Goal: Task Accomplishment & Management: Manage account settings

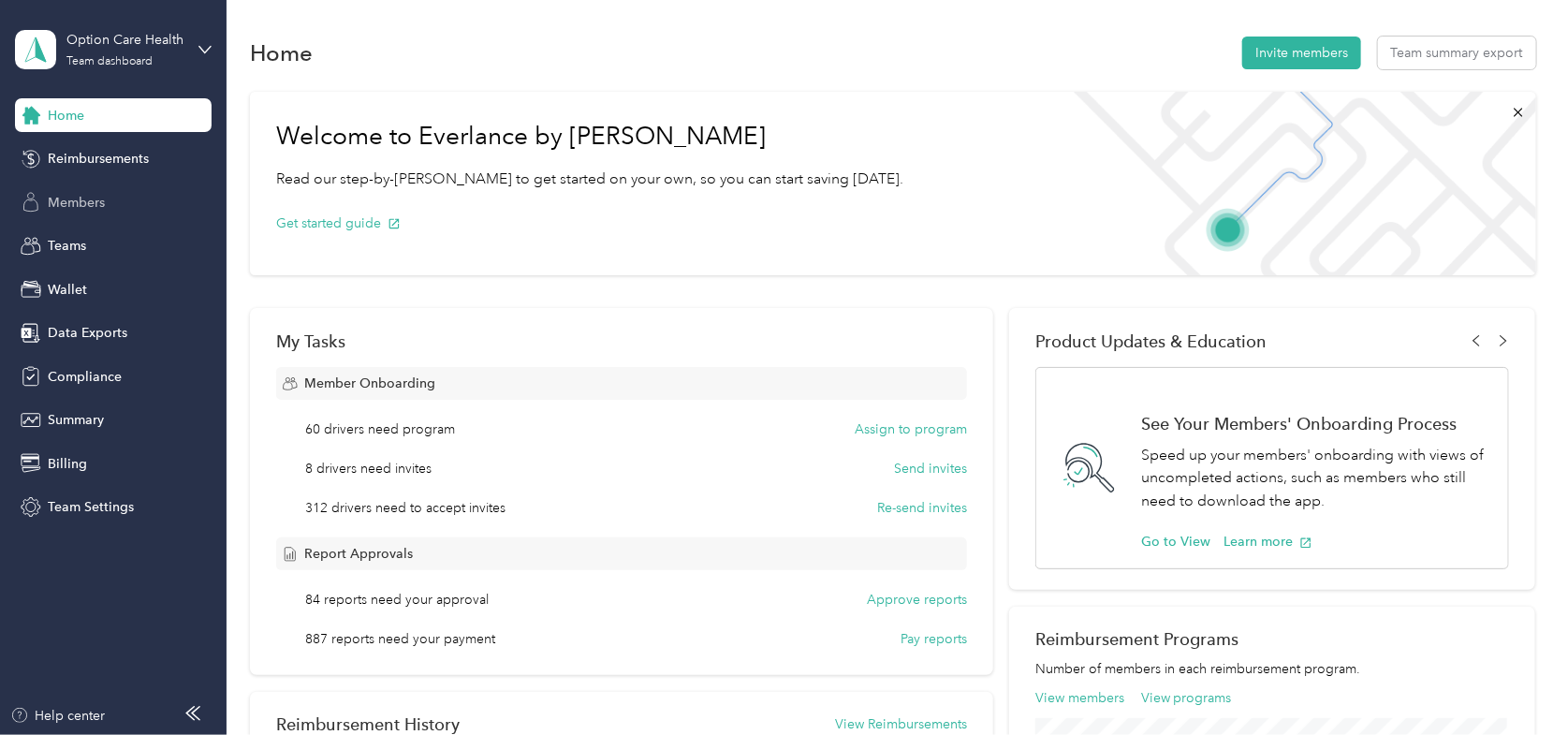
click at [76, 198] on span "Members" at bounding box center [77, 202] width 57 height 20
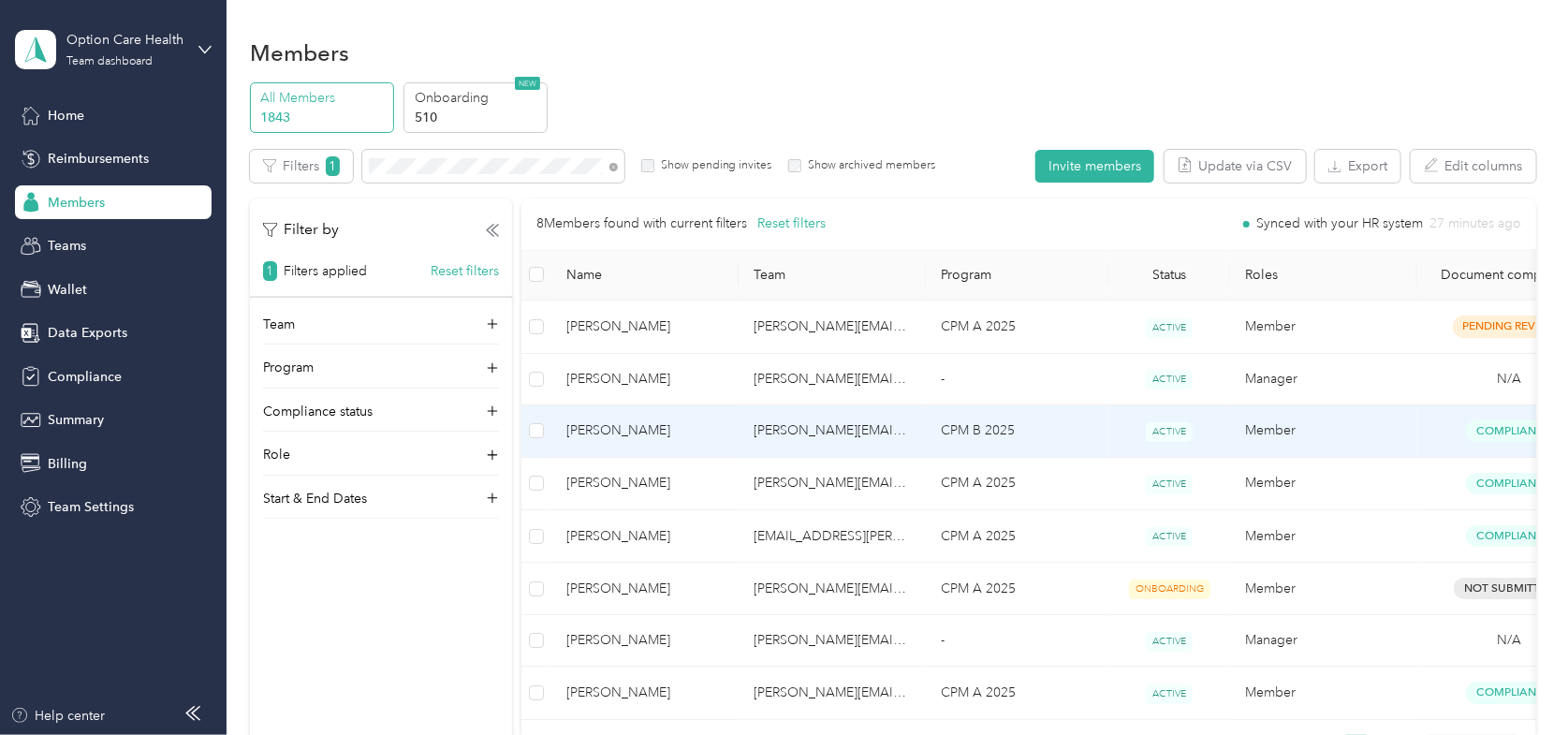
click at [606, 424] on span "[PERSON_NAME]" at bounding box center [645, 430] width 157 height 21
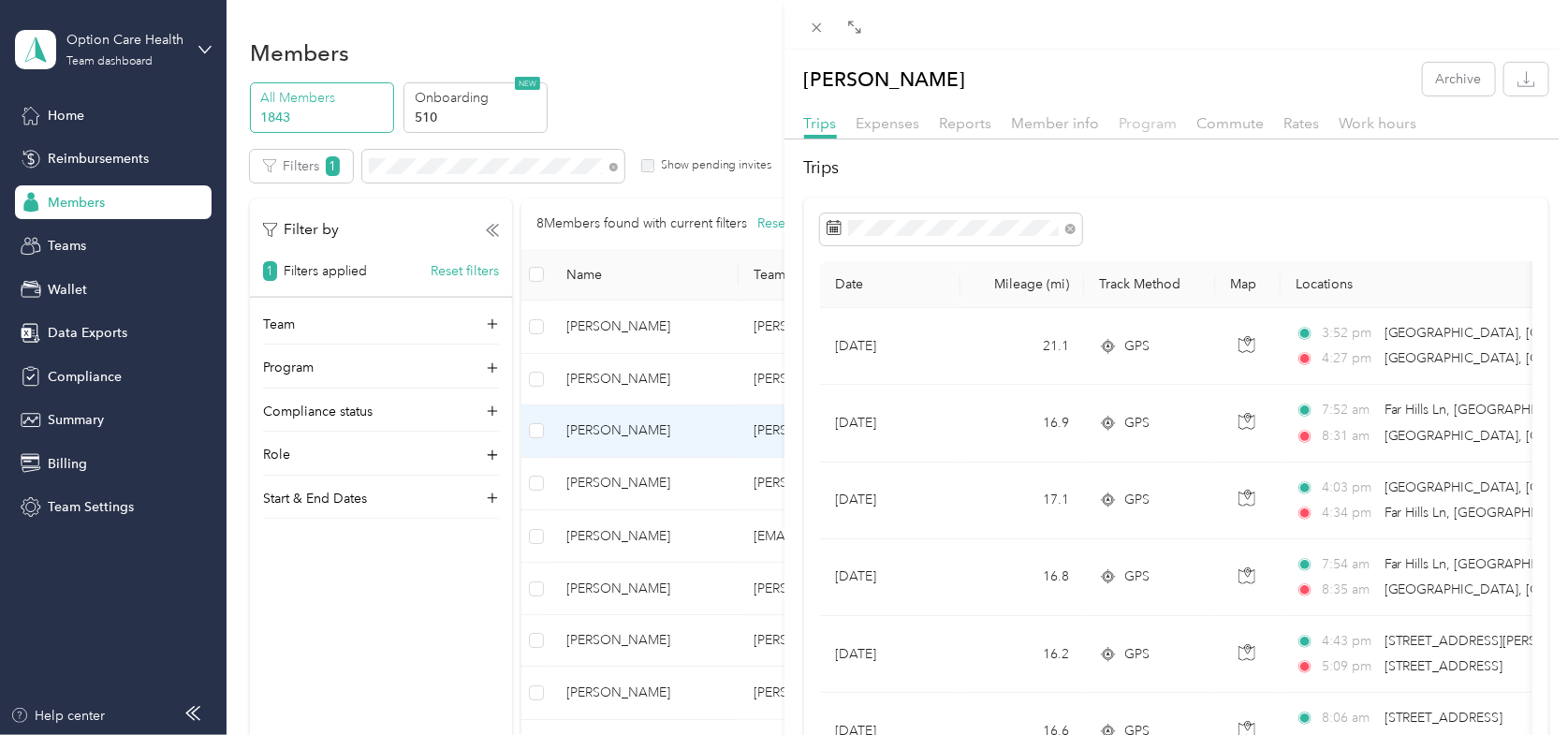
click at [1152, 122] on span "Program" at bounding box center [1148, 123] width 58 height 18
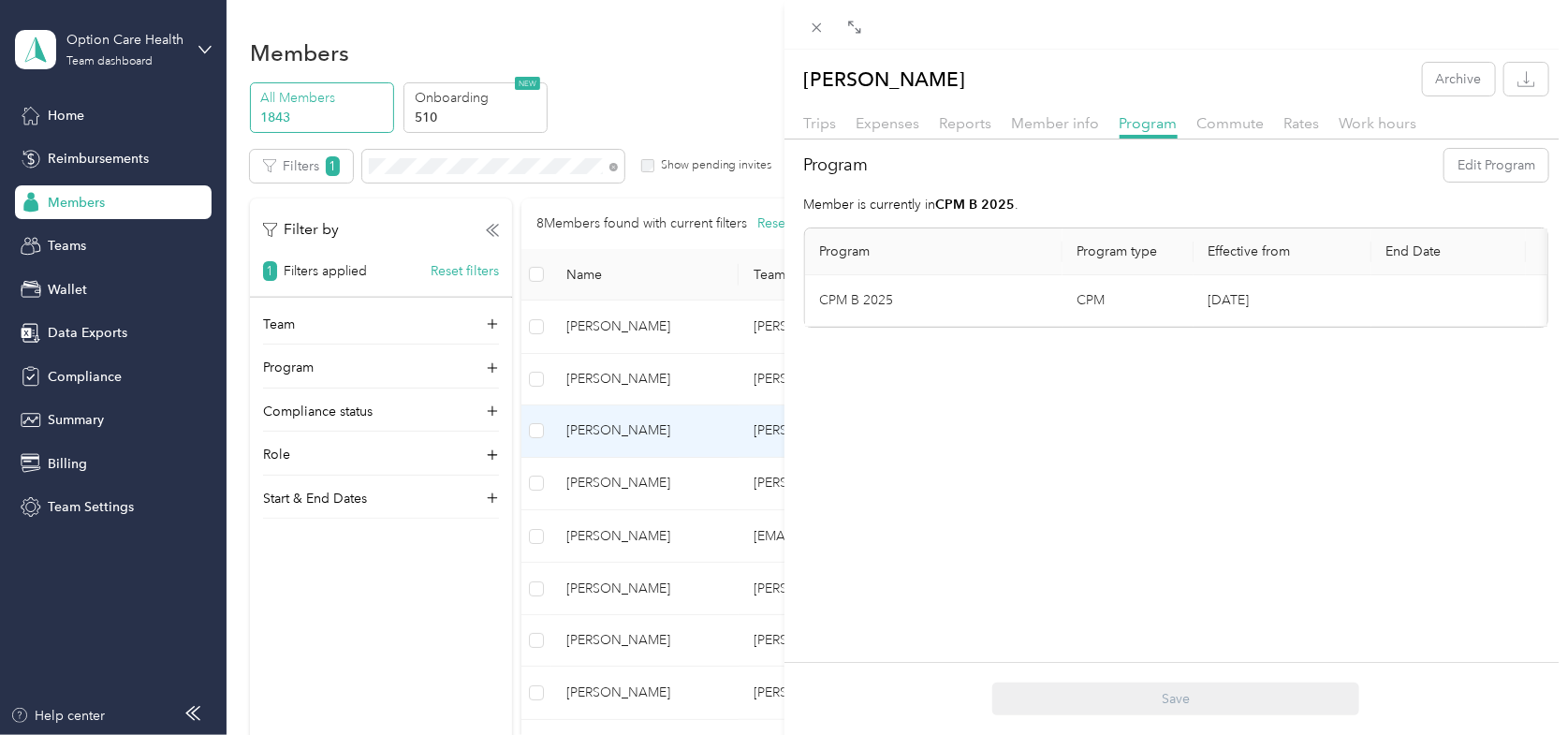
scroll to position [0, 132]
click at [1216, 120] on span "Commute" at bounding box center [1231, 123] width 68 height 18
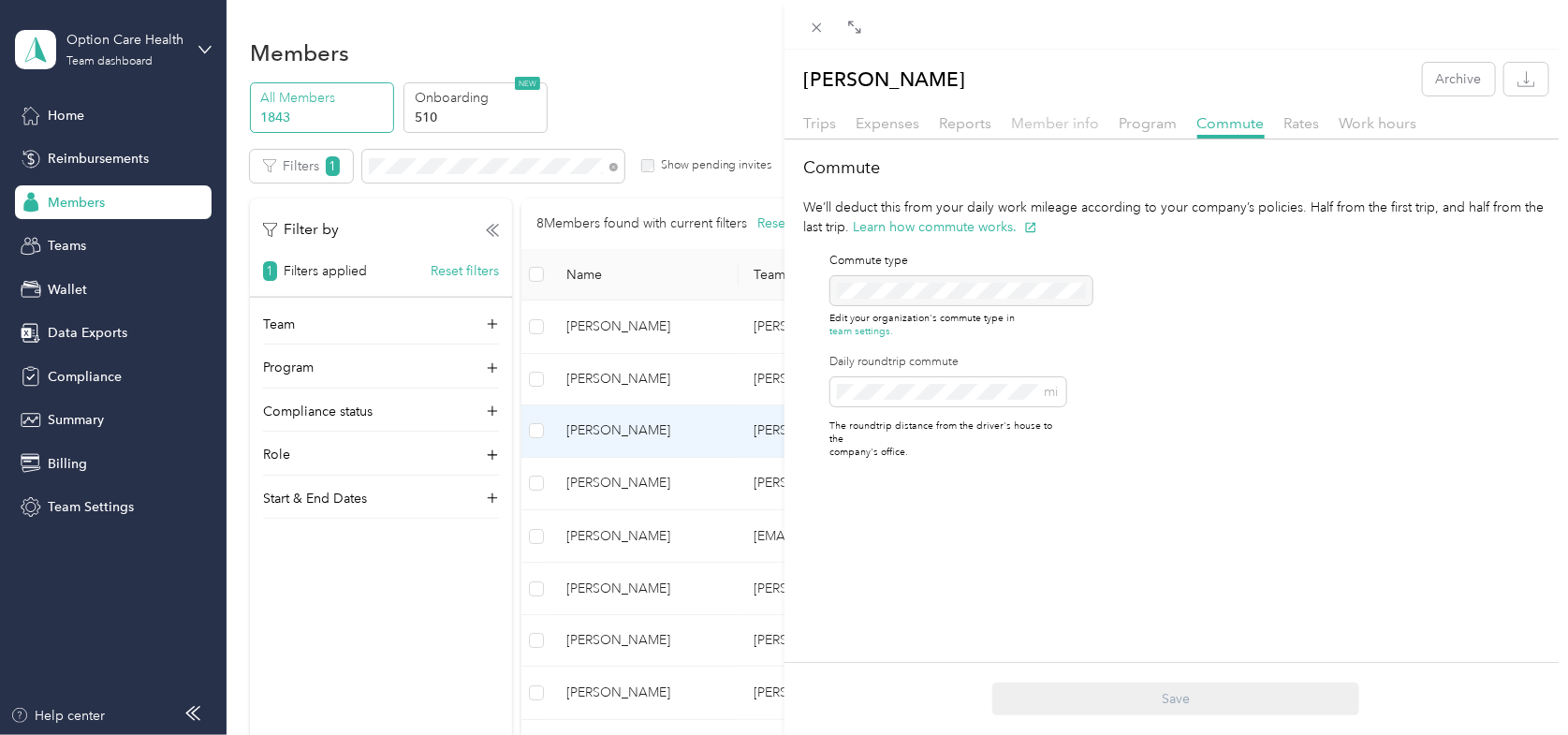
click at [1038, 125] on span "Member info" at bounding box center [1056, 123] width 88 height 18
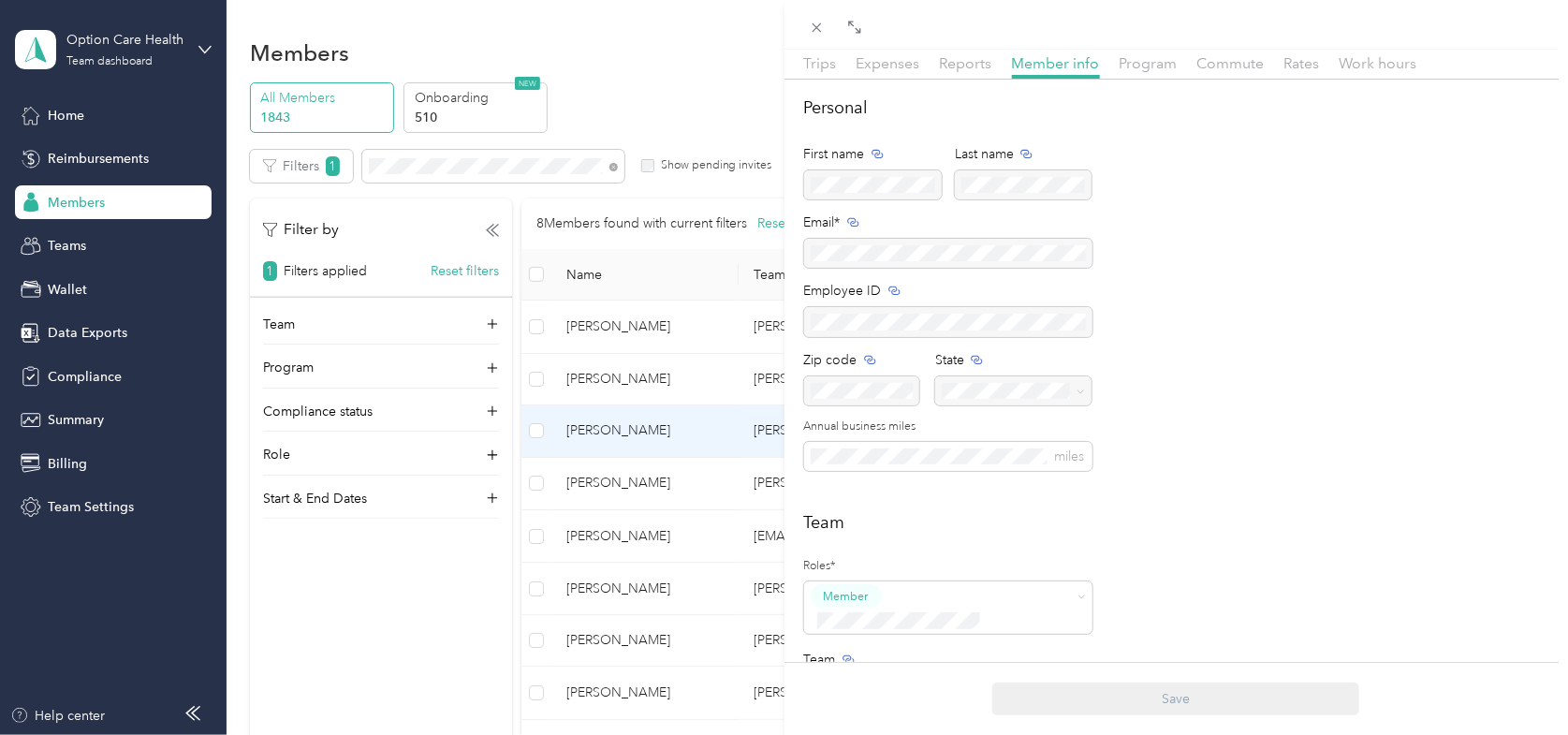
scroll to position [93, 0]
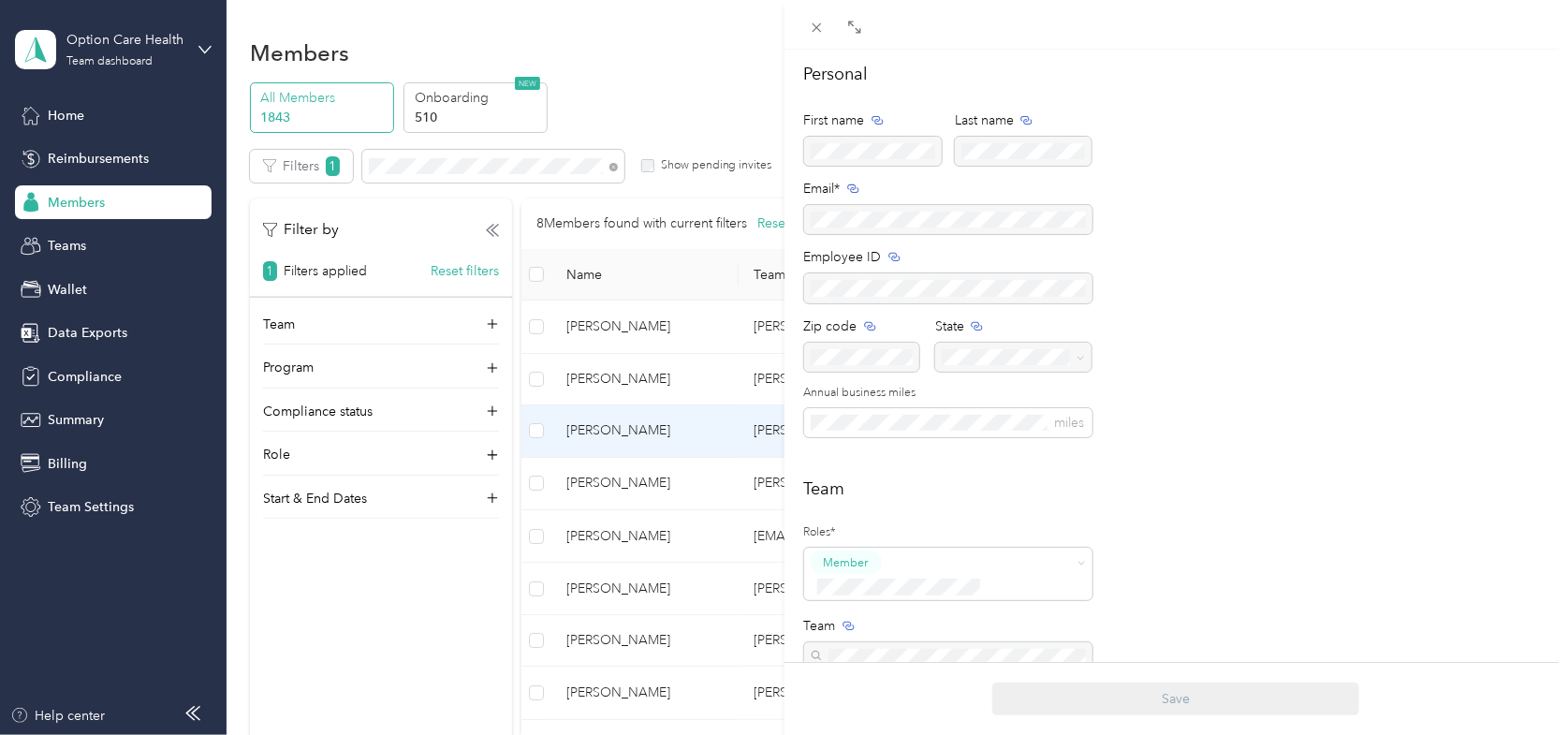
click at [611, 166] on div "Julie Kornahrens Archive Trips Expenses Reports Member info Program Commute Rat…" at bounding box center [784, 368] width 1568 height 735
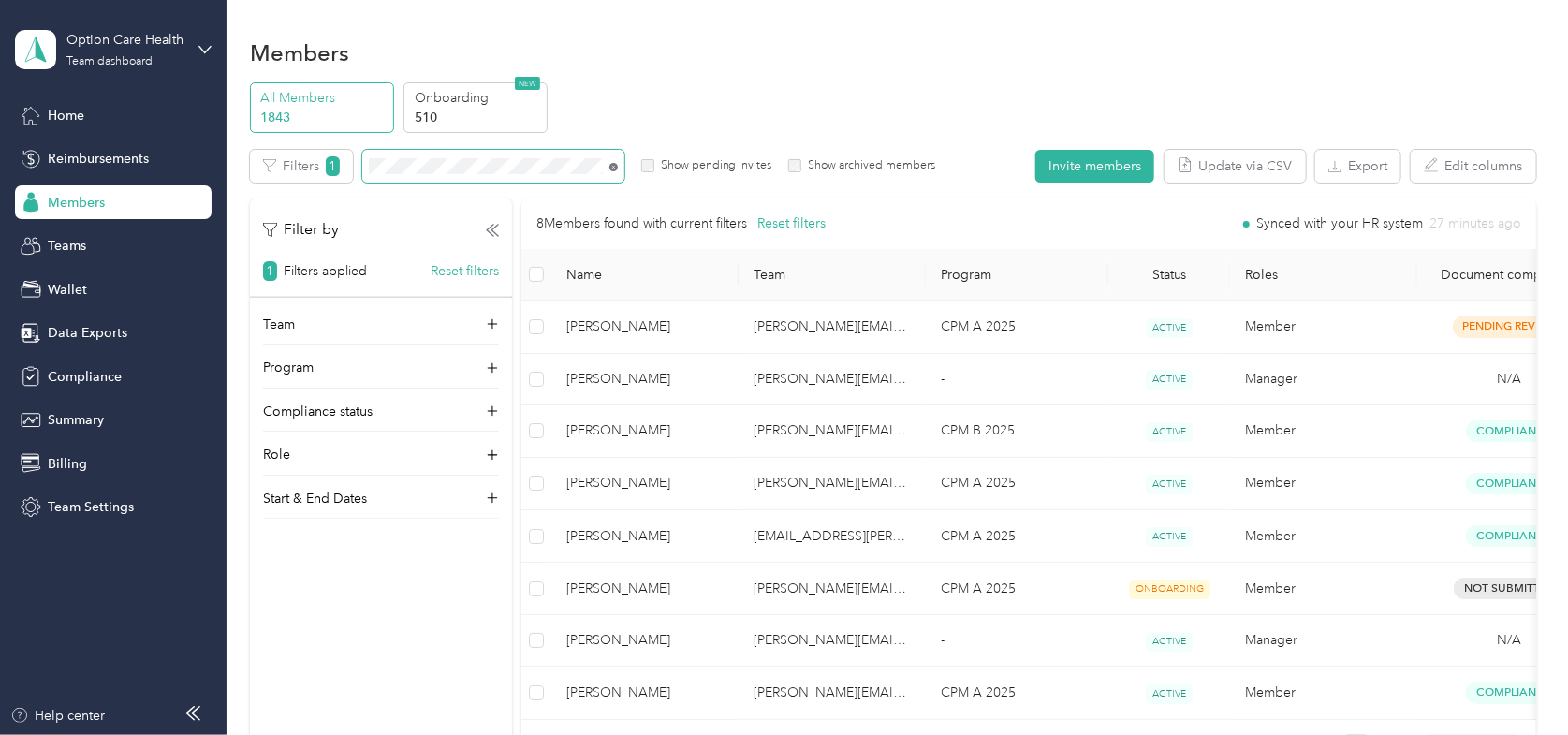
click at [614, 166] on icon at bounding box center [614, 167] width 4 height 4
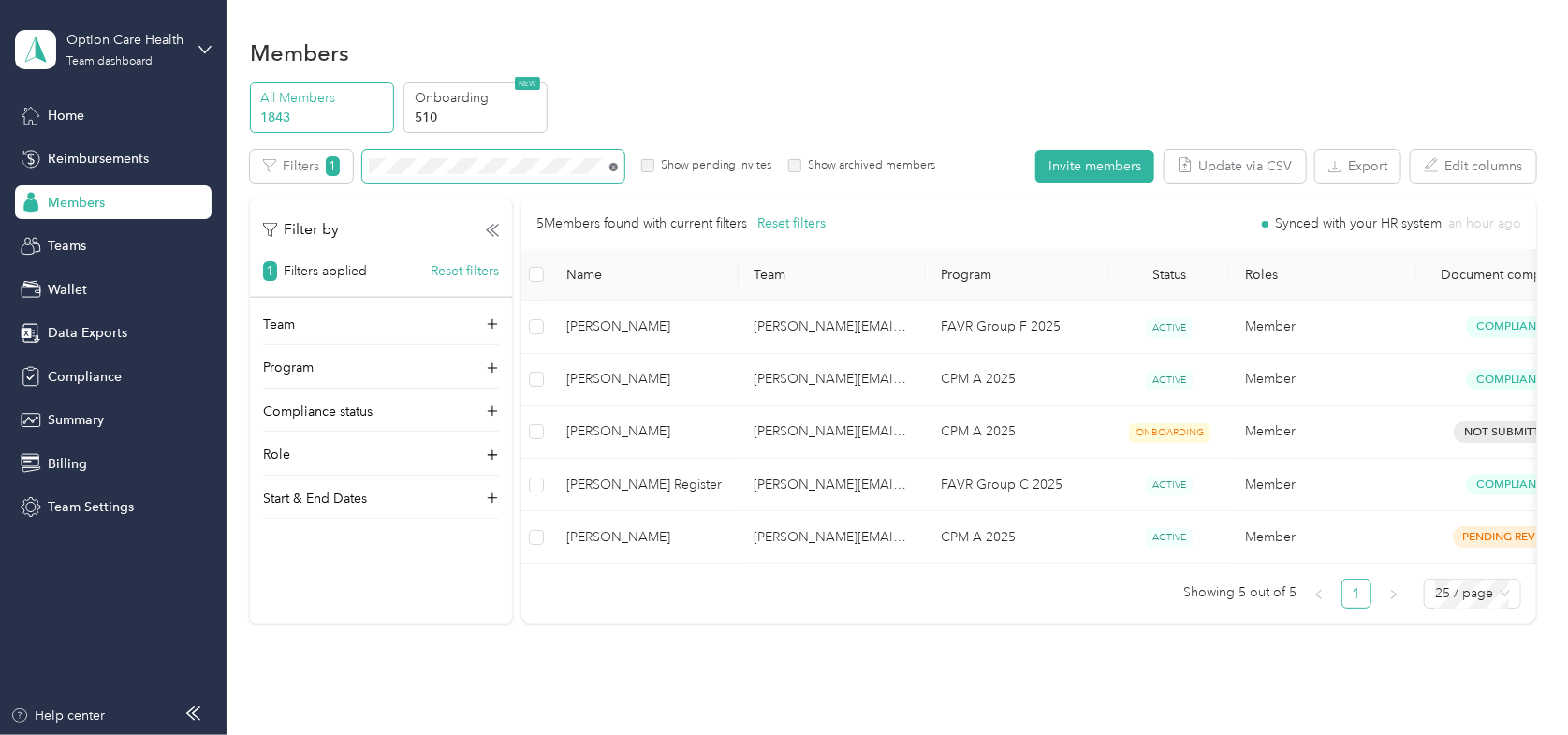
click at [610, 167] on icon at bounding box center [613, 167] width 9 height 9
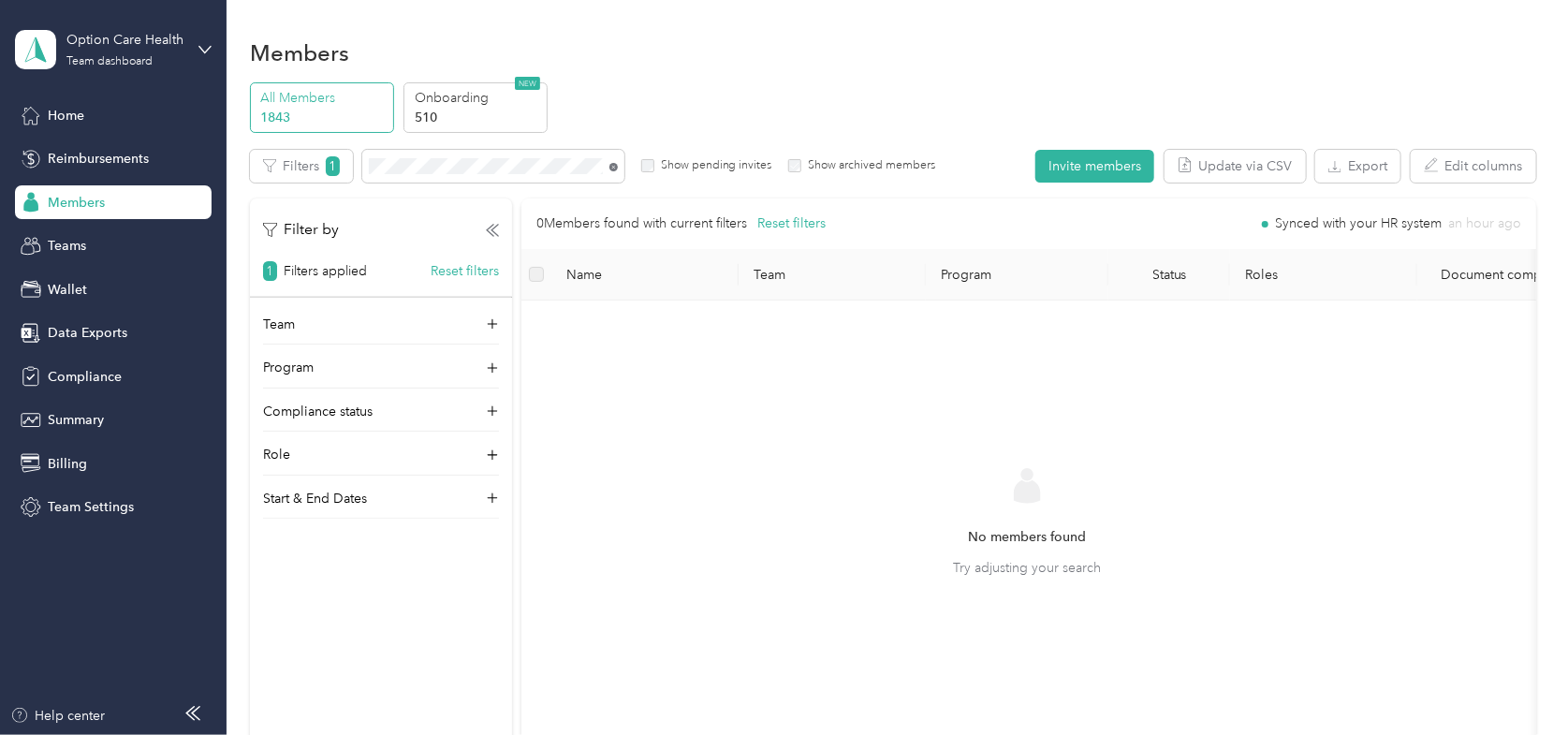
click at [613, 167] on icon at bounding box center [614, 167] width 4 height 4
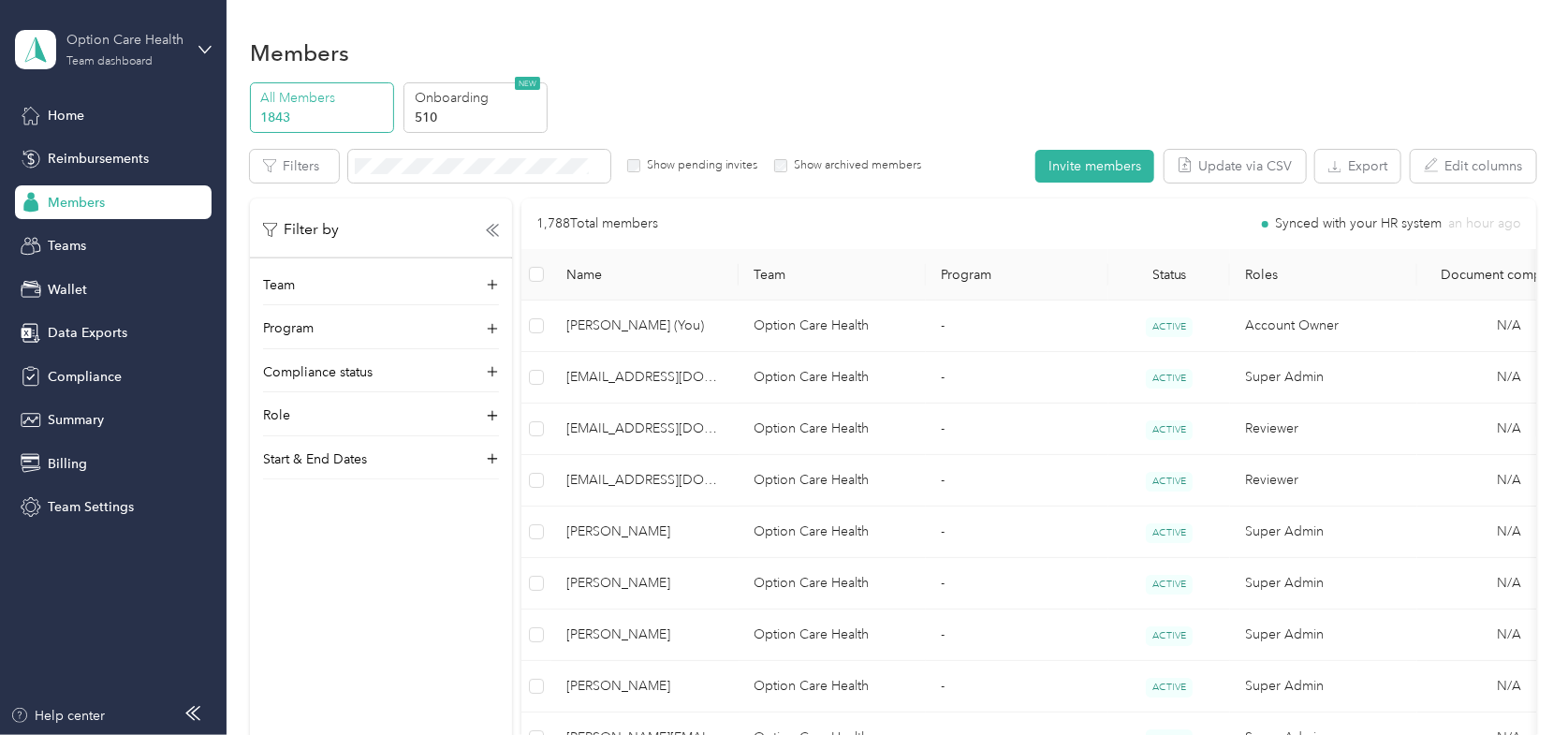
click at [174, 51] on div "Option Care Health Team dashboard" at bounding box center [125, 48] width 117 height 37
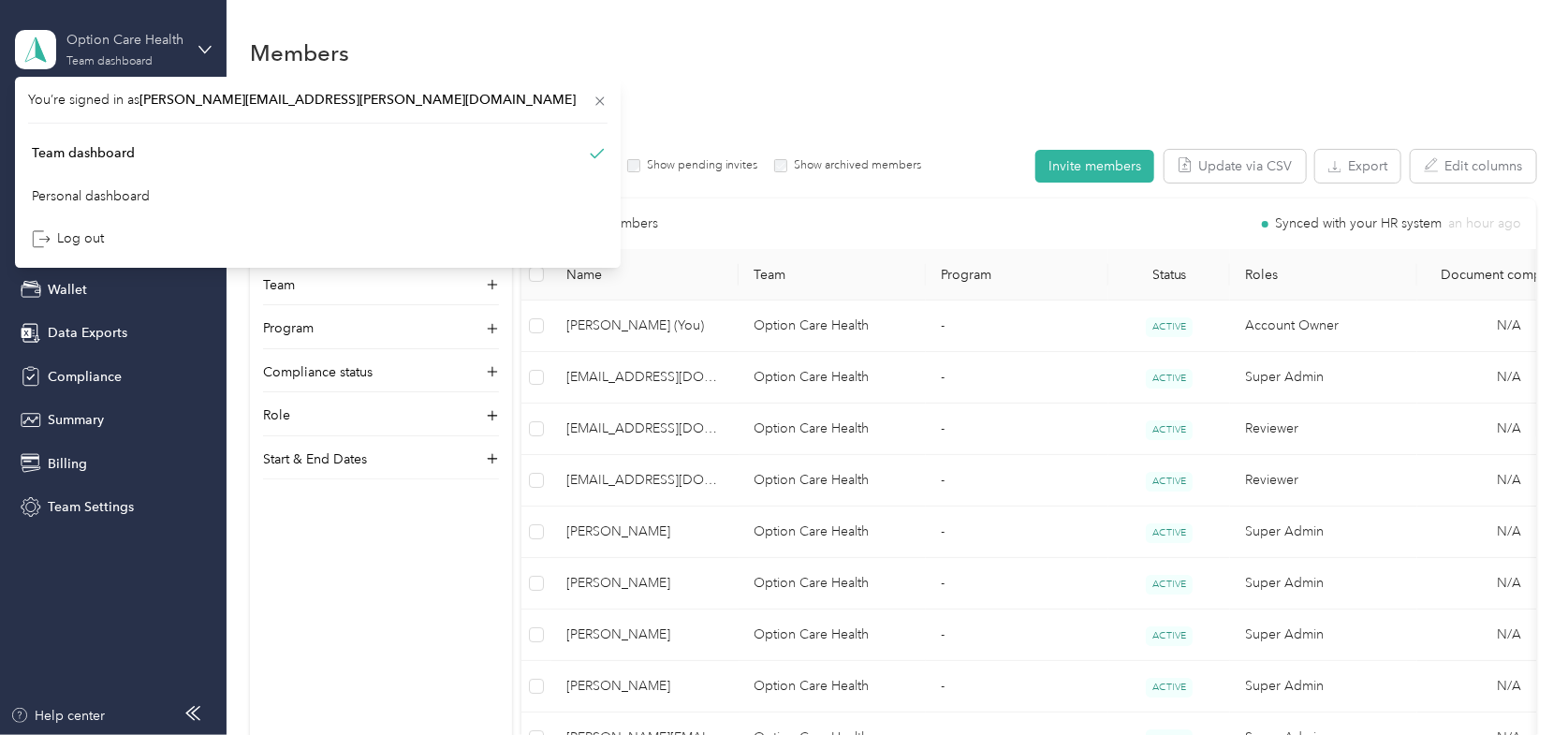
click at [174, 51] on div "Option Care Health Team dashboard" at bounding box center [125, 48] width 117 height 37
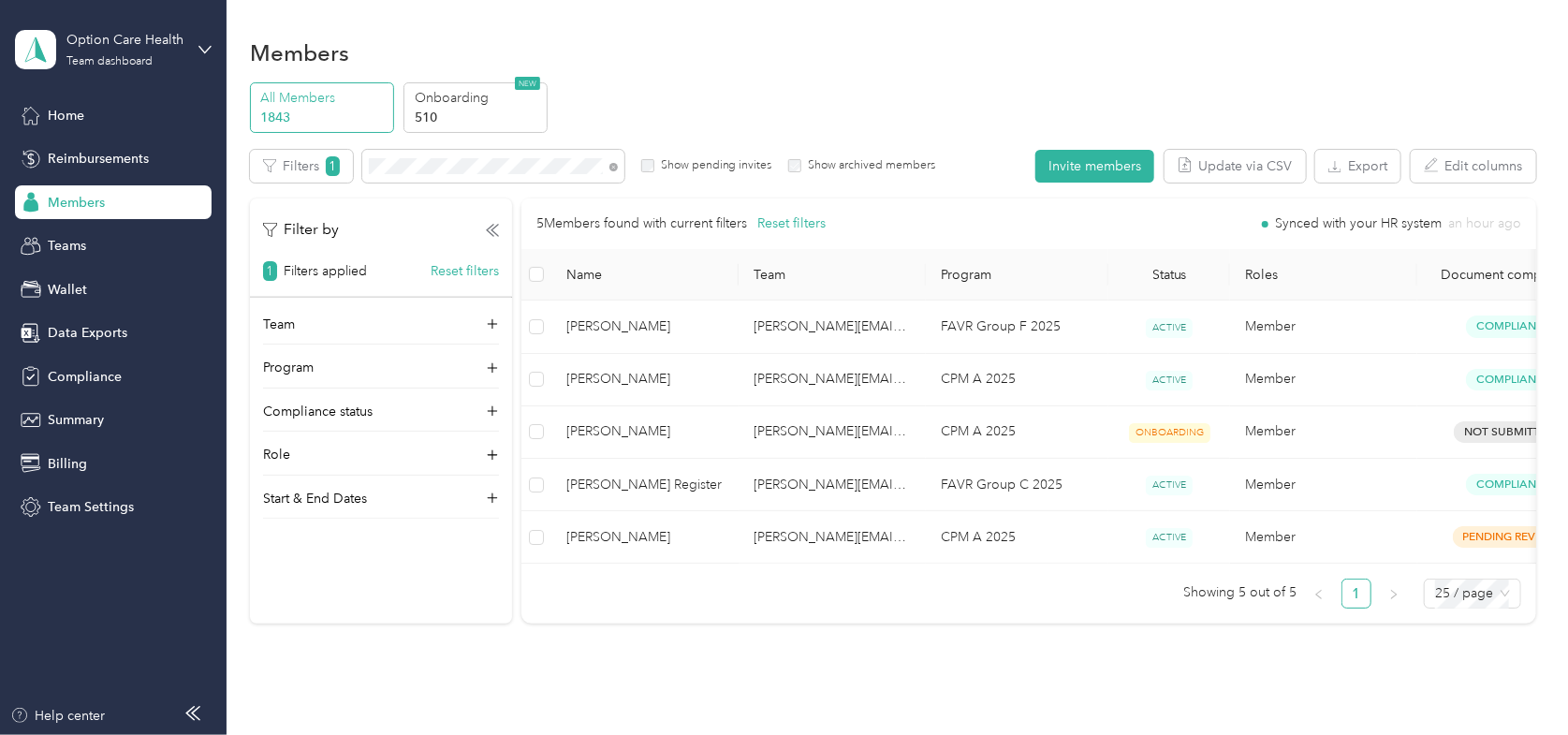
click at [64, 203] on span "Members" at bounding box center [77, 202] width 57 height 20
click at [455, 270] on button "Reset filters" at bounding box center [465, 271] width 69 height 20
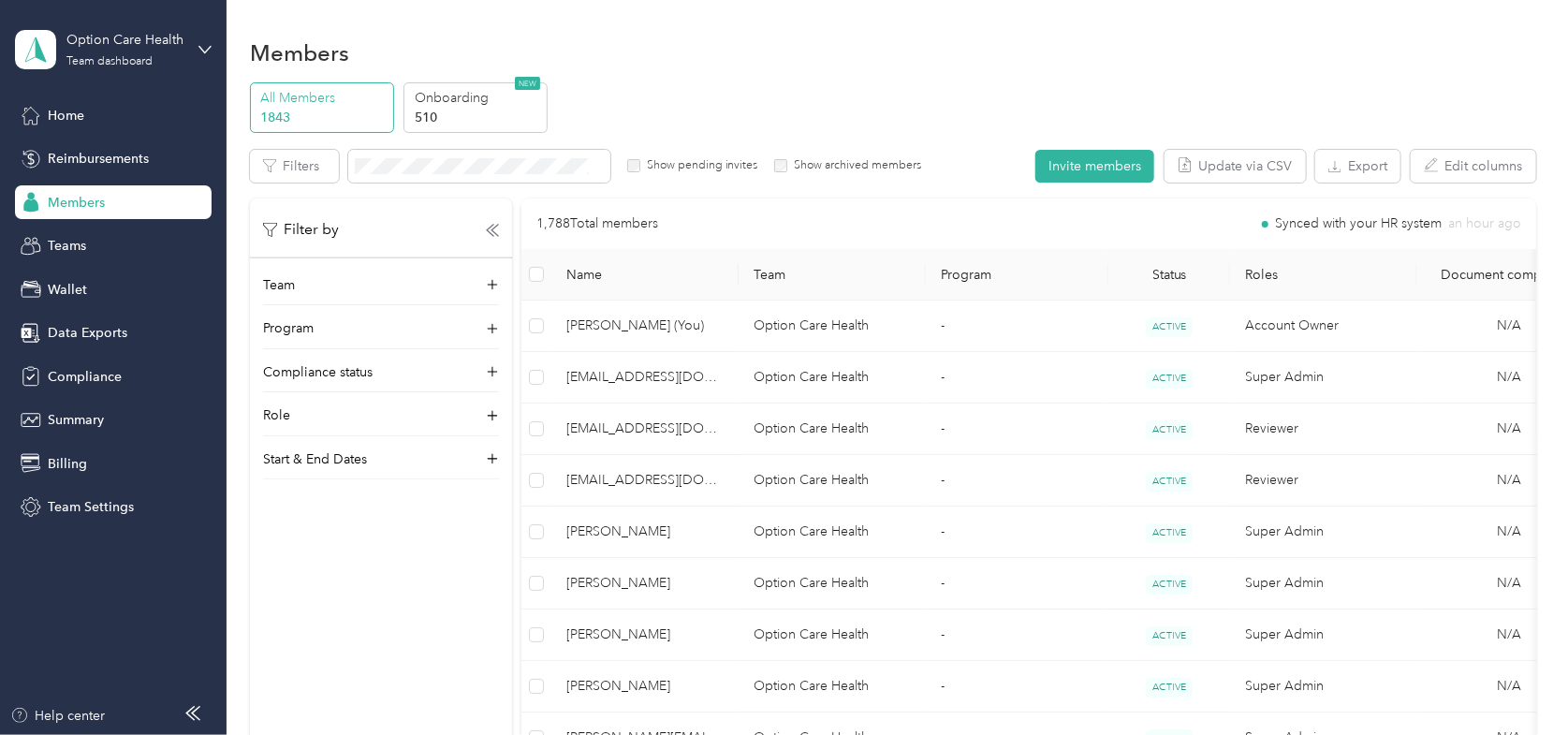
click at [80, 198] on span "Members" at bounding box center [77, 202] width 57 height 20
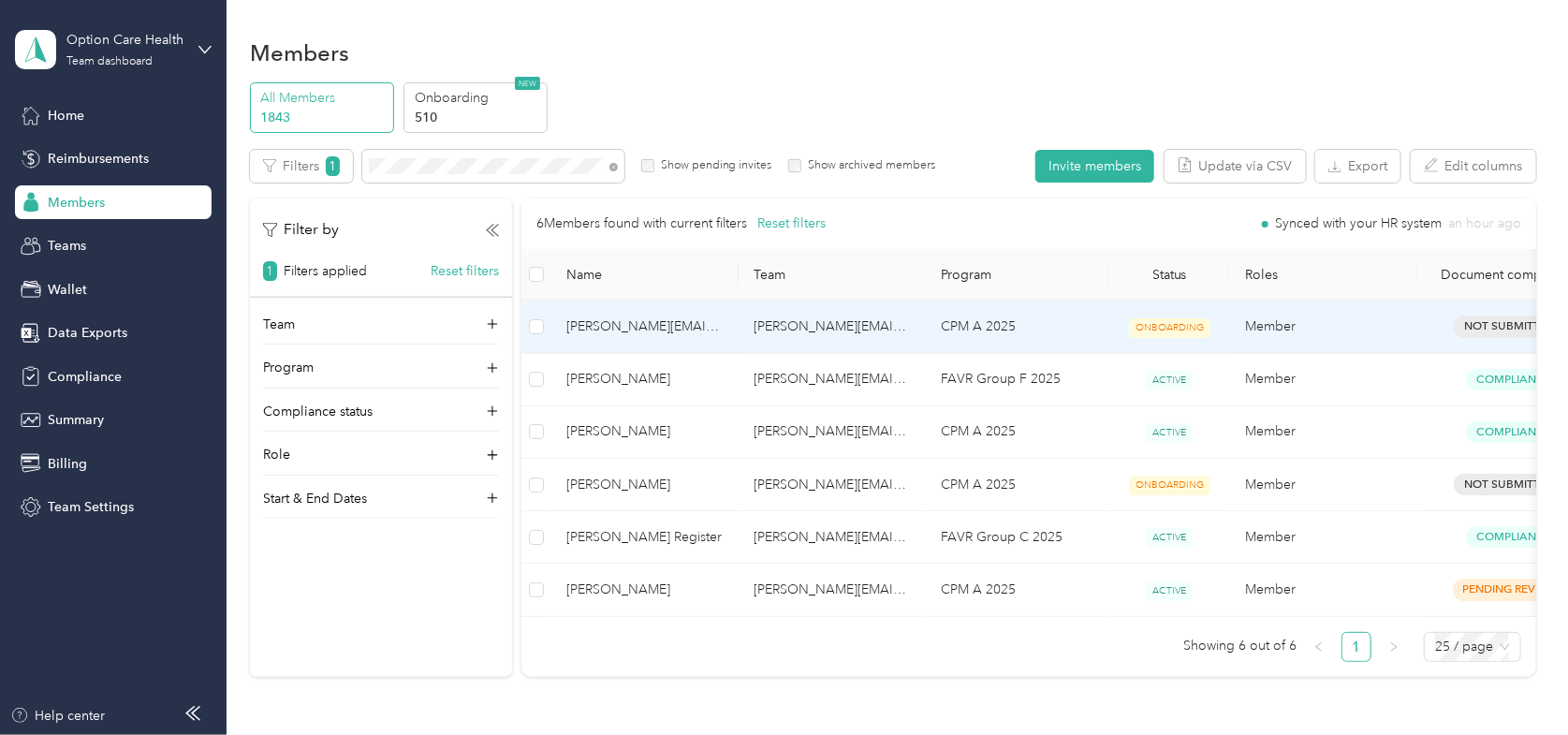
click at [612, 328] on span "[PERSON_NAME][EMAIL_ADDRESS][DOMAIN_NAME]" at bounding box center [645, 326] width 157 height 21
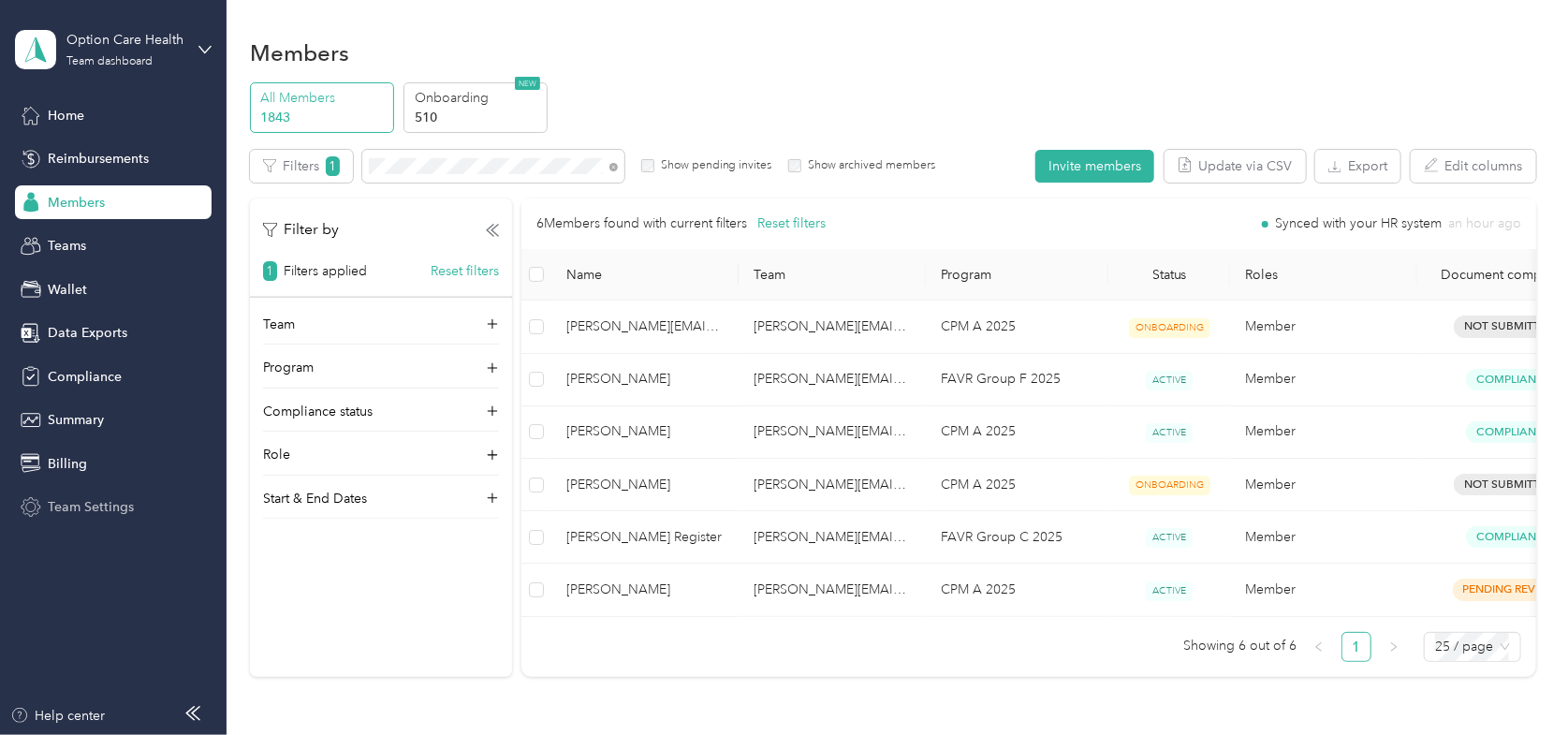
click at [55, 501] on span "Team Settings" at bounding box center [91, 507] width 86 height 20
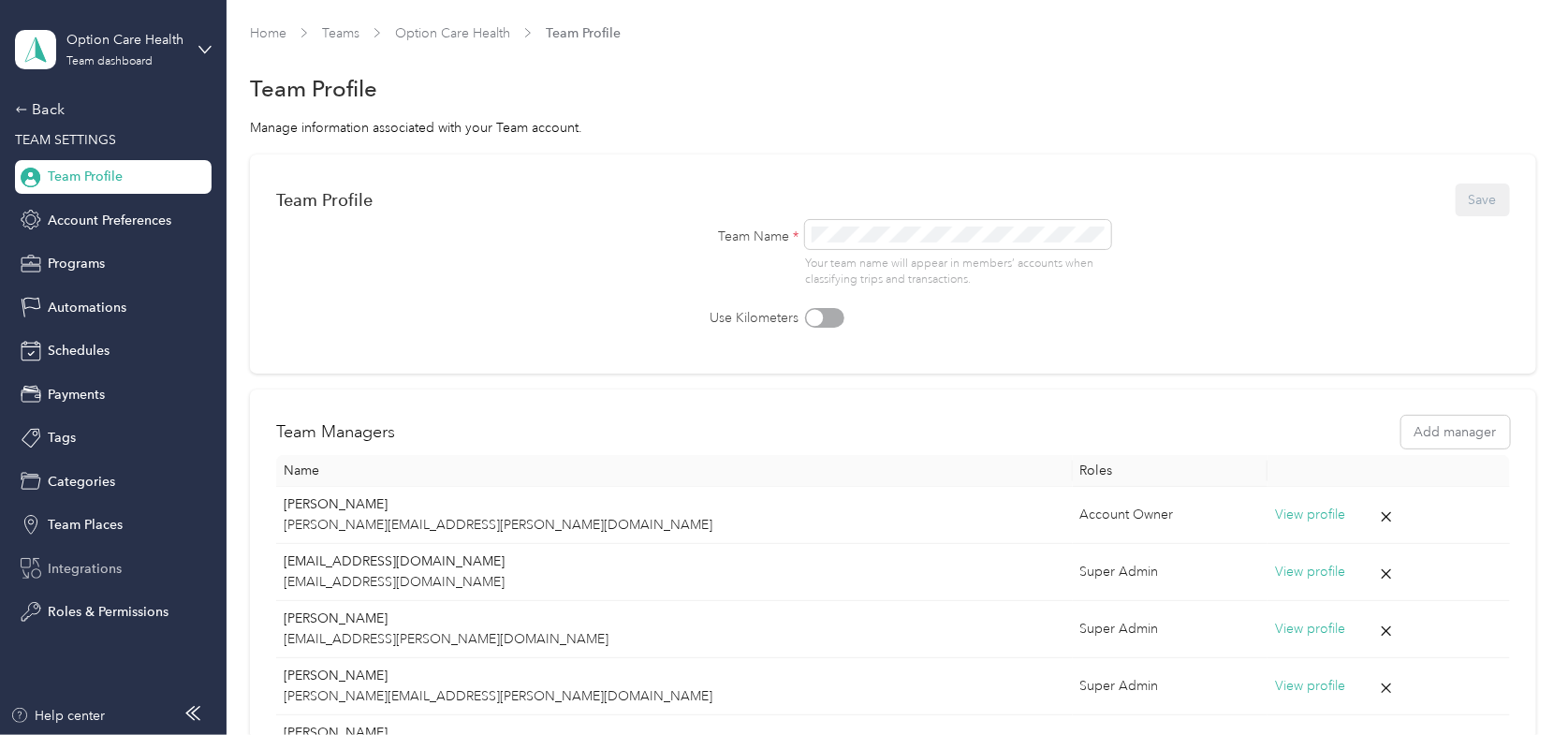
click at [86, 565] on span "Integrations" at bounding box center [84, 569] width 74 height 20
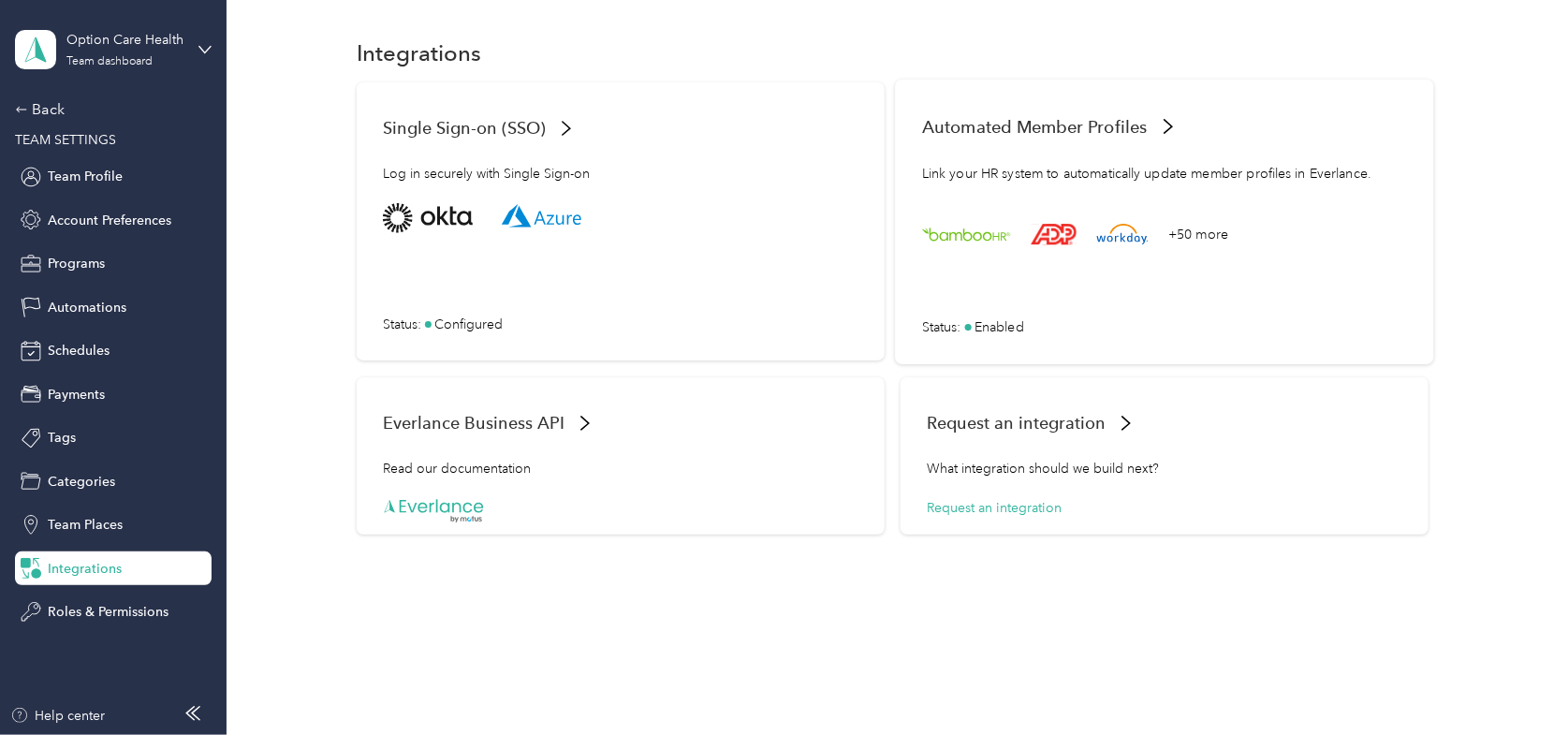
click at [961, 323] on span "Status :" at bounding box center [942, 326] width 39 height 20
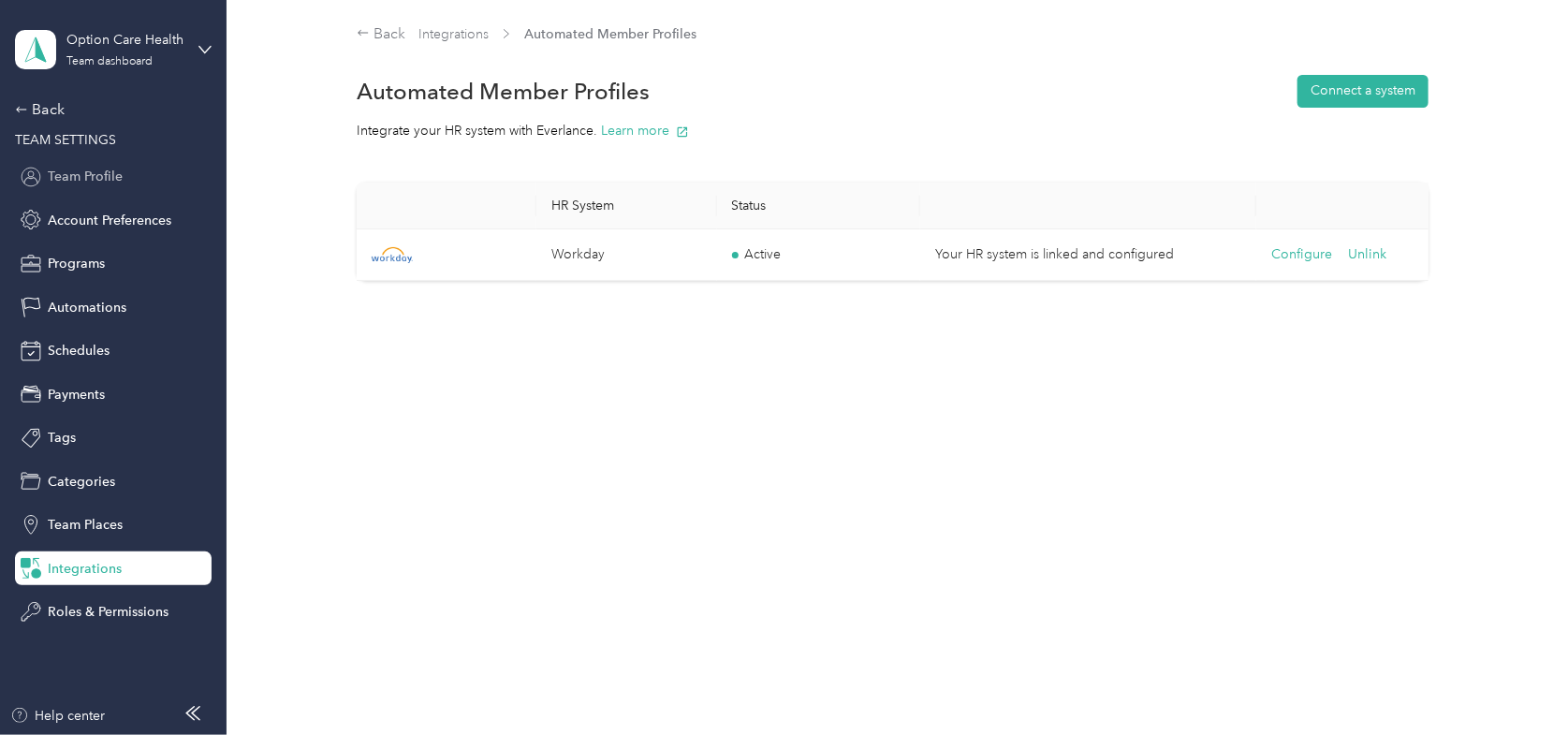
click at [70, 178] on span "Team Profile" at bounding box center [85, 177] width 75 height 20
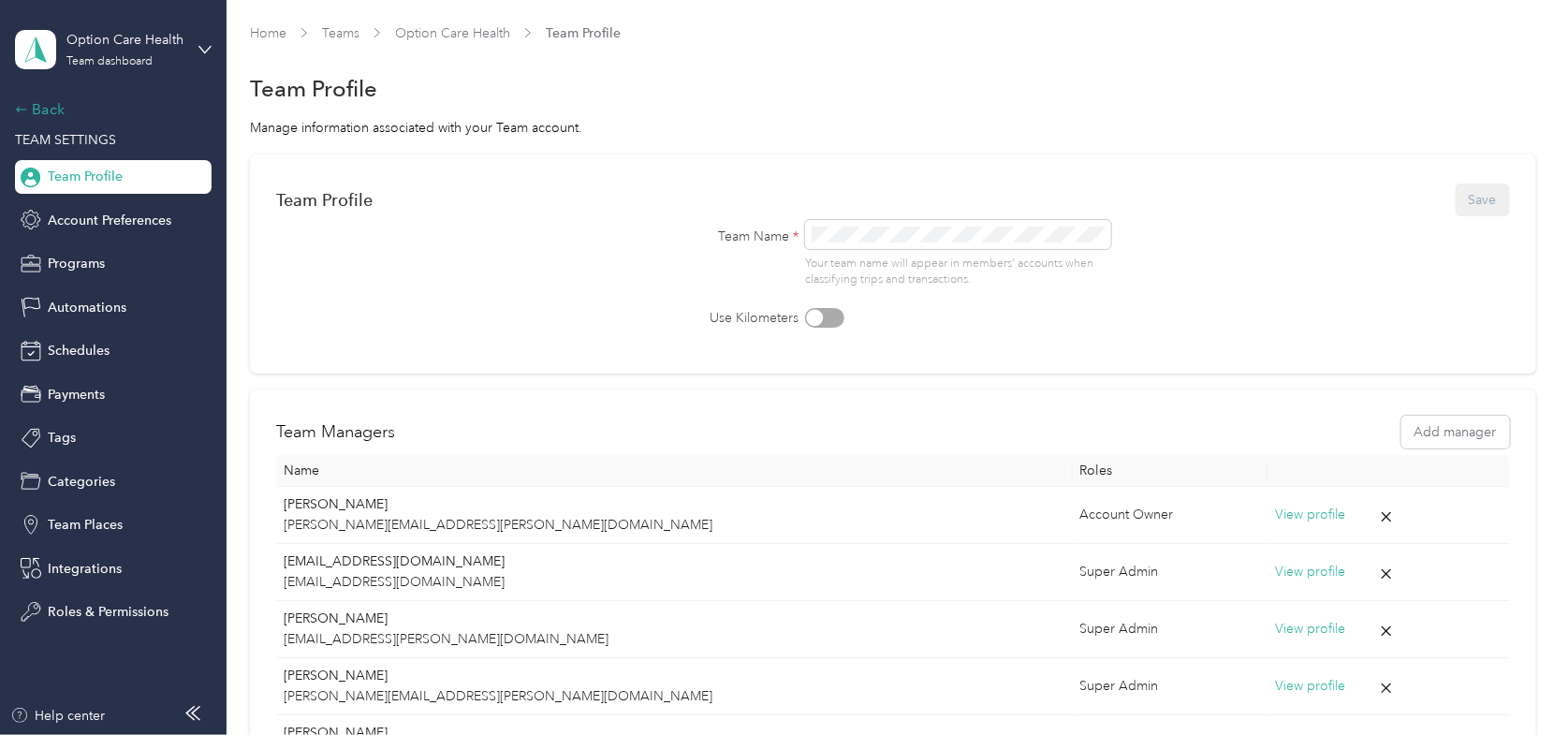
click at [34, 104] on div "Back" at bounding box center [108, 109] width 188 height 23
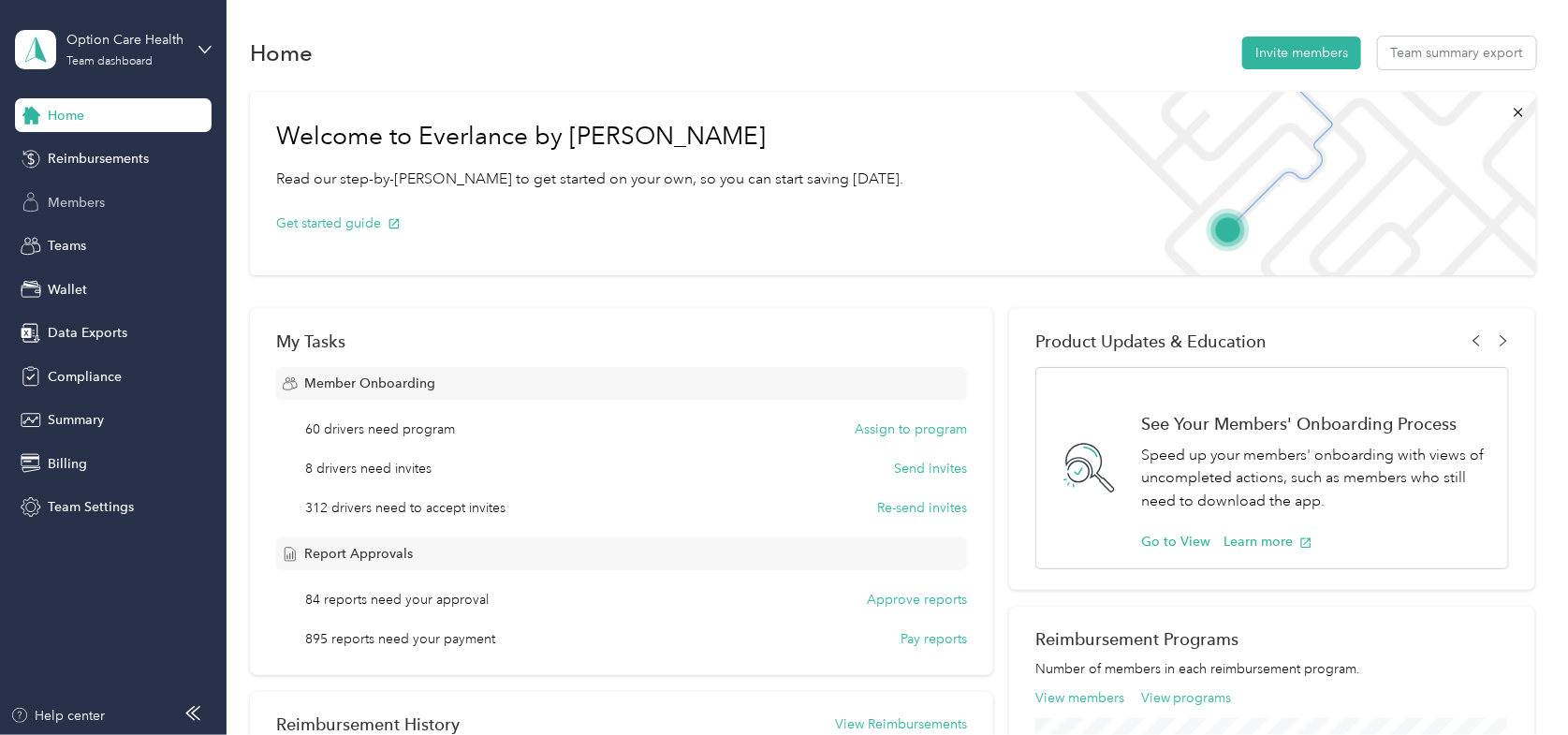
click at [39, 194] on icon at bounding box center [30, 201] width 21 height 21
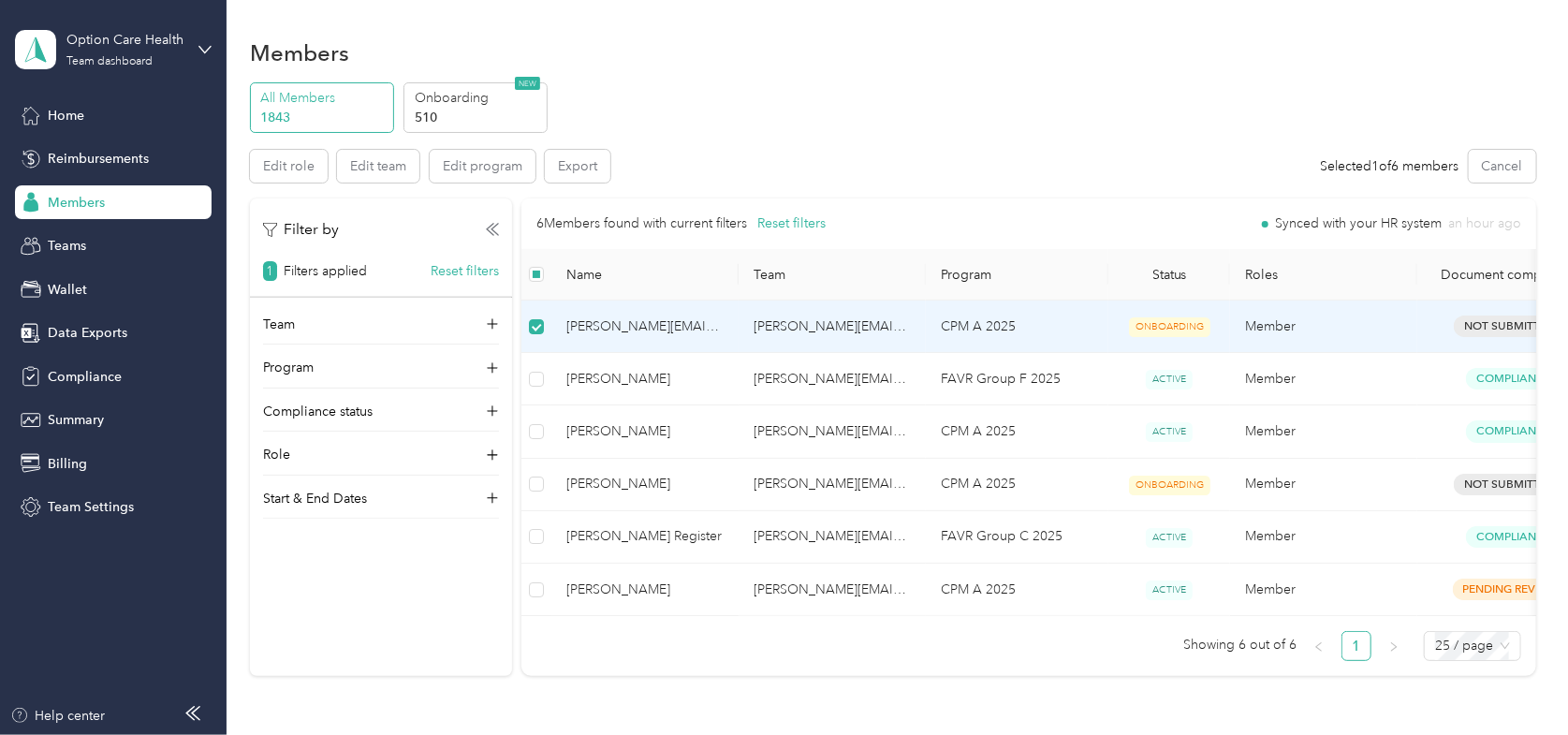
click at [549, 334] on td at bounding box center [536, 326] width 29 height 52
click at [273, 168] on button "Edit role" at bounding box center [288, 165] width 78 height 32
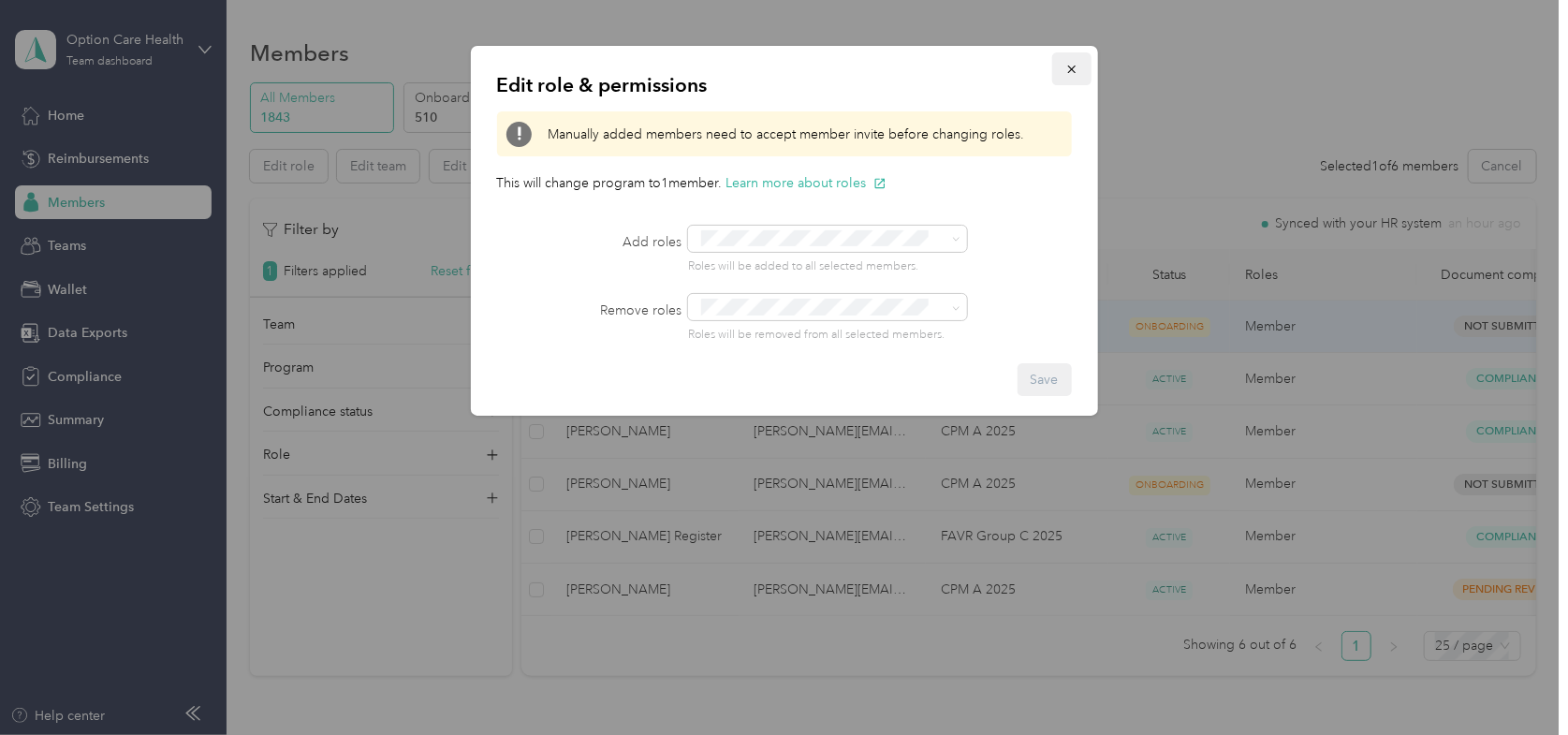
click at [1066, 67] on icon "button" at bounding box center [1071, 69] width 13 height 13
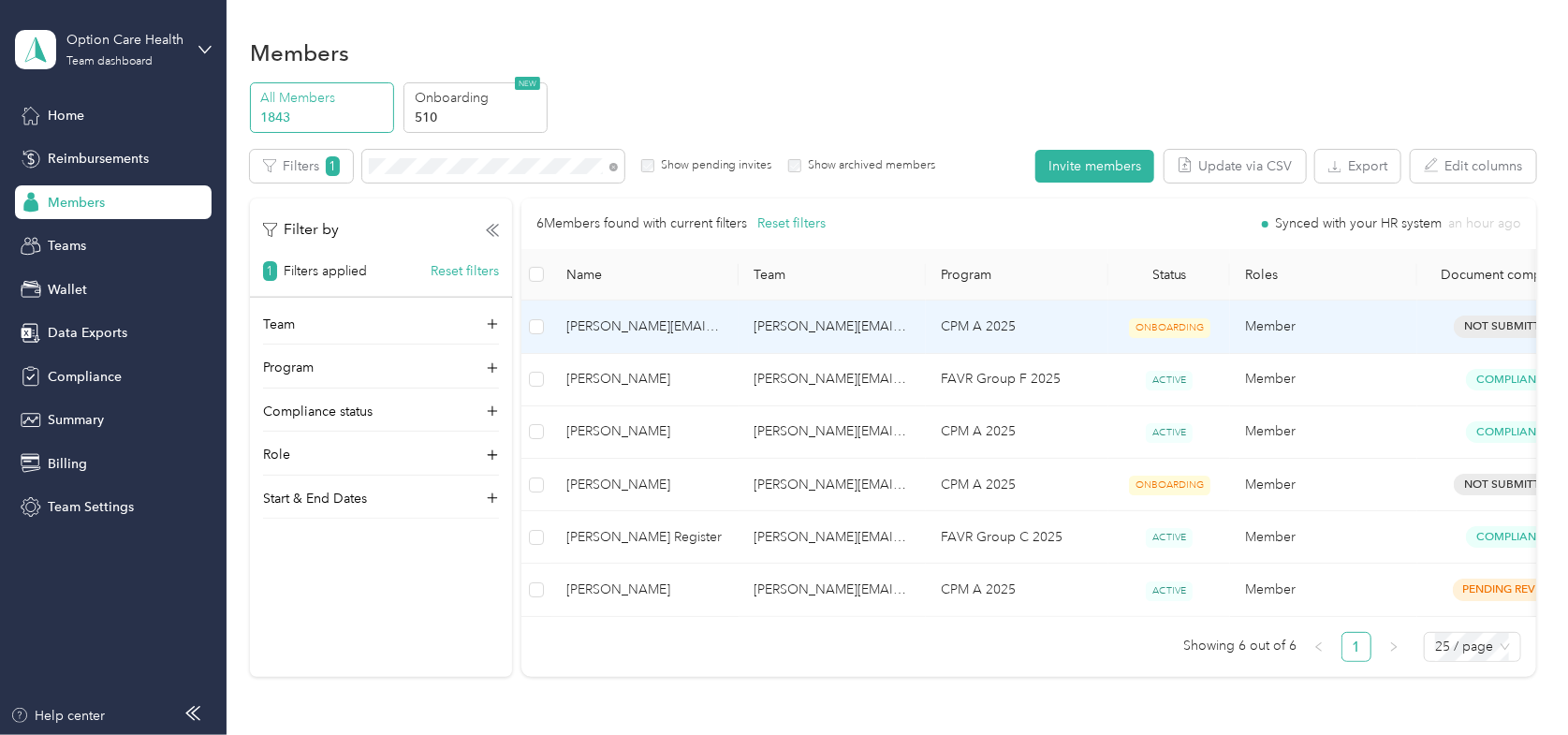
click at [617, 324] on span "[PERSON_NAME][EMAIL_ADDRESS][DOMAIN_NAME]" at bounding box center [645, 326] width 157 height 21
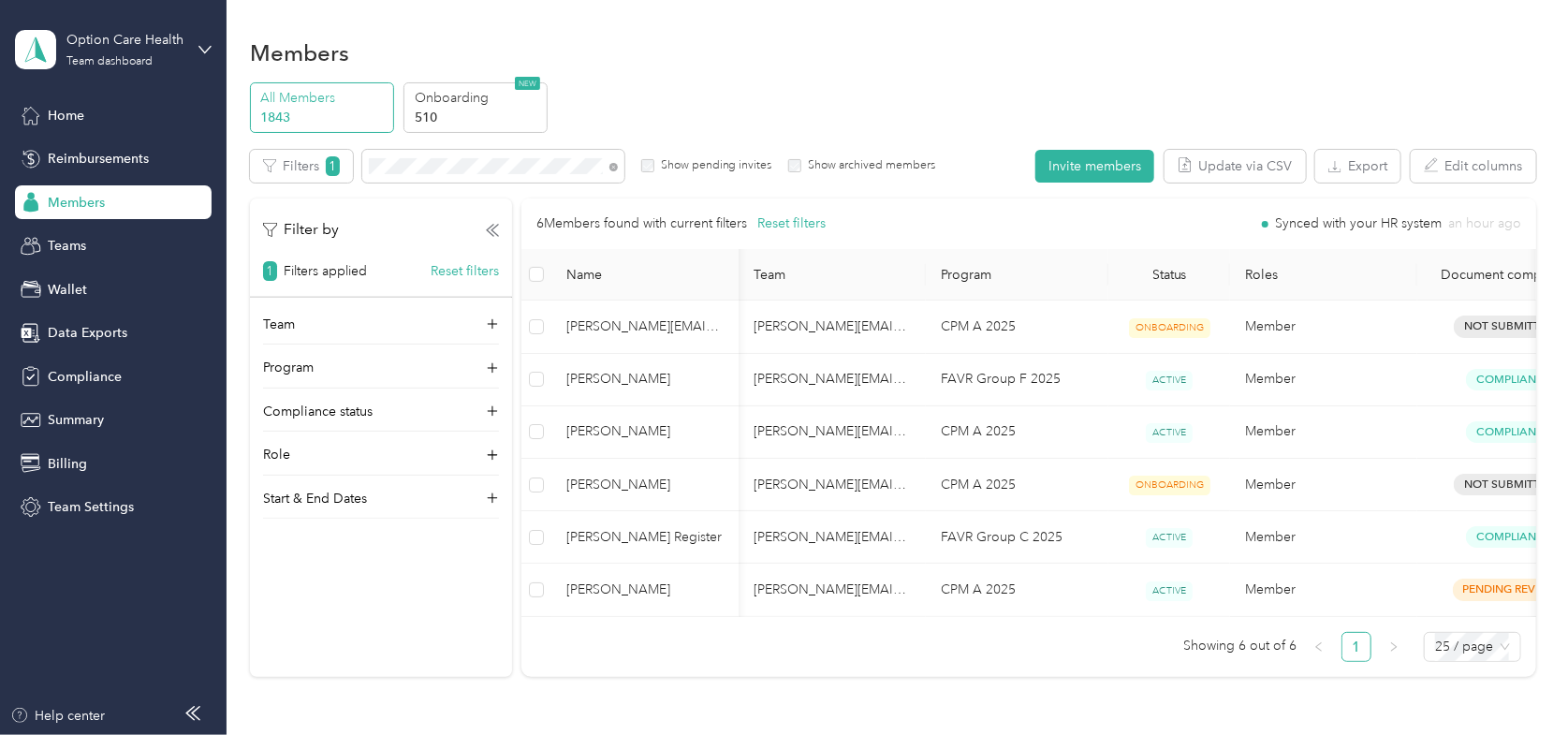
scroll to position [0, 69]
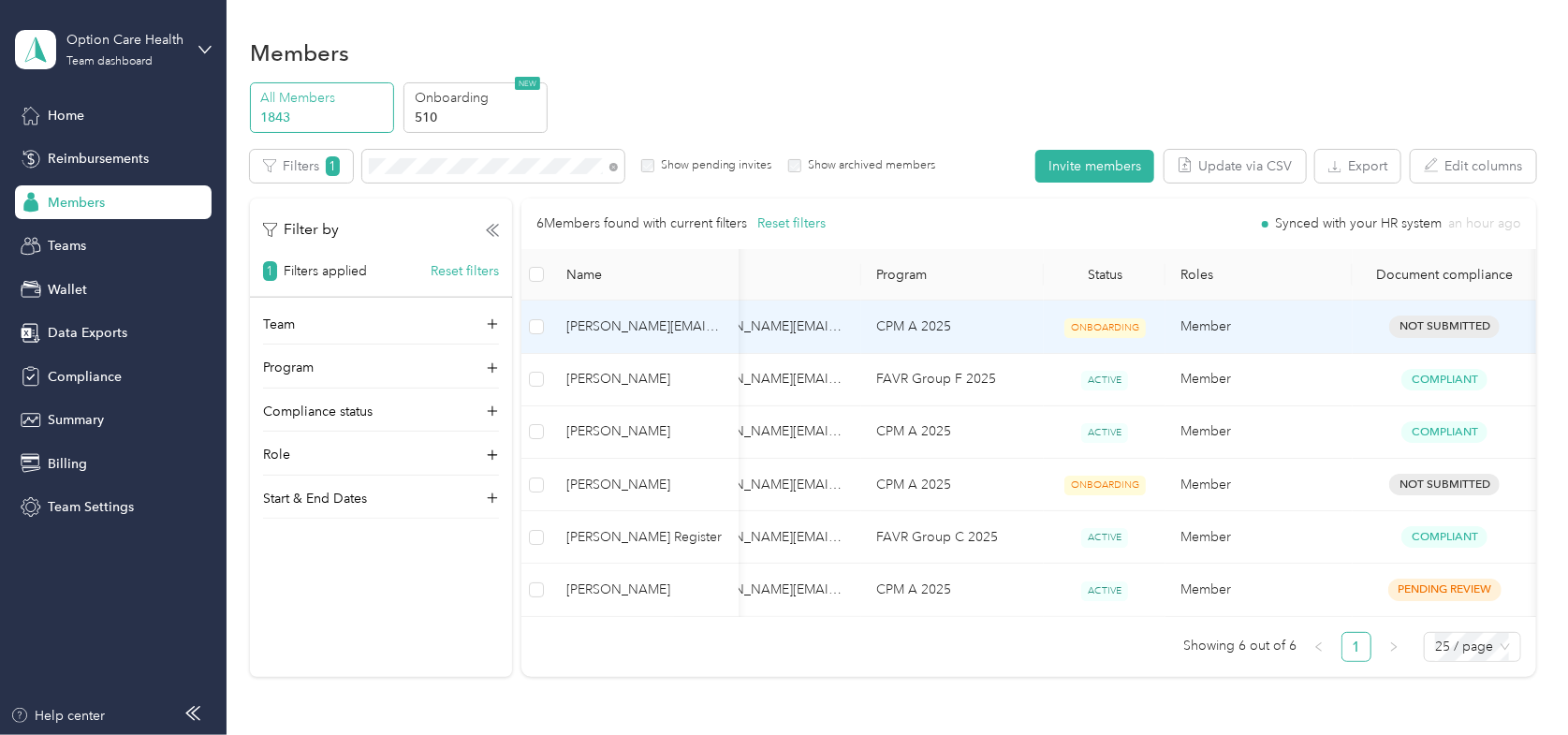
click at [1443, 329] on span "Not Submitted" at bounding box center [1444, 326] width 110 height 22
click at [1182, 318] on td "Member" at bounding box center [1259, 326] width 188 height 52
drag, startPoint x: 1199, startPoint y: 333, endPoint x: 1035, endPoint y: 321, distance: 164.4
click at [1143, 334] on tr "[PERSON_NAME][EMAIL_ADDRESS][DOMAIN_NAME] [PERSON_NAME][DOMAIN_NAME][EMAIL_ADDR…" at bounding box center [996, 326] width 1080 height 52
drag, startPoint x: 1024, startPoint y: 323, endPoint x: 866, endPoint y: 314, distance: 158.3
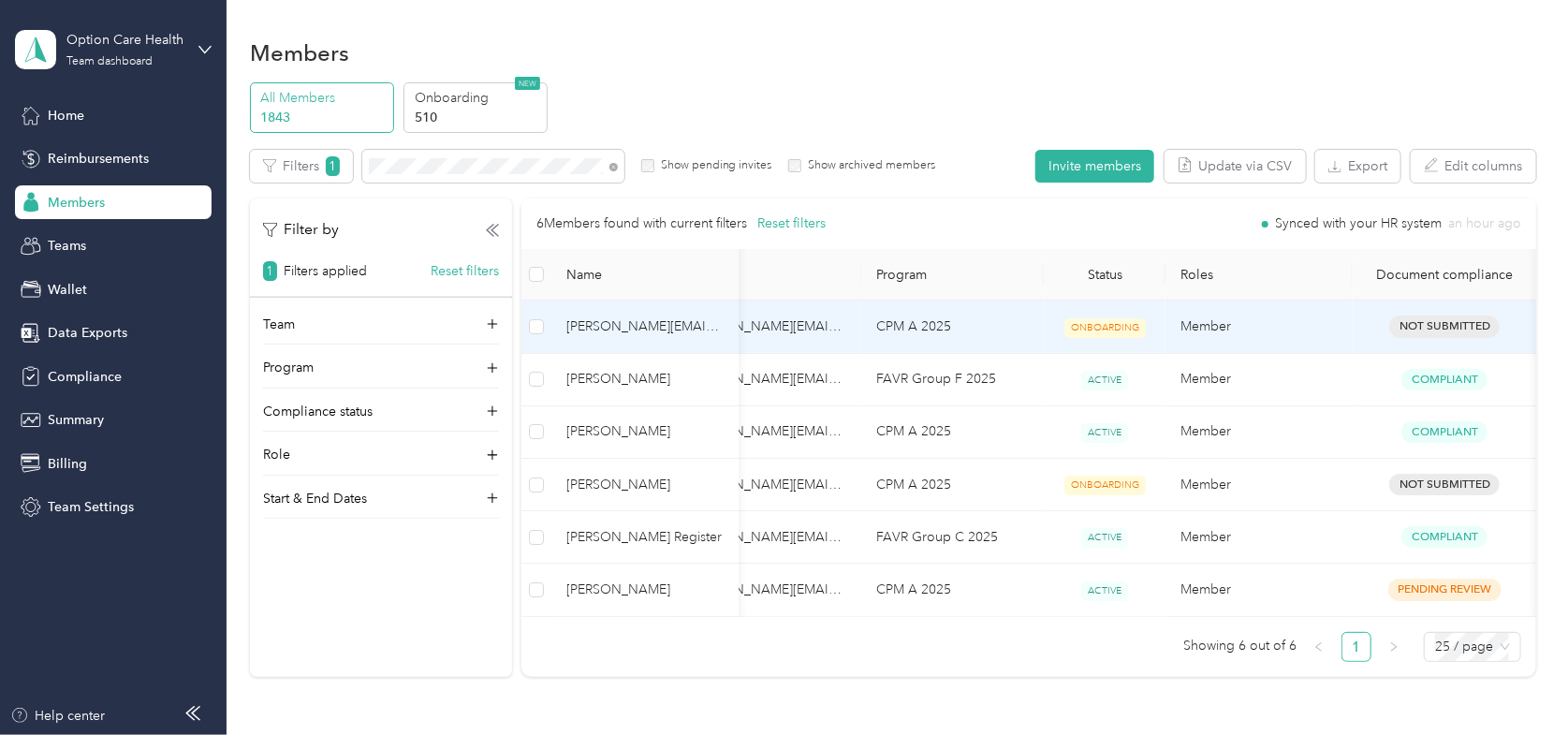
click at [996, 321] on td "CPM A 2025" at bounding box center [953, 326] width 183 height 52
click at [862, 317] on td "CPM A 2025" at bounding box center [953, 326] width 183 height 52
drag, startPoint x: 782, startPoint y: 331, endPoint x: 618, endPoint y: 311, distance: 165.2
click at [762, 329] on td "[PERSON_NAME][EMAIL_ADDRESS][PERSON_NAME][DOMAIN_NAME]" at bounding box center [767, 326] width 188 height 52
click at [613, 314] on td "[PERSON_NAME][EMAIL_ADDRESS][DOMAIN_NAME]" at bounding box center [644, 326] width 188 height 52
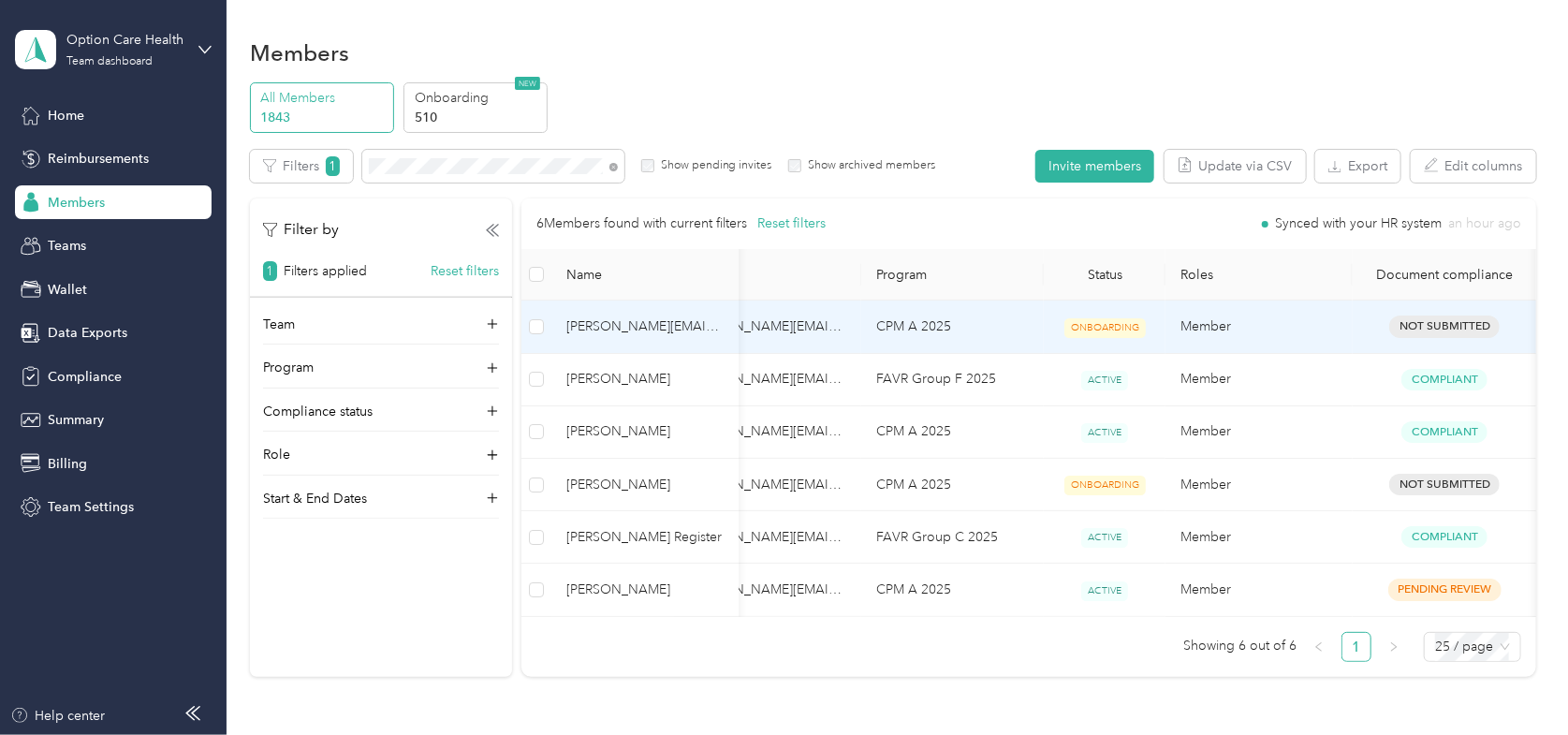
click at [616, 328] on span "[PERSON_NAME][EMAIL_ADDRESS][DOMAIN_NAME]" at bounding box center [645, 326] width 157 height 21
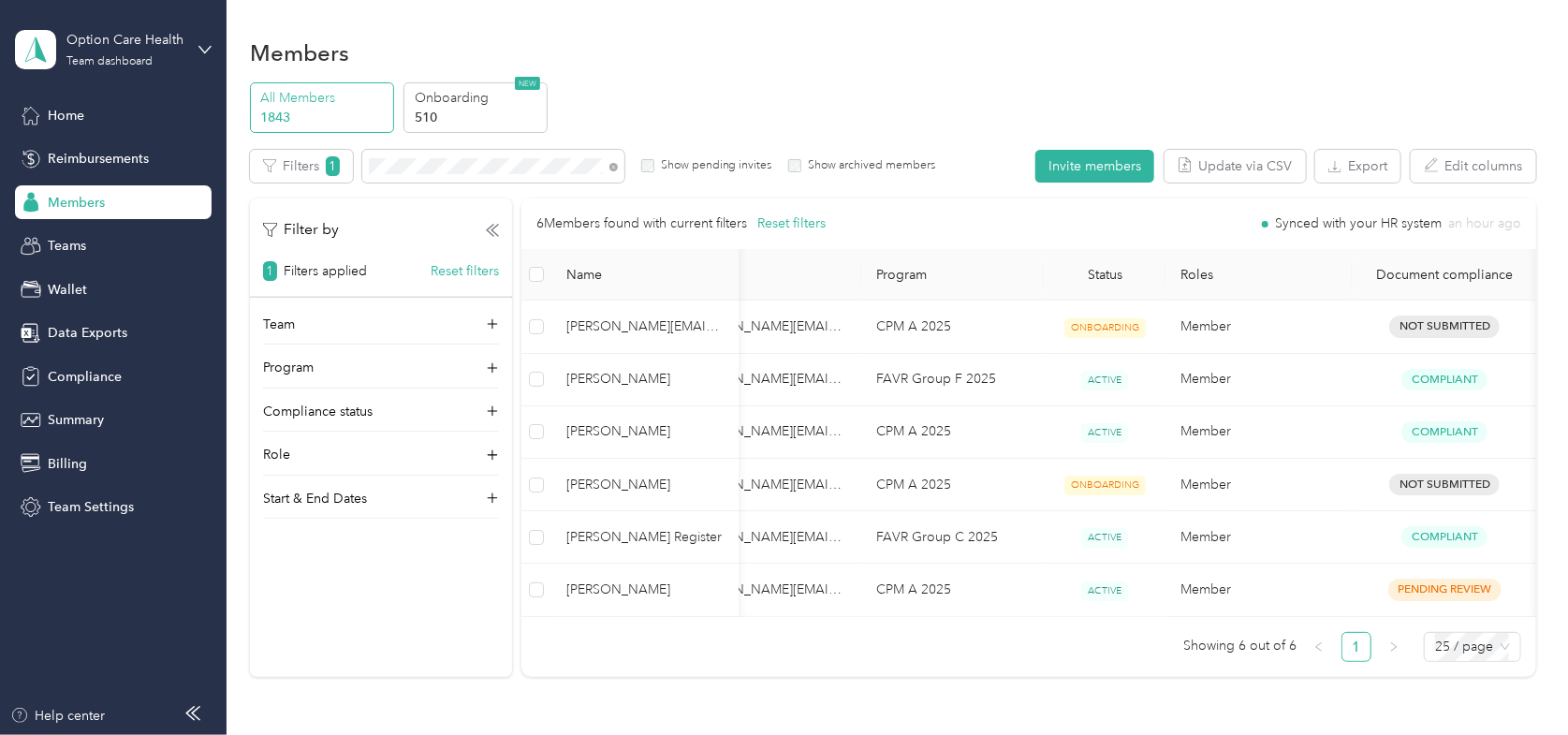
scroll to position [0, 0]
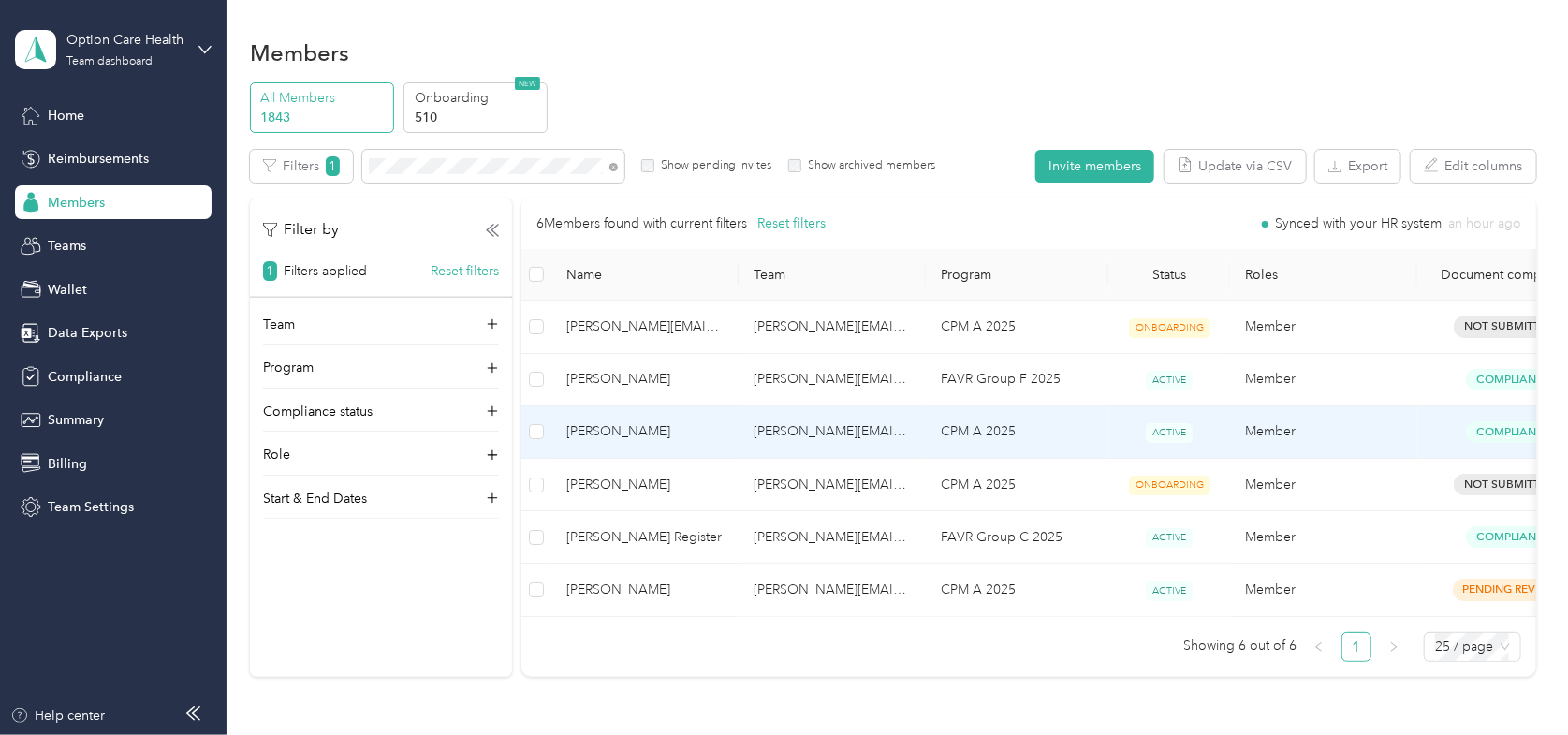
click at [615, 432] on span "[PERSON_NAME]" at bounding box center [645, 431] width 157 height 21
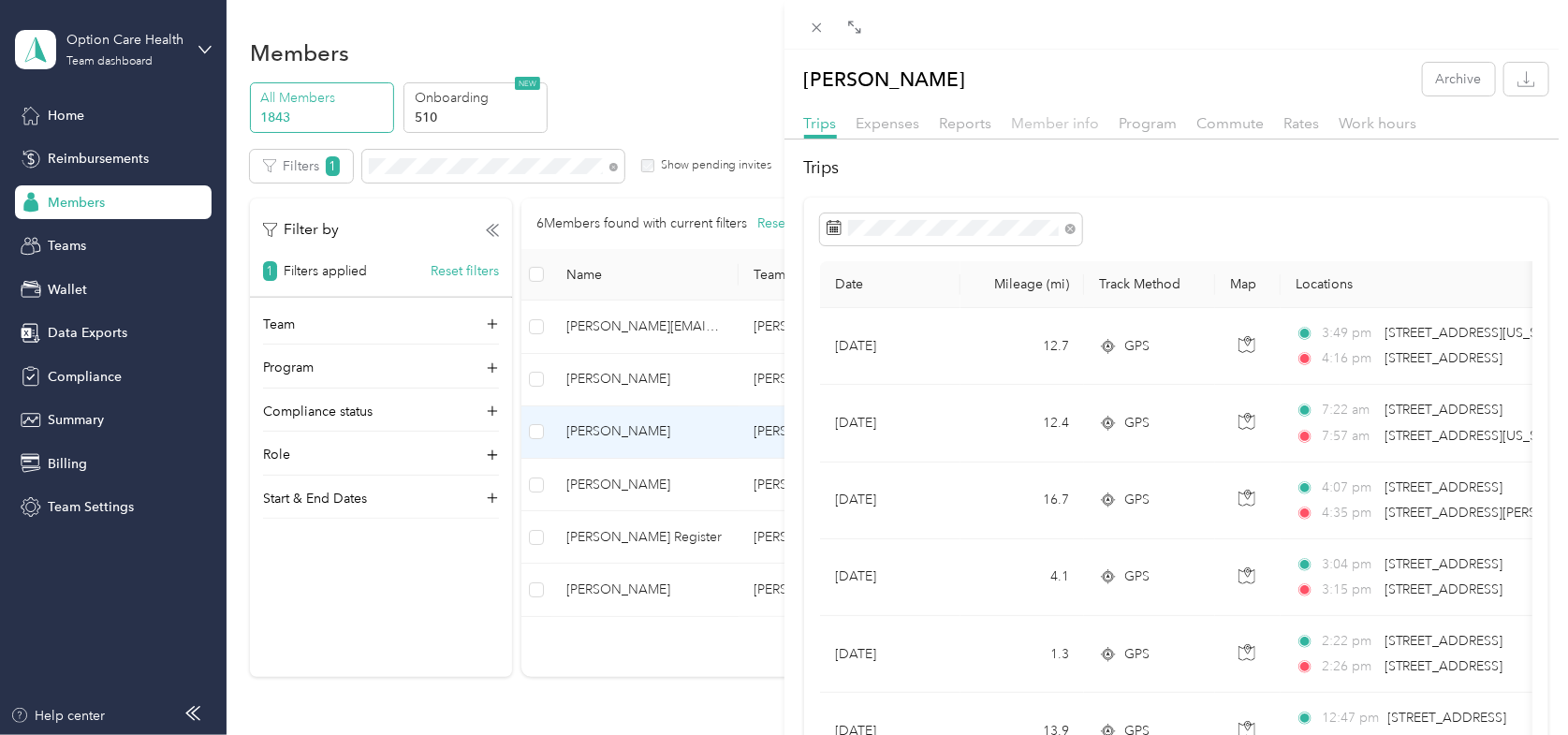
click at [1062, 120] on span "Member info" at bounding box center [1056, 123] width 88 height 18
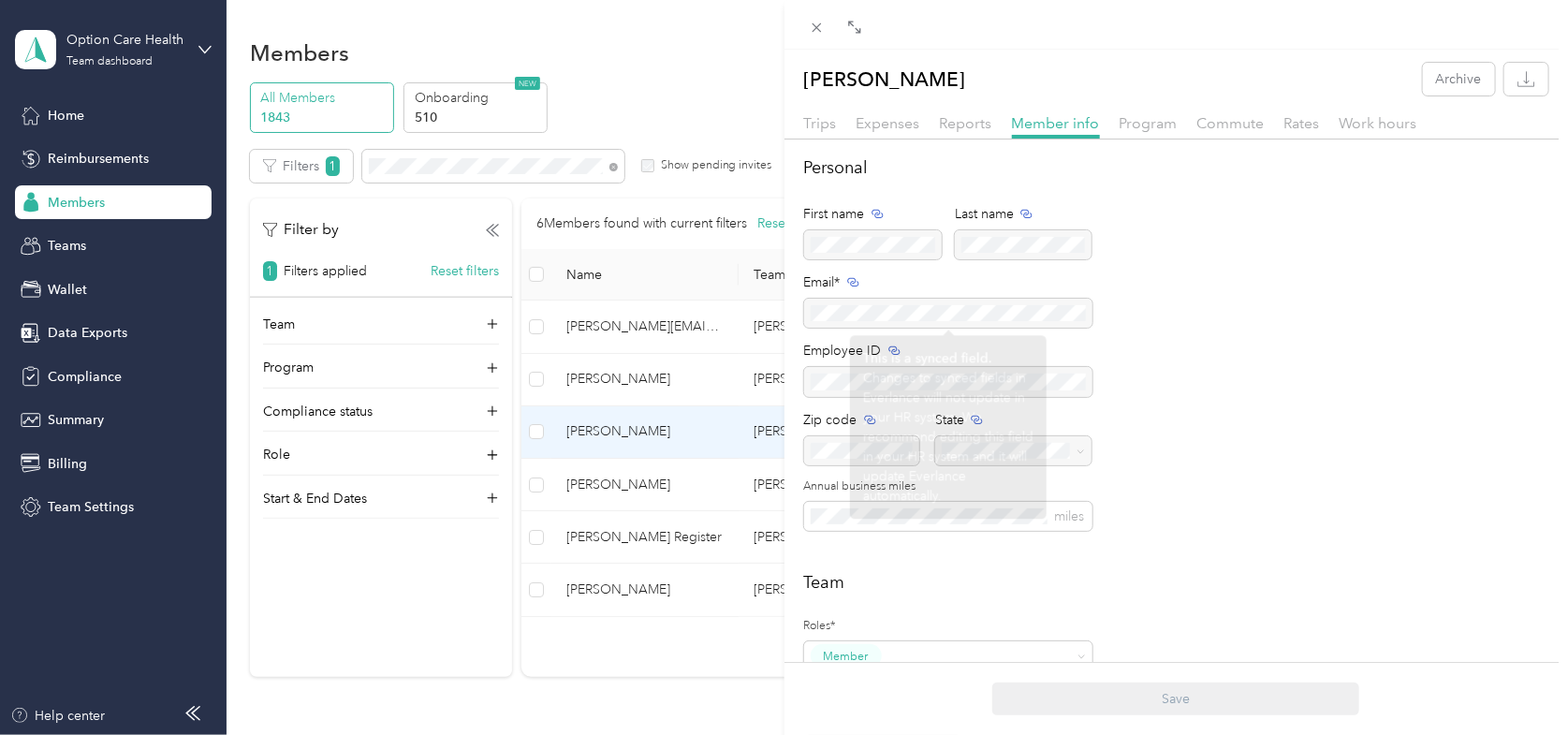
click at [1069, 313] on div at bounding box center [948, 313] width 288 height 29
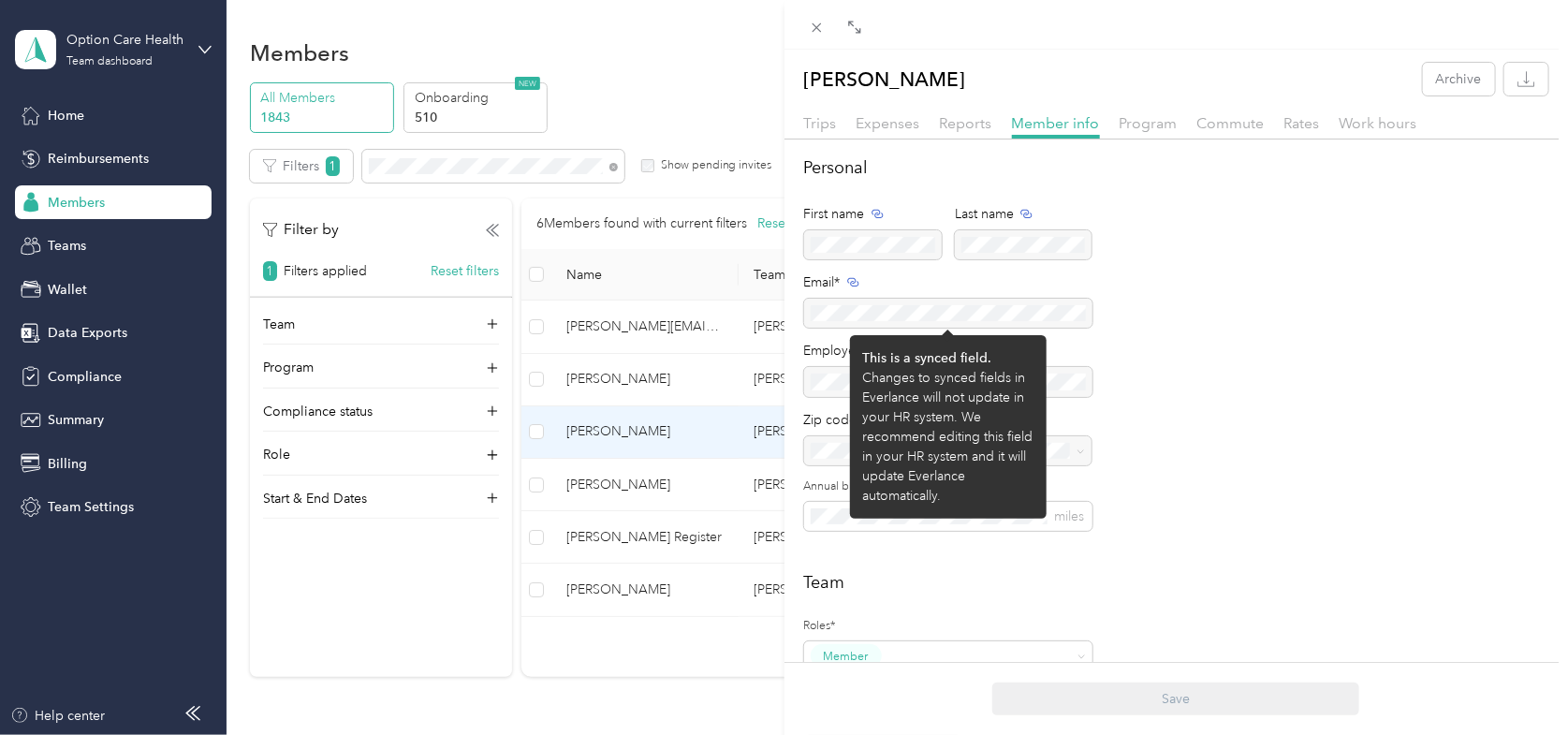
click at [1069, 313] on div at bounding box center [948, 313] width 288 height 29
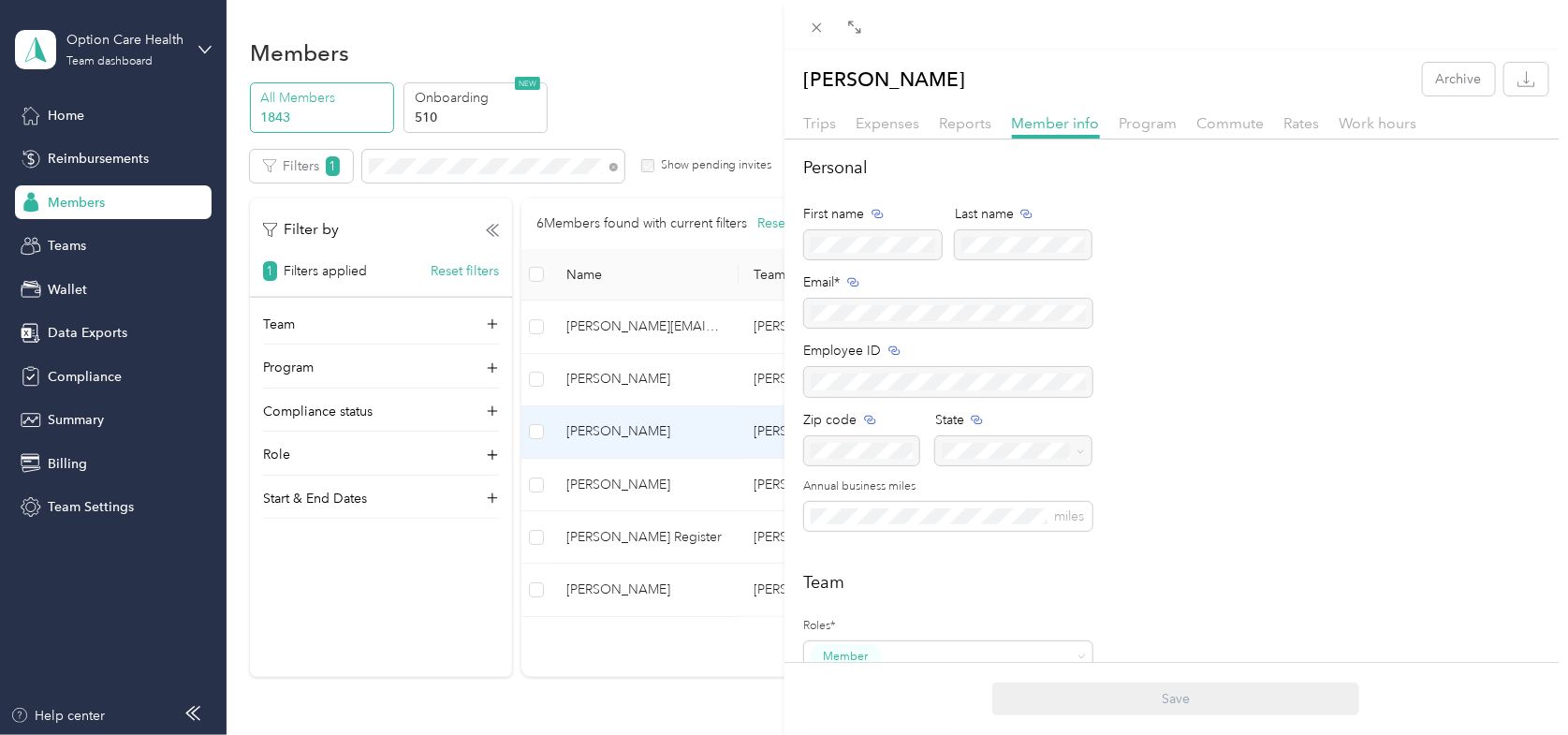
click at [1183, 327] on div "Personal First name Last name Email* Employee ID Zip code State Annual business…" at bounding box center [1177, 354] width 746 height 398
click at [824, 28] on icon at bounding box center [816, 28] width 16 height 16
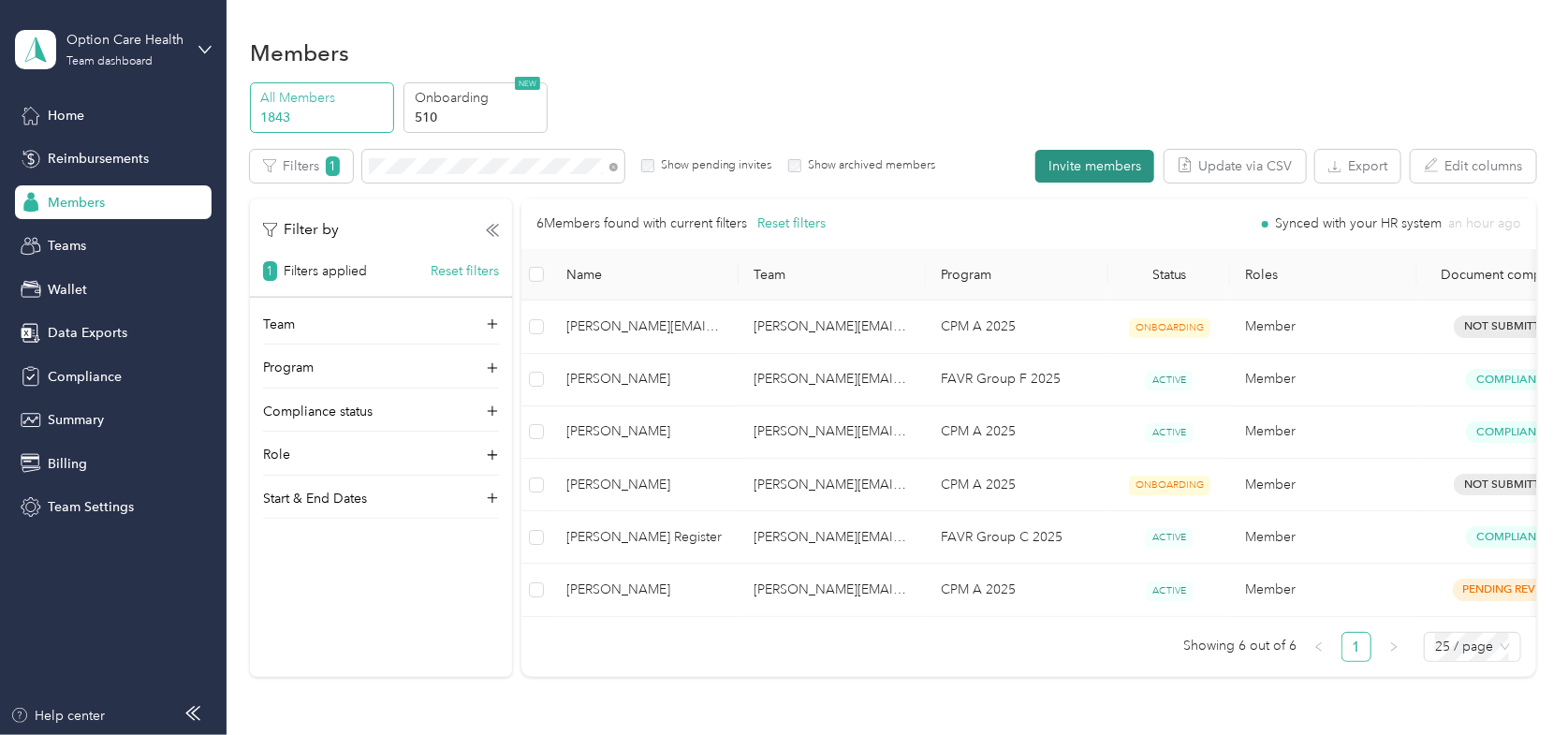
click at [1110, 160] on button "Invite members" at bounding box center [1094, 165] width 119 height 32
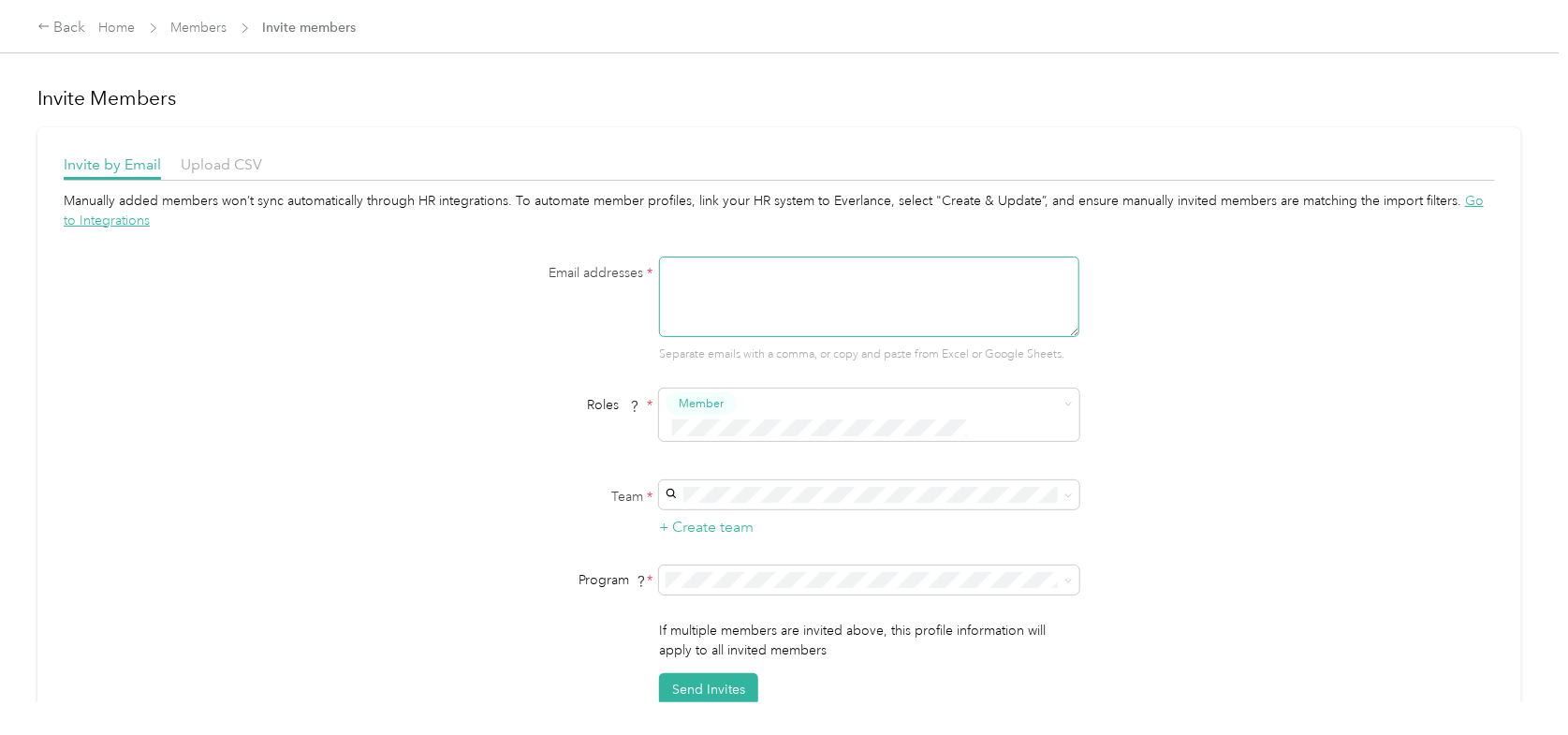
paste textarea "[PERSON_NAME][EMAIL_ADDRESS][DOMAIN_NAME]"
type textarea "[PERSON_NAME][EMAIL_ADDRESS][DOMAIN_NAME]"
click at [778, 503] on div "[PERSON_NAME][EMAIL_ADDRESS][PERSON_NAME][DOMAIN_NAME] [PERSON_NAME]" at bounding box center [867, 526] width 394 height 63
click at [739, 358] on span "CPM A 2025 (CPM)" at bounding box center [727, 360] width 114 height 16
click at [1350, 540] on div "Manually added members won’t sync automatically through HR integrations. To aut…" at bounding box center [779, 448] width 1431 height 516
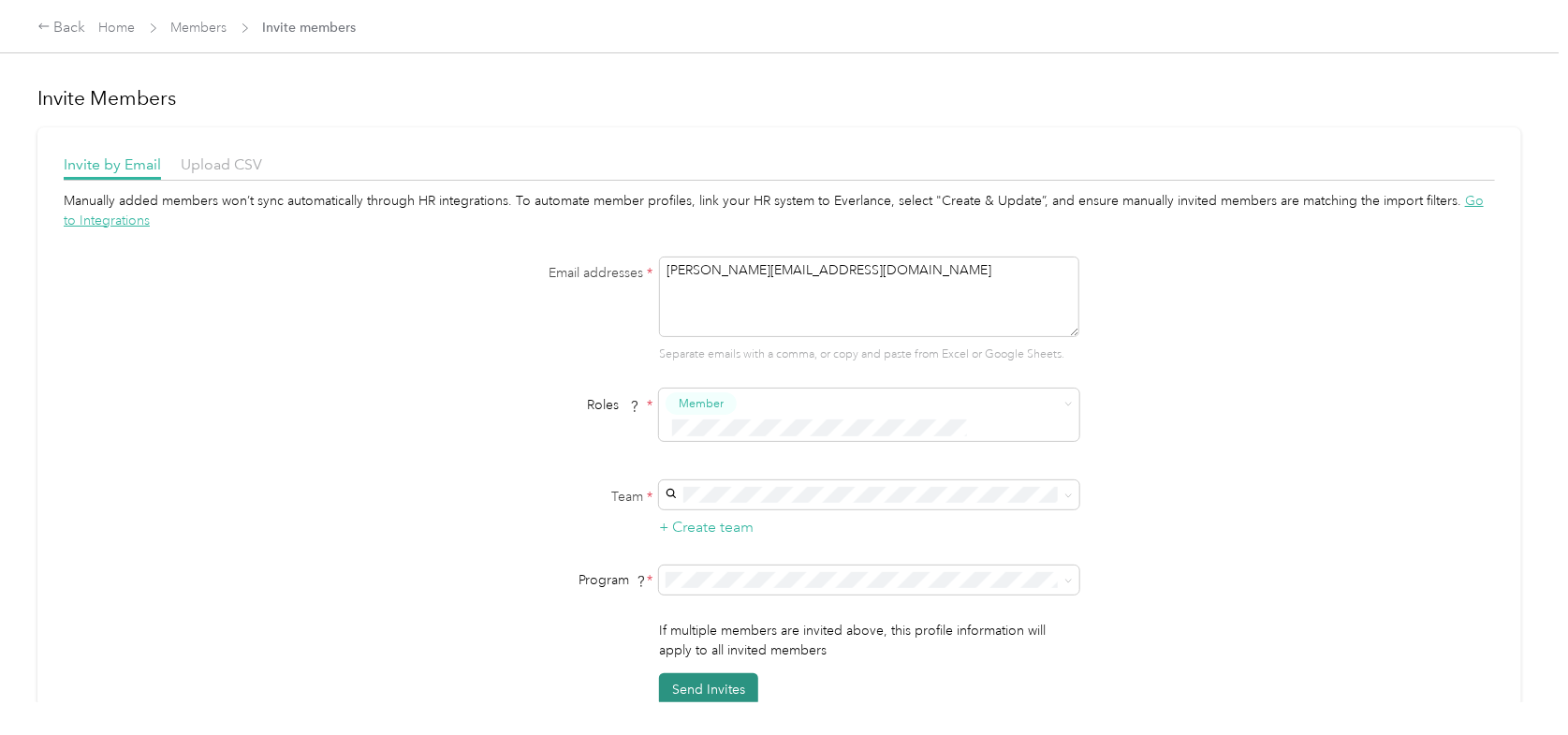
click at [722, 673] on button "Send Invites" at bounding box center [708, 689] width 99 height 32
click at [189, 28] on link "Members" at bounding box center [198, 28] width 56 height 16
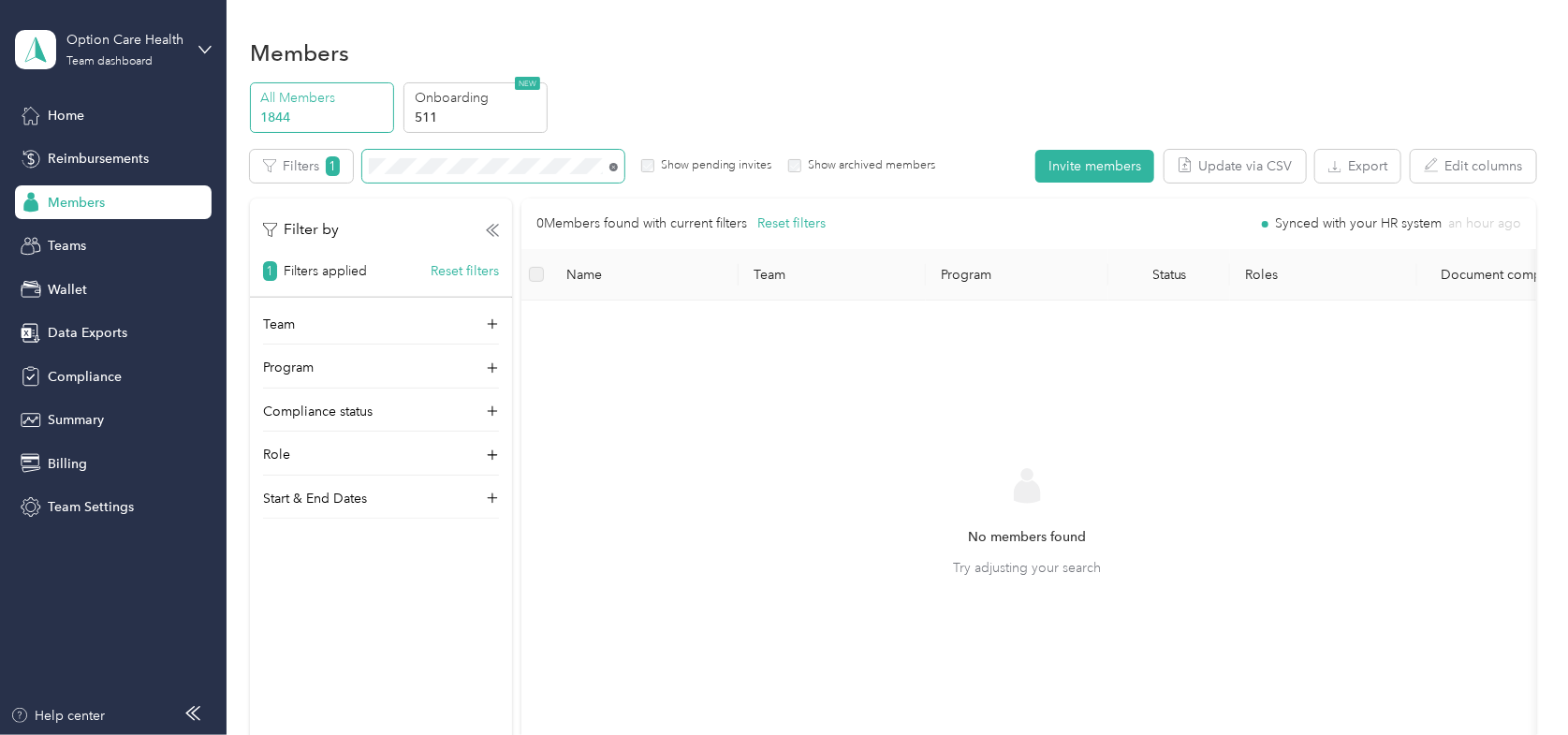
click at [613, 168] on icon at bounding box center [613, 167] width 9 height 9
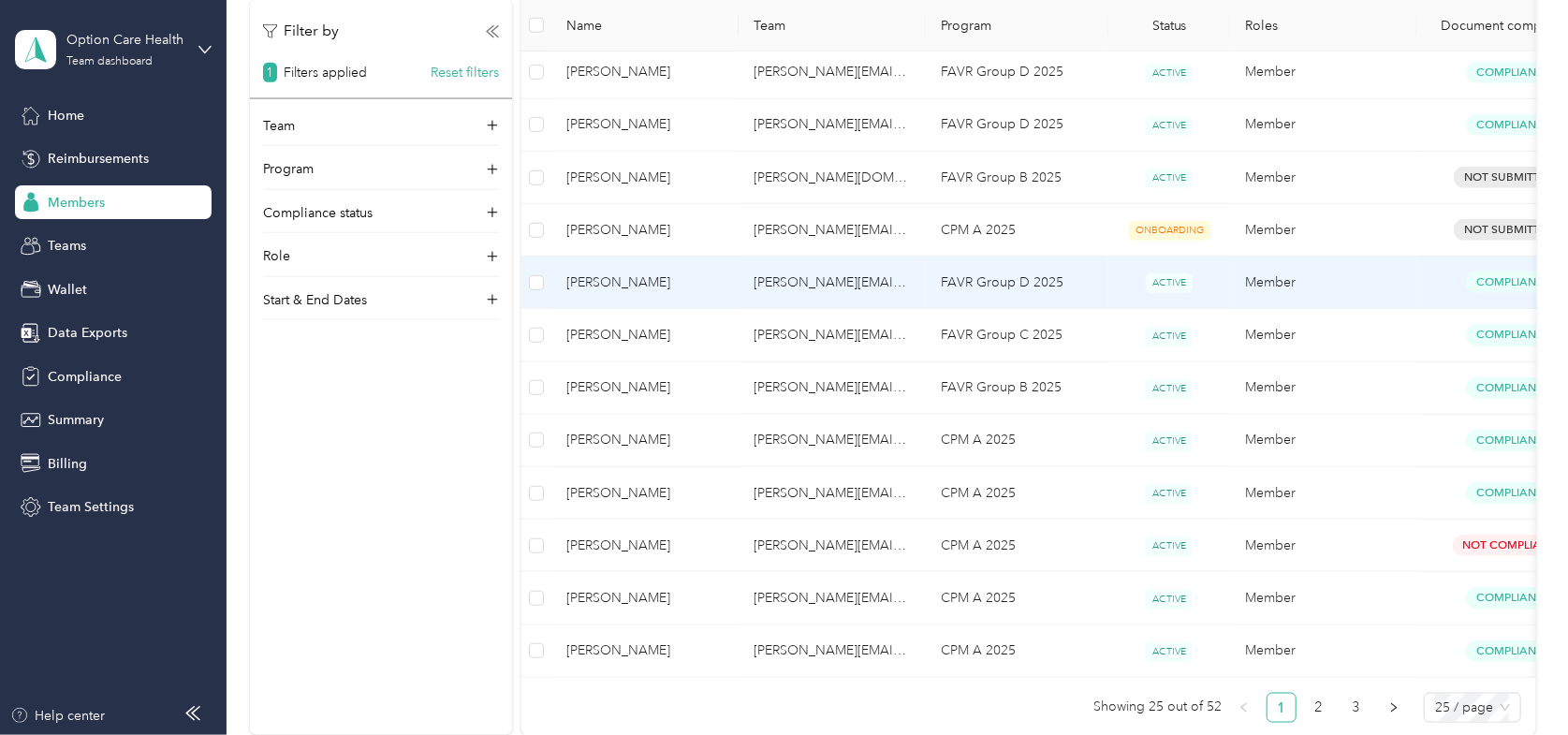
scroll to position [1030, 0]
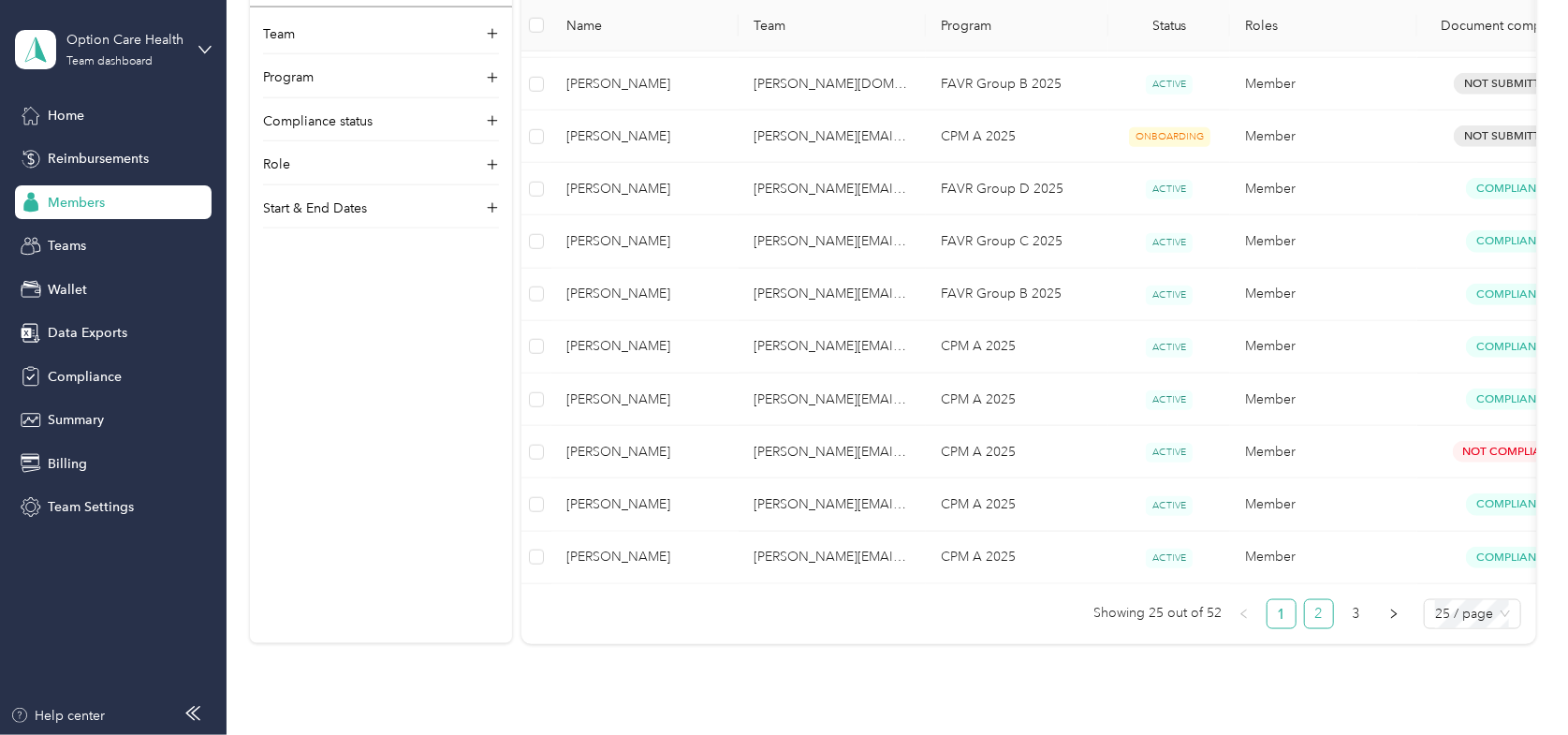
click at [1318, 624] on link "2" at bounding box center [1318, 614] width 28 height 28
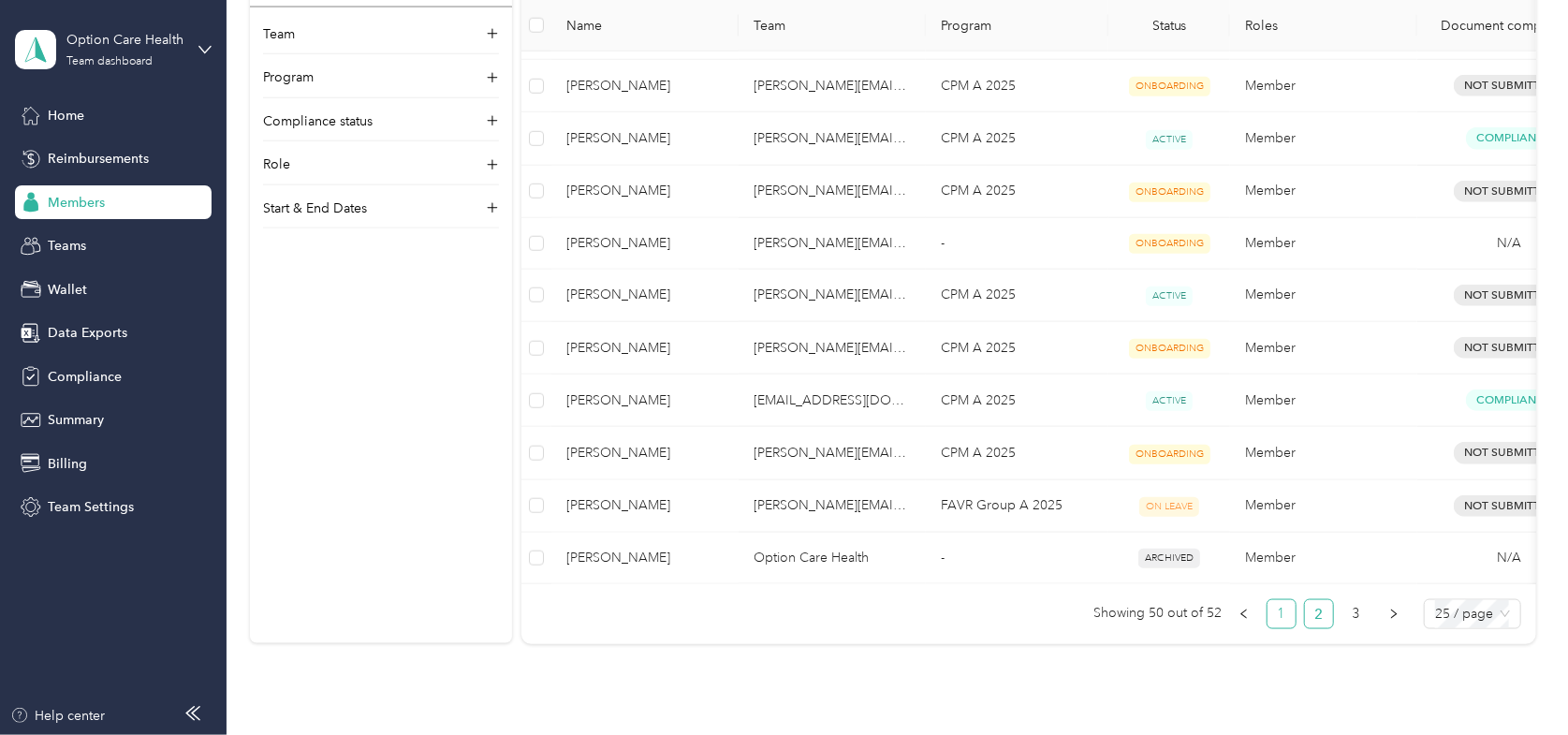
click at [1275, 623] on link "1" at bounding box center [1281, 614] width 28 height 28
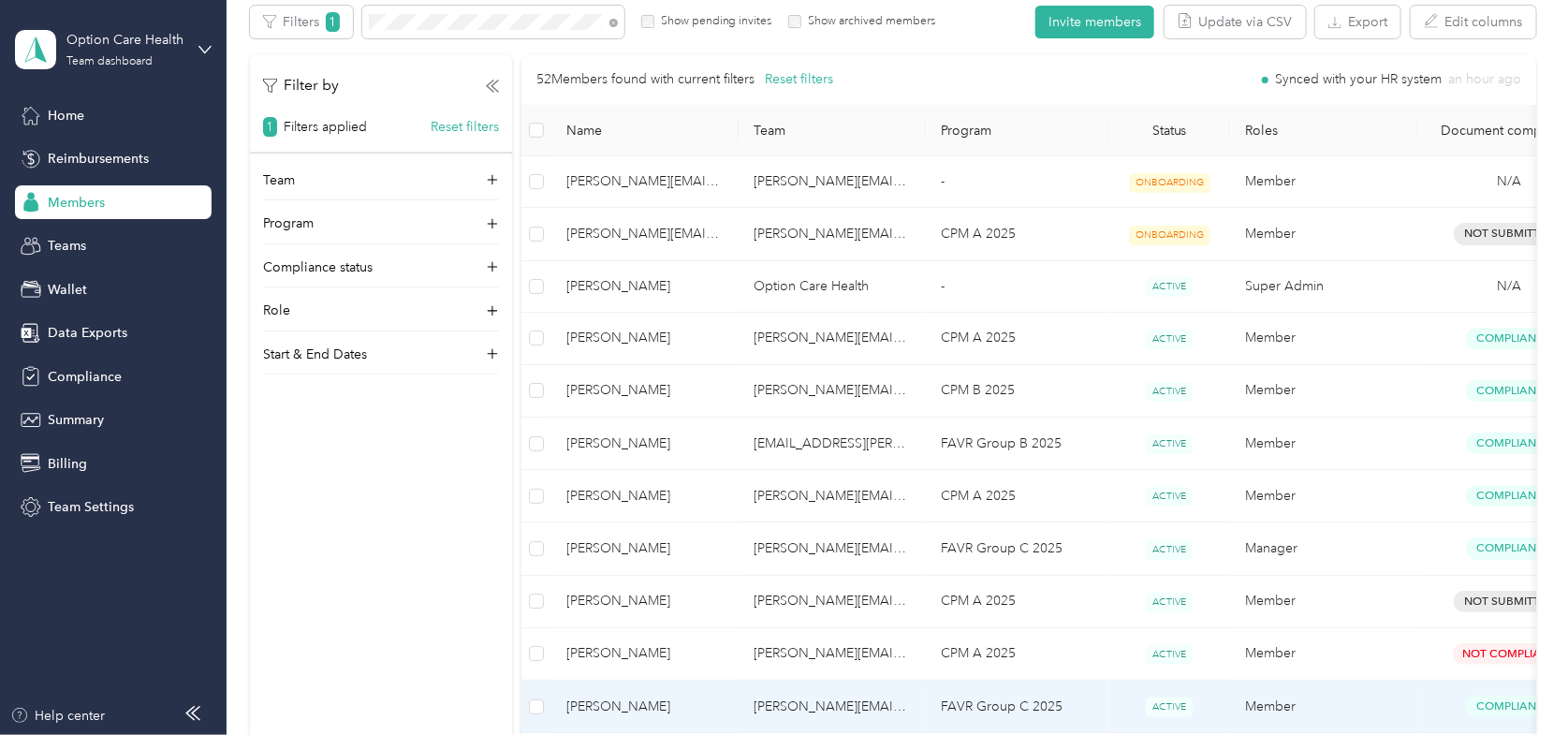
scroll to position [93, 0]
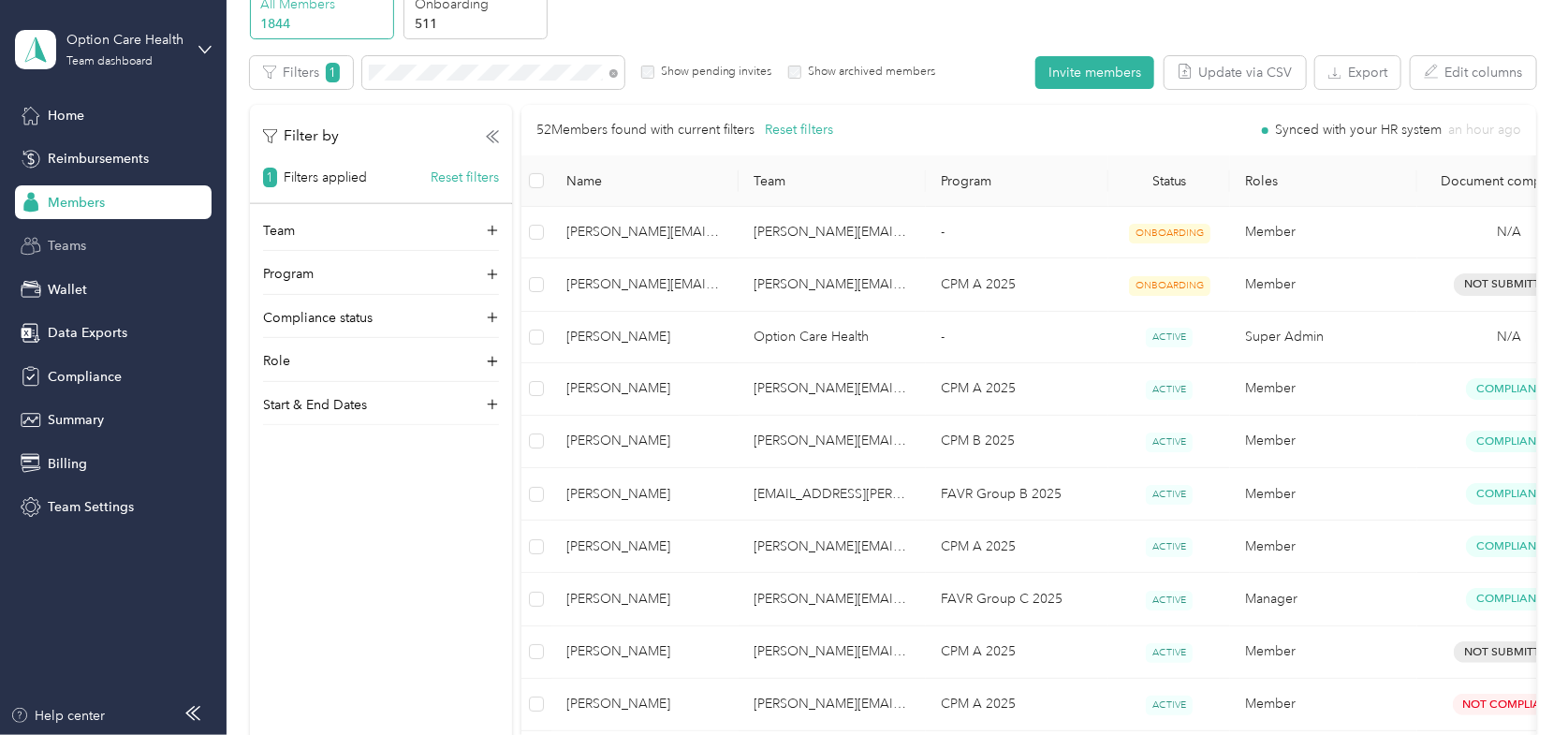
click at [58, 243] on span "Teams" at bounding box center [67, 246] width 38 height 20
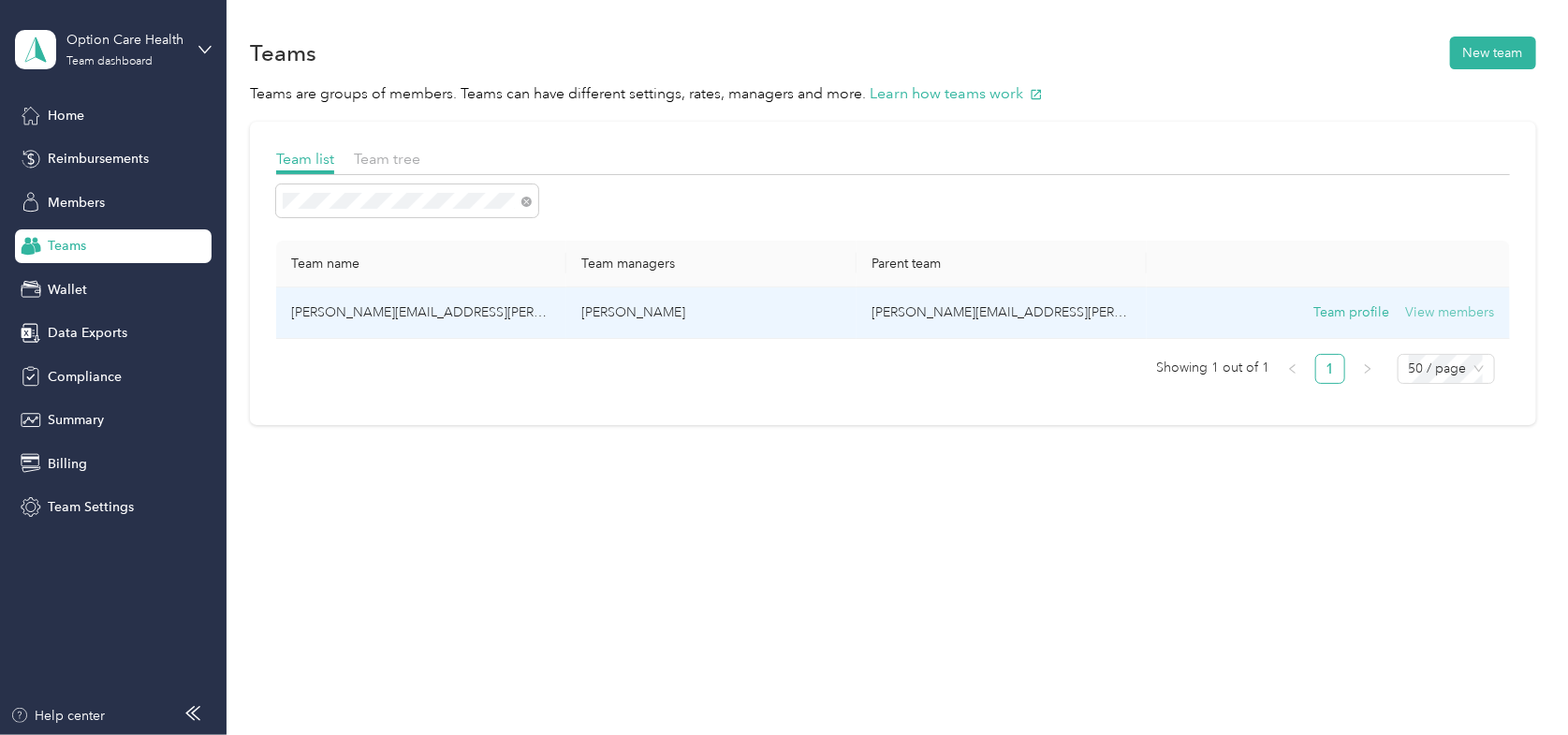
click at [1485, 311] on button "View members" at bounding box center [1450, 312] width 89 height 21
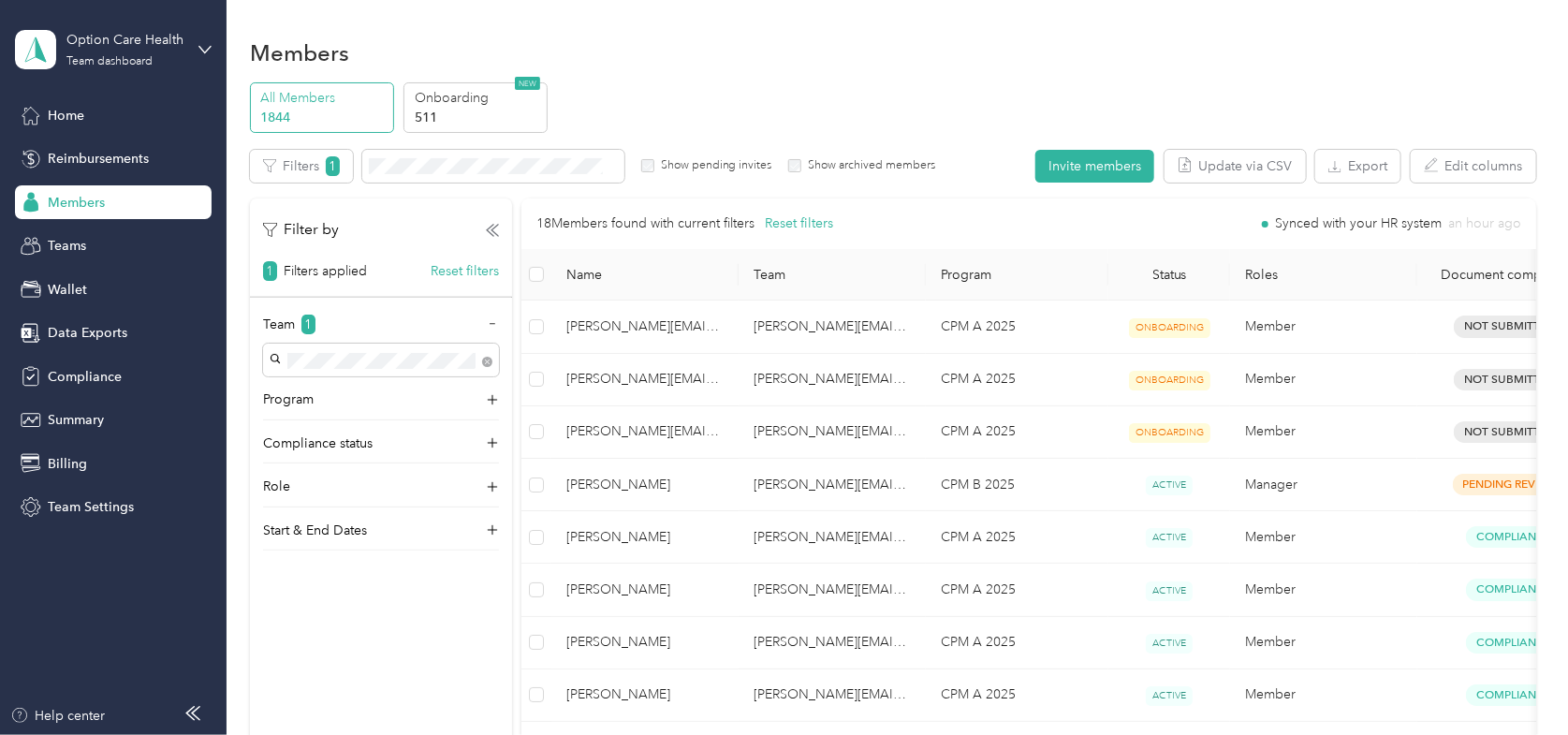
click at [58, 189] on div "Members" at bounding box center [113, 202] width 196 height 33
click at [455, 266] on button "Reset filters" at bounding box center [465, 271] width 69 height 20
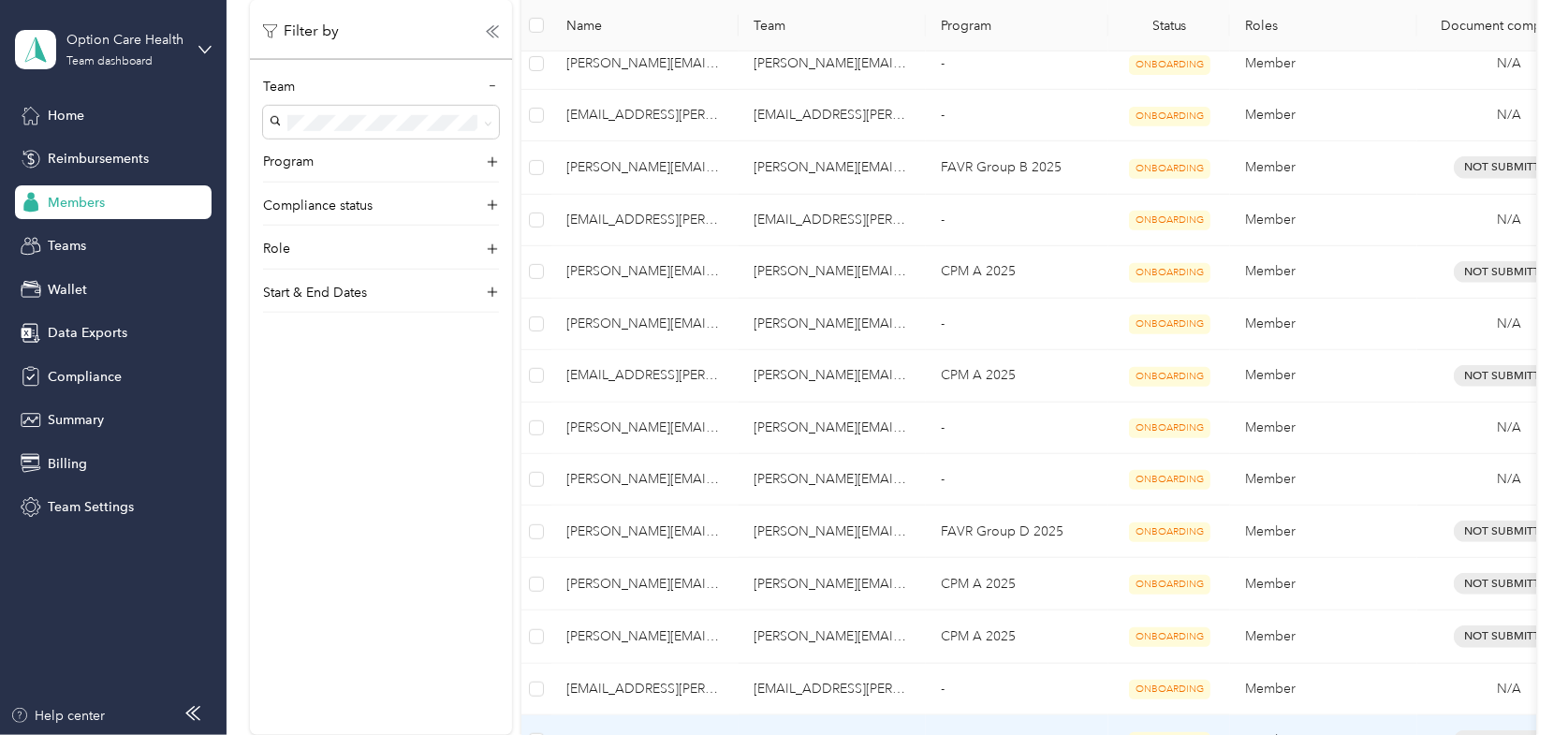
scroll to position [93, 0]
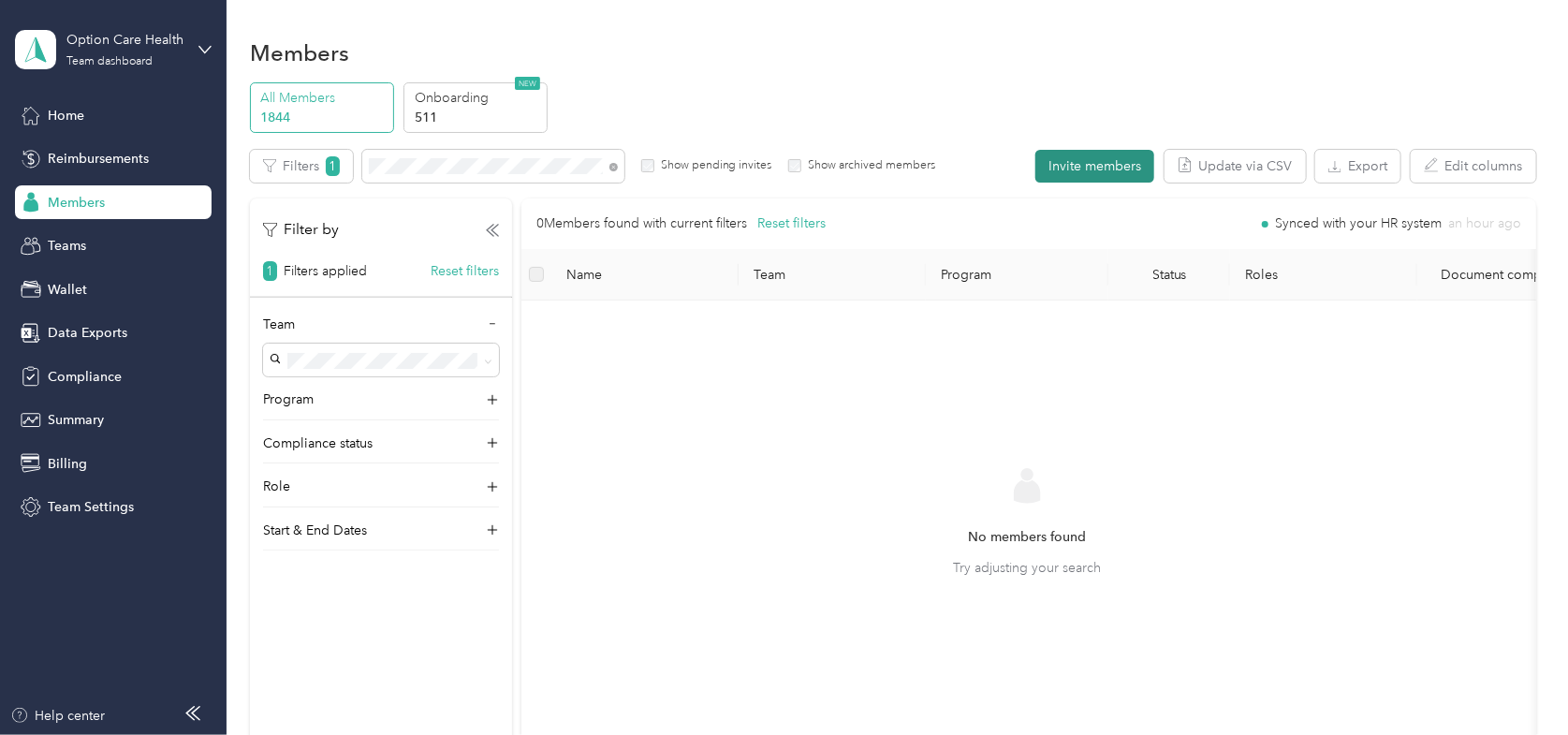
click at [1063, 161] on button "Invite members" at bounding box center [1094, 165] width 119 height 32
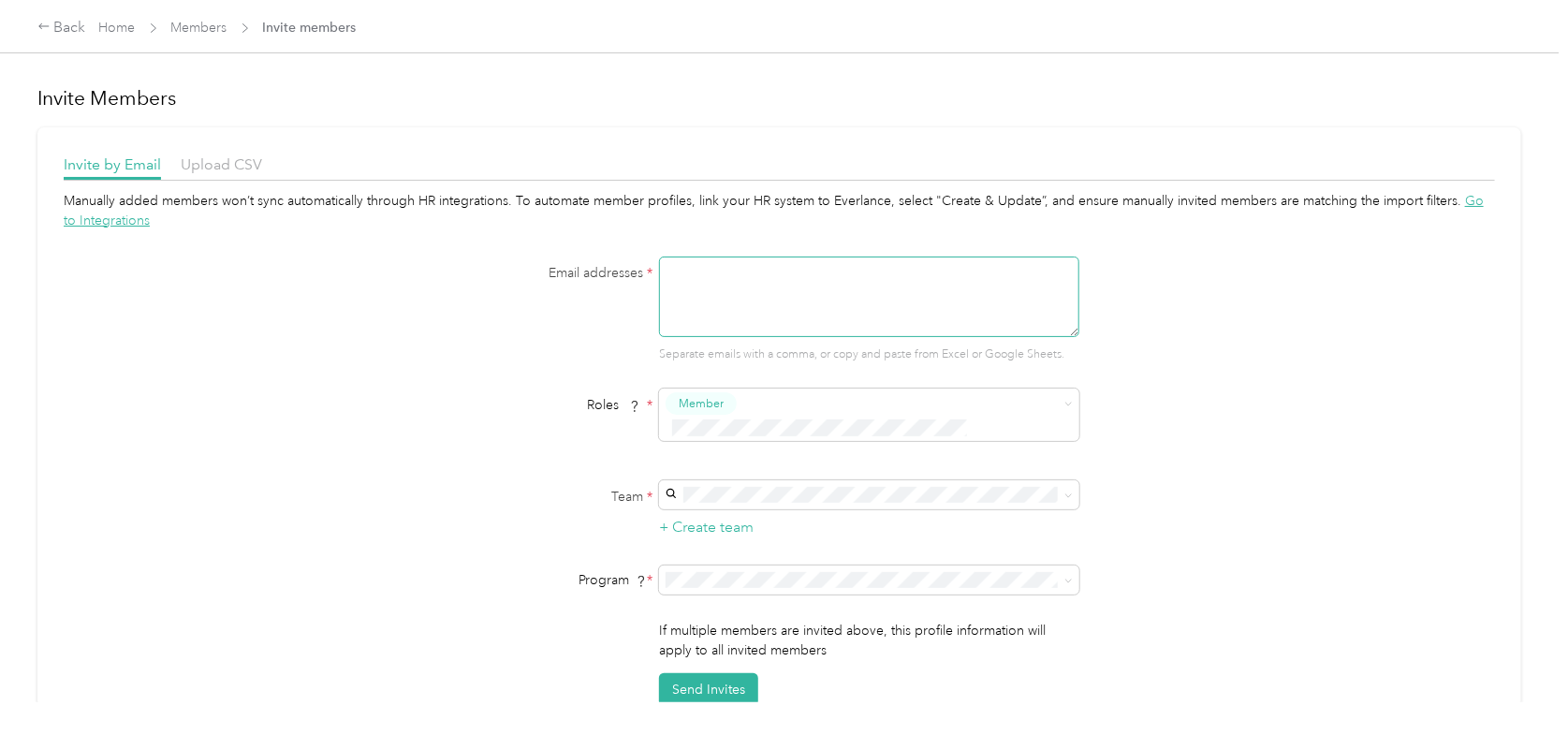
paste textarea "[PERSON_NAME][EMAIL_ADDRESS][PERSON_NAME][DOMAIN_NAME]"
type textarea "[PERSON_NAME][EMAIL_ADDRESS][PERSON_NAME][DOMAIN_NAME]"
click at [704, 509] on div "[PERSON_NAME][EMAIL_ADDRESS][PERSON_NAME][DOMAIN_NAME] [PERSON_NAME]" at bounding box center [867, 526] width 394 height 63
click at [535, 449] on form "Email addresses * [PERSON_NAME][EMAIL_ADDRESS][PERSON_NAME][DOMAIN_NAME] Separa…" at bounding box center [780, 481] width 721 height 450
click at [711, 352] on span "CPM A 2025 (CPM)" at bounding box center [727, 360] width 114 height 16
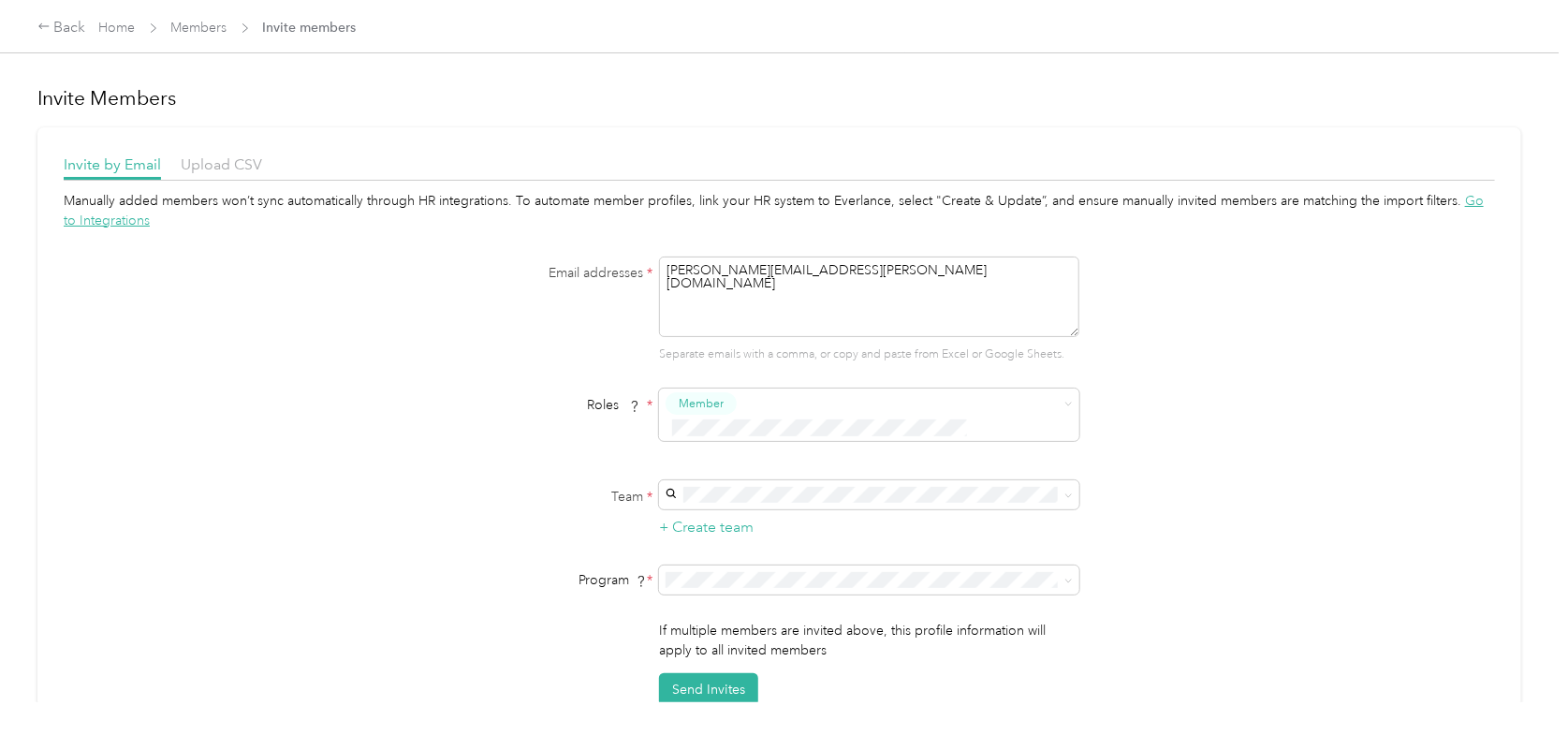
click at [507, 329] on div "Email addresses * [PERSON_NAME][EMAIL_ADDRESS][PERSON_NAME][DOMAIN_NAME] Separa…" at bounding box center [780, 310] width 721 height 107
click at [682, 673] on button "Send Invites" at bounding box center [708, 689] width 99 height 32
click at [209, 30] on link "Members" at bounding box center [198, 28] width 56 height 16
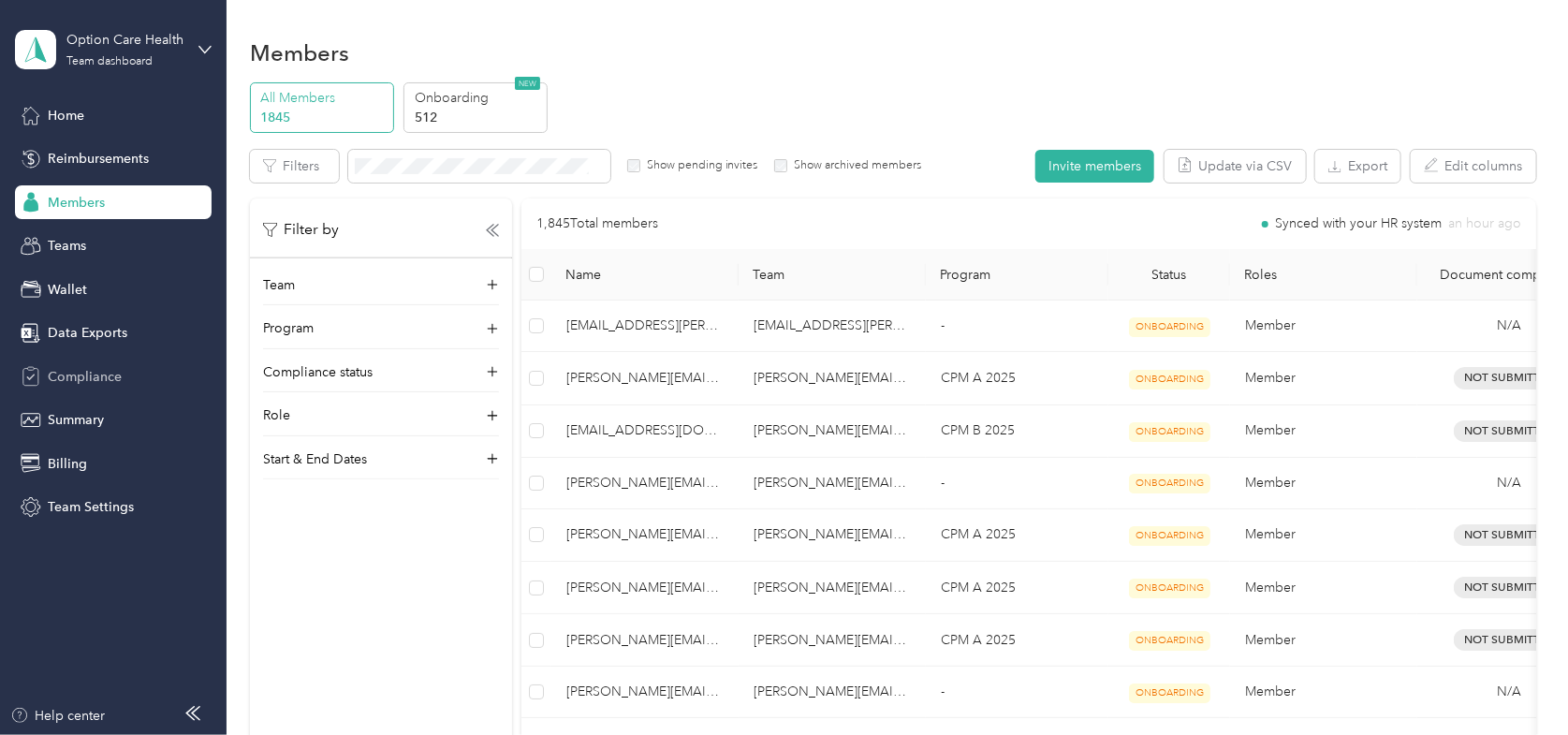
click at [89, 376] on span "Compliance" at bounding box center [84, 377] width 74 height 20
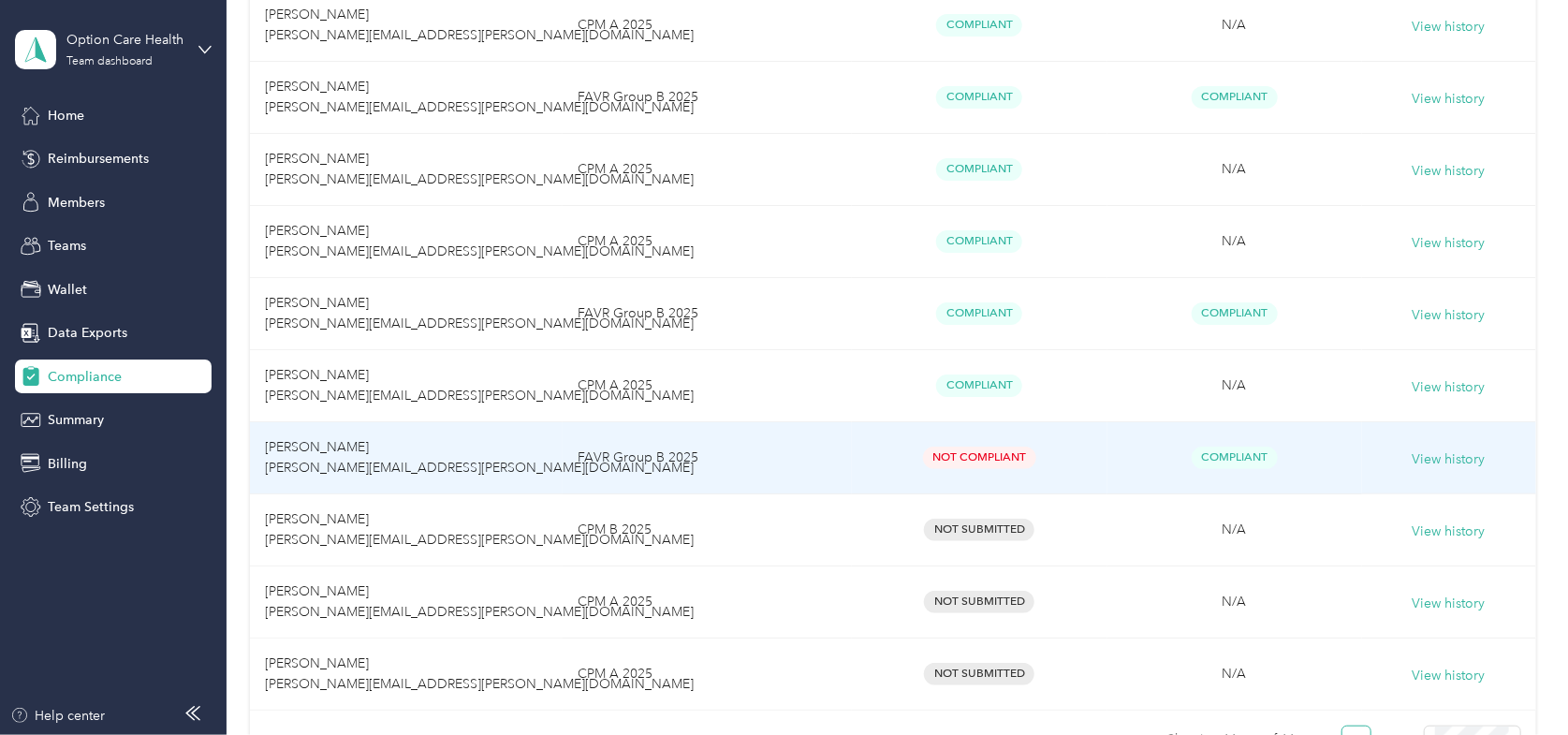
scroll to position [468, 0]
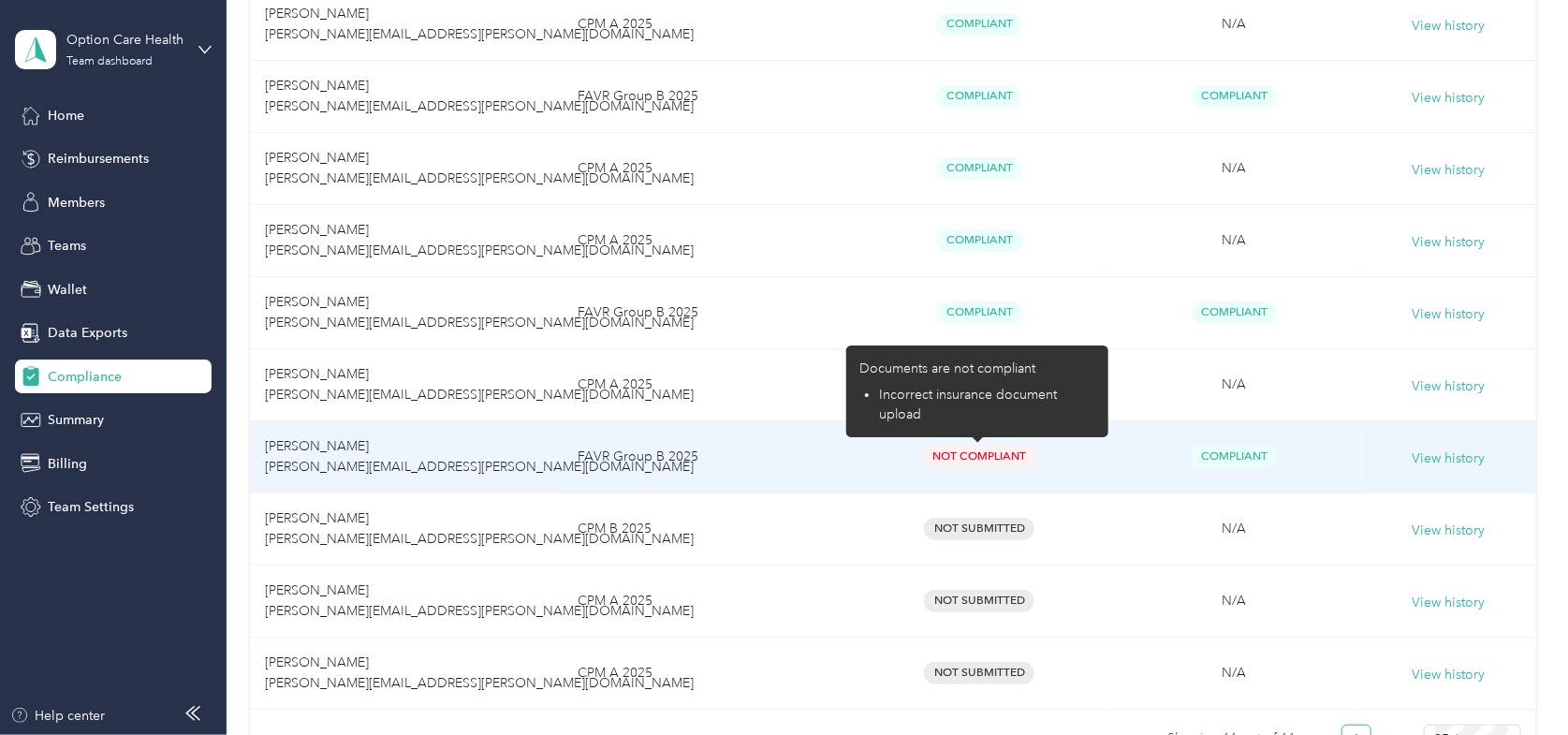
click at [966, 455] on span "Not Compliant" at bounding box center [980, 457] width 113 height 22
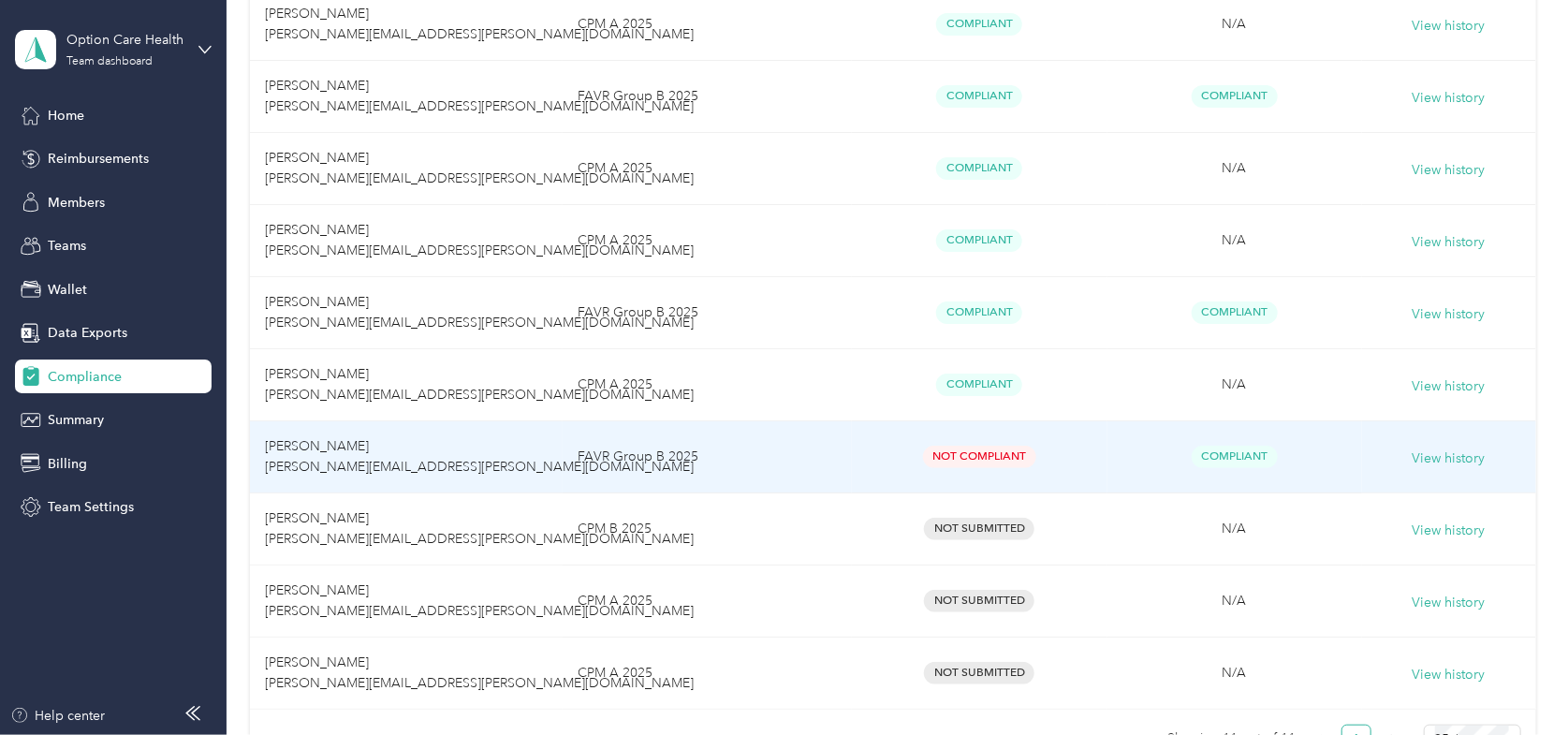
click at [322, 454] on td "[PERSON_NAME] [PERSON_NAME][EMAIL_ADDRESS][PERSON_NAME][DOMAIN_NAME]" at bounding box center [406, 457] width 312 height 72
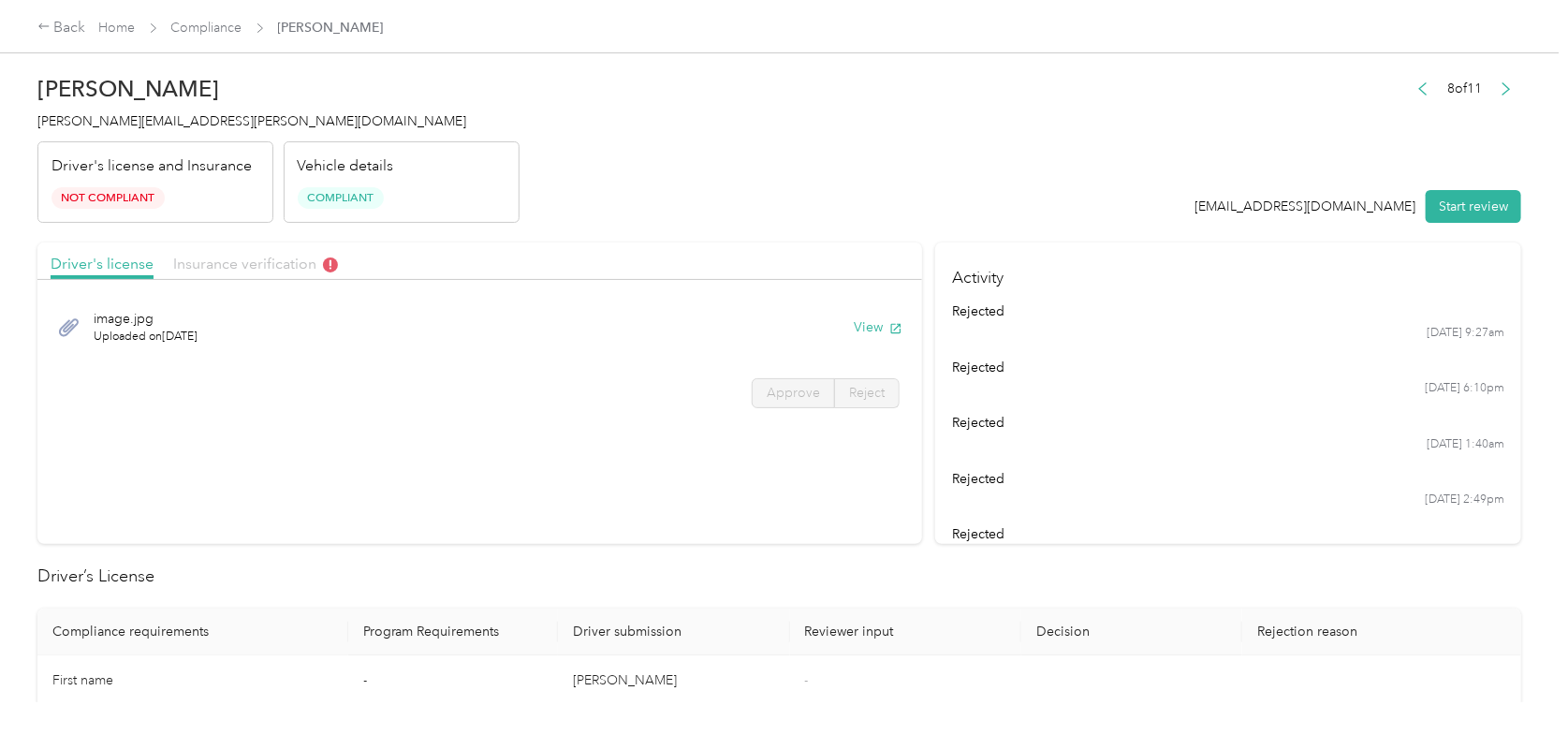
click at [259, 265] on span "Insurance verification" at bounding box center [255, 263] width 165 height 18
click at [68, 322] on icon at bounding box center [69, 327] width 24 height 24
click at [286, 261] on span "Insurance verification" at bounding box center [255, 263] width 165 height 18
click at [80, 196] on span "Not Compliant" at bounding box center [107, 198] width 113 height 22
click at [82, 204] on span "Not Compliant" at bounding box center [107, 198] width 113 height 22
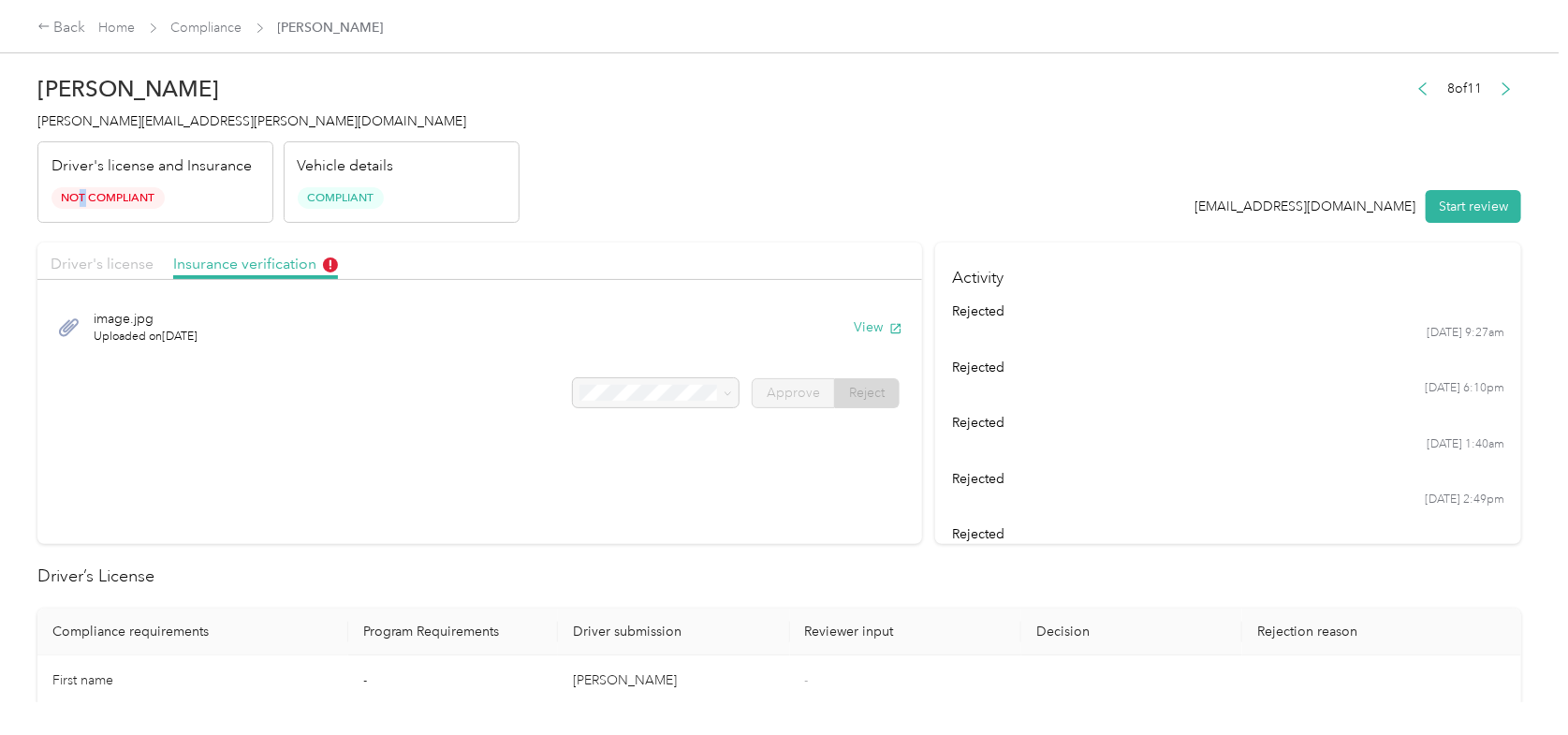
click at [107, 257] on span "Driver's license" at bounding box center [101, 263] width 103 height 18
click at [239, 263] on span "Insurance verification" at bounding box center [255, 263] width 165 height 18
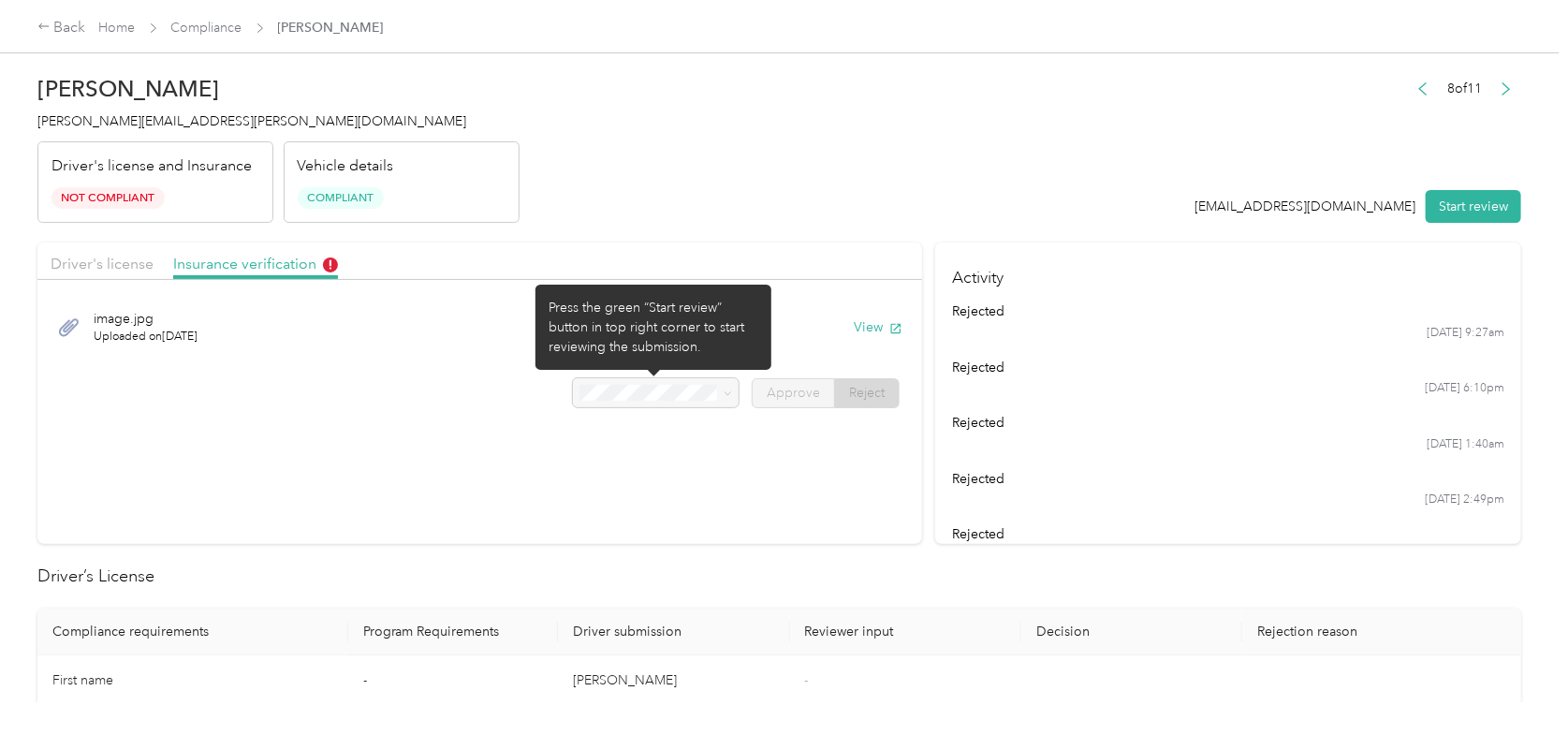
click at [723, 395] on div at bounding box center [655, 393] width 166 height 29
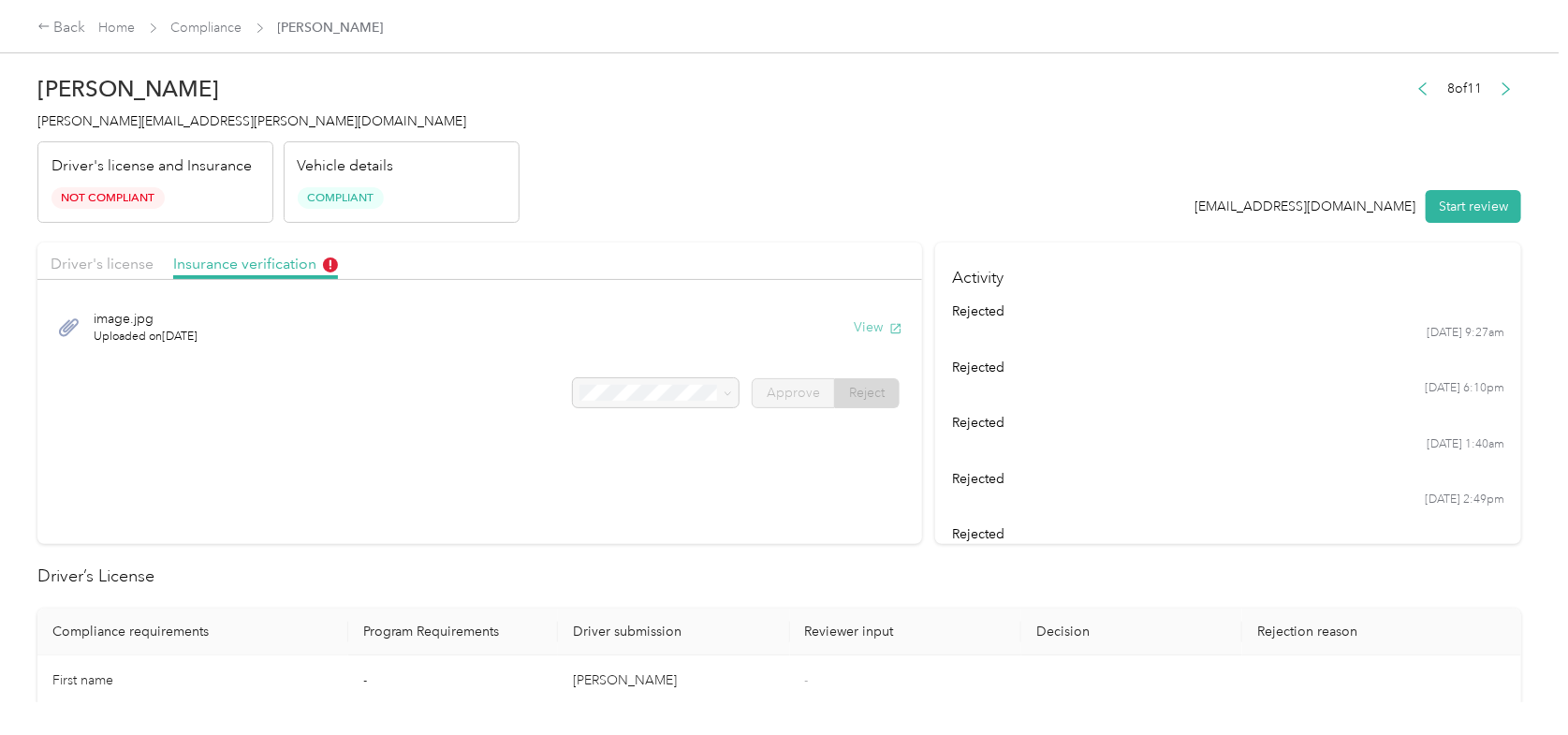
click at [864, 327] on button "View" at bounding box center [878, 327] width 49 height 20
click at [184, 29] on link "Compliance" at bounding box center [206, 28] width 71 height 16
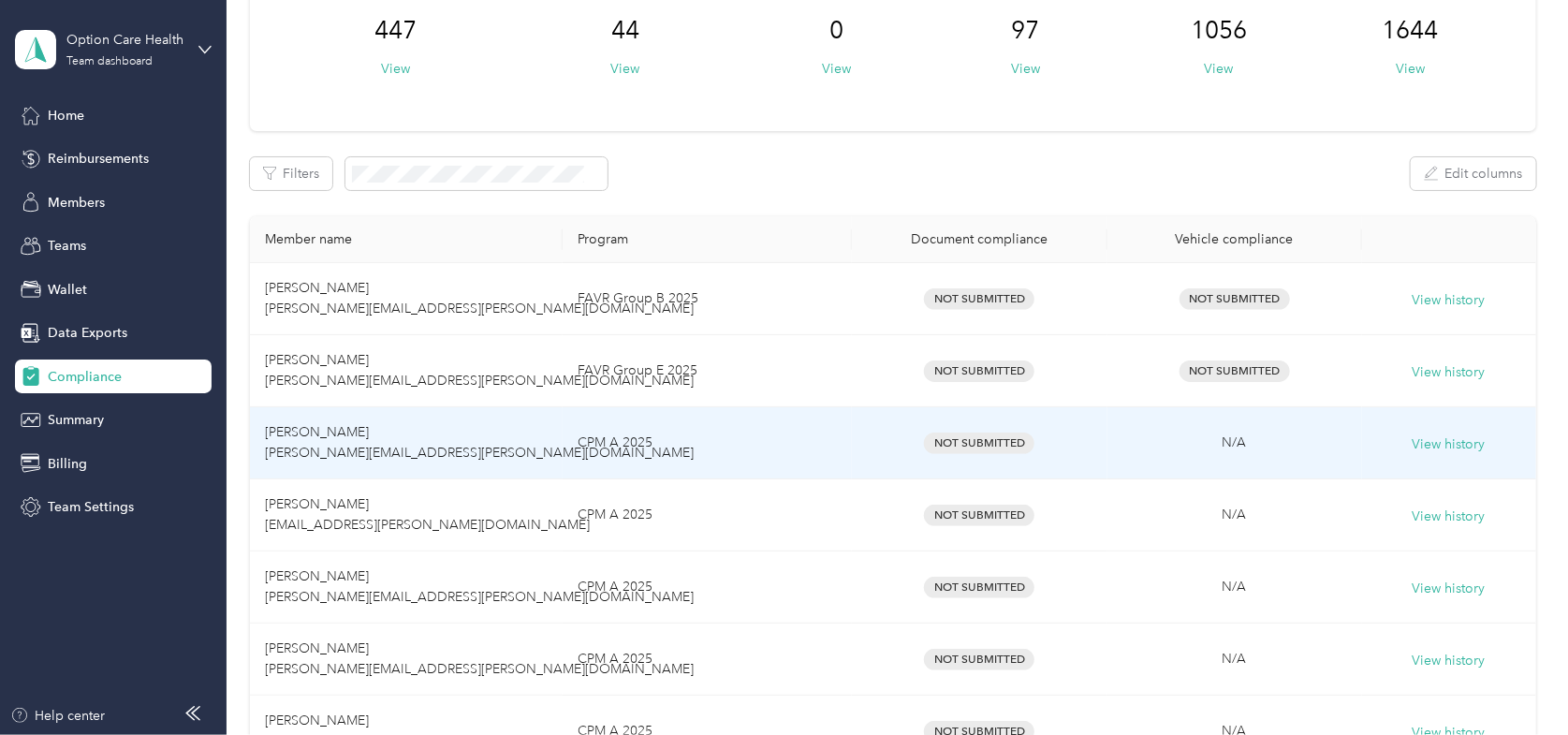
scroll to position [188, 0]
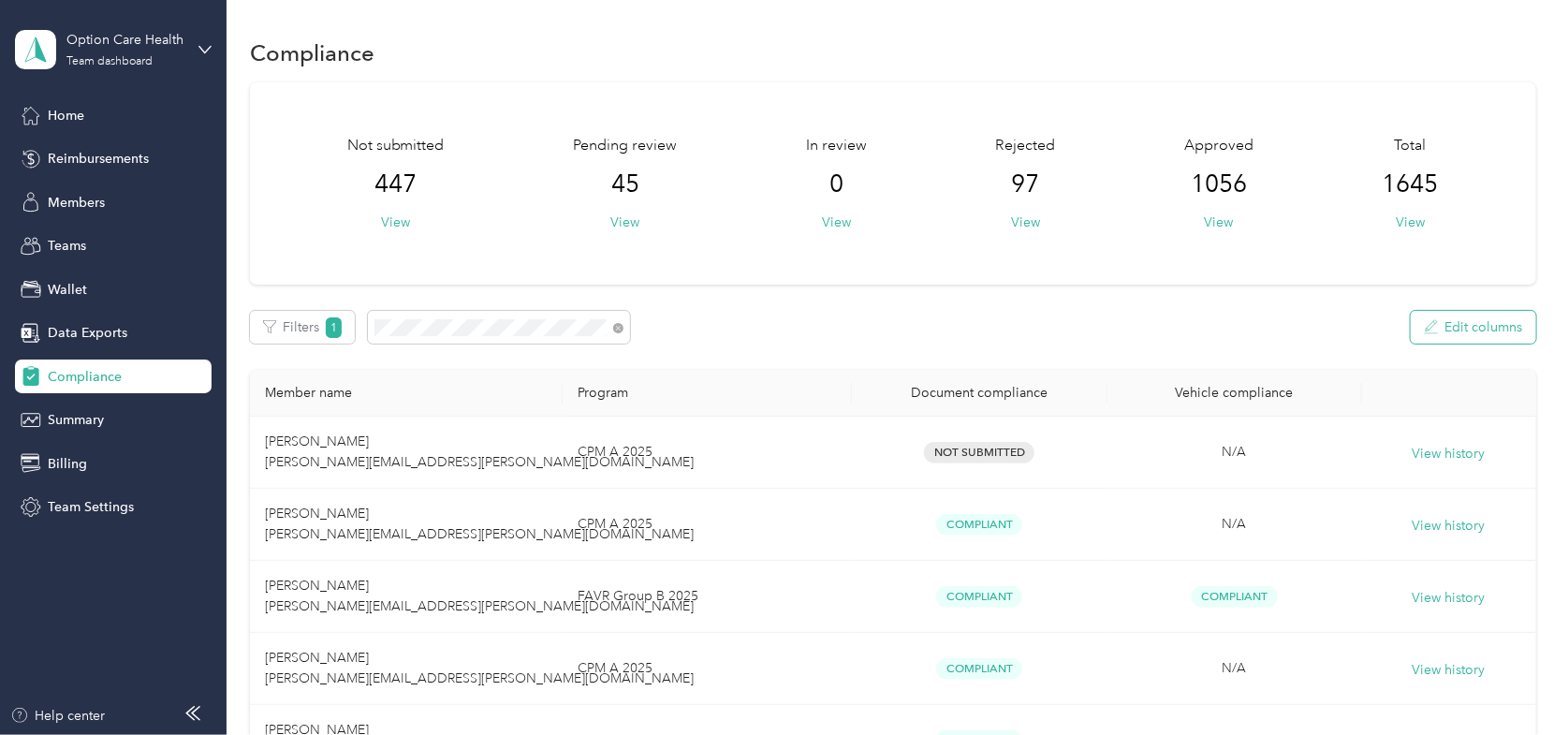
click at [1454, 321] on button "Edit columns" at bounding box center [1474, 326] width 126 height 32
click at [1078, 315] on div "Filters 1 Edit columns" at bounding box center [892, 326] width 1286 height 32
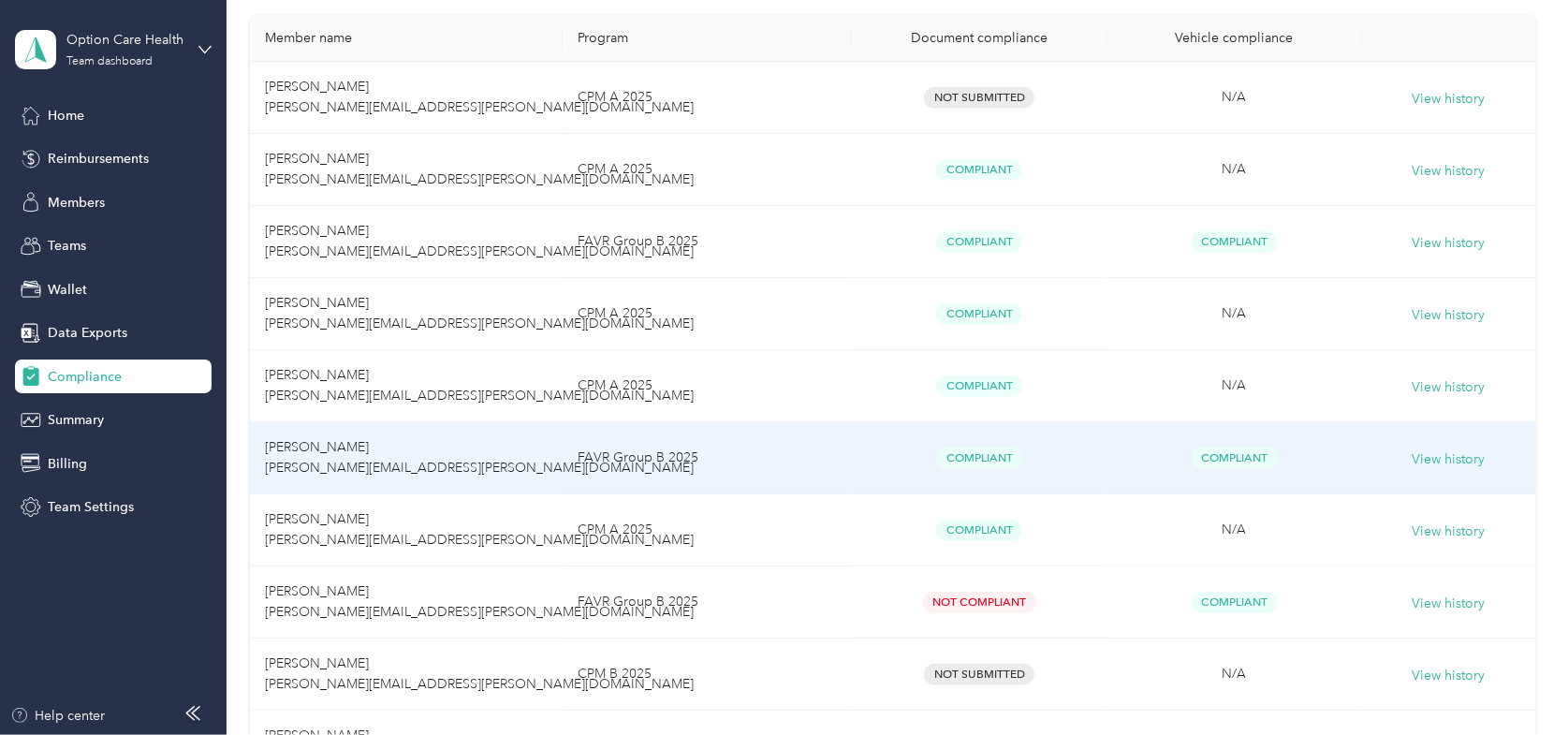
scroll to position [468, 0]
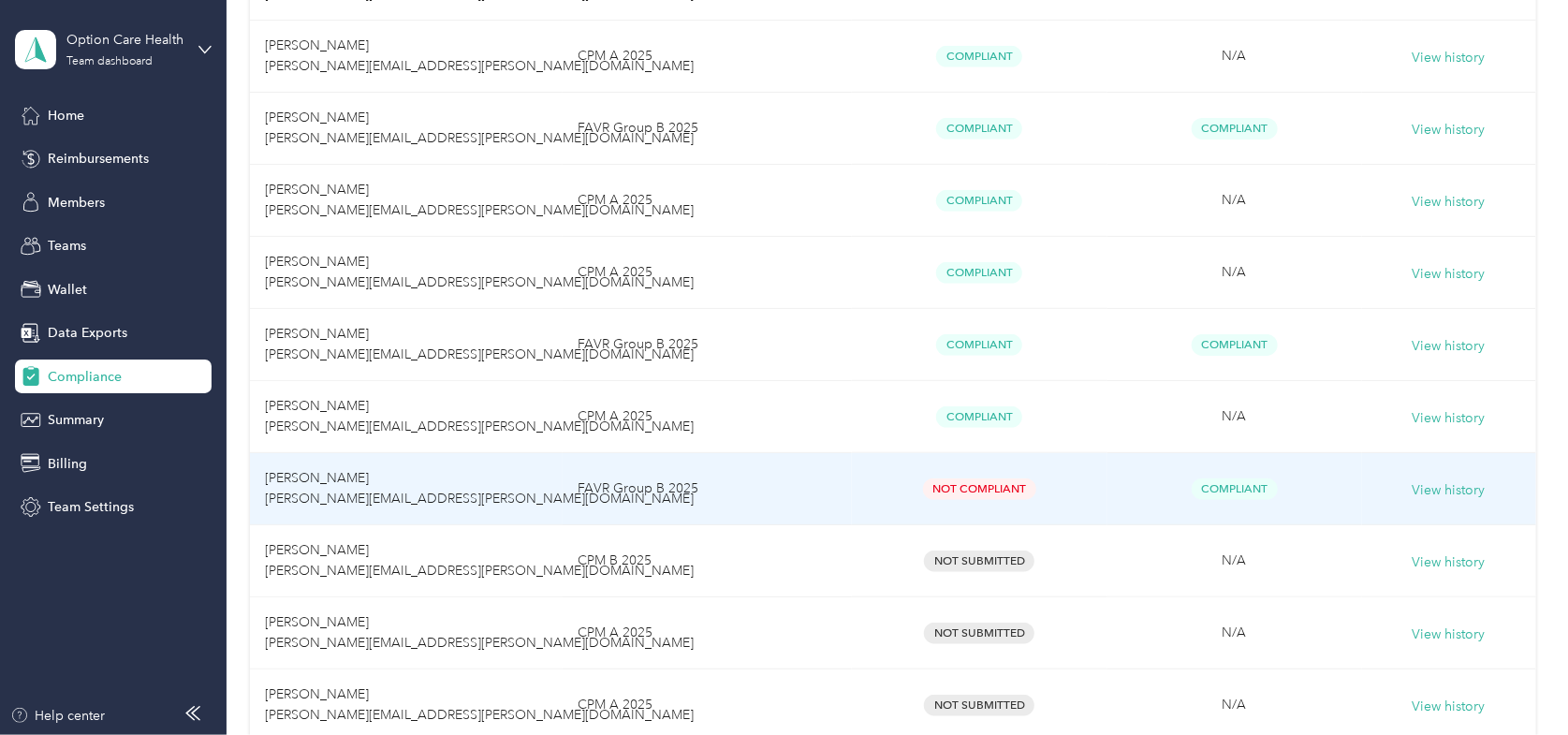
click at [319, 482] on span "[PERSON_NAME] [PERSON_NAME][EMAIL_ADDRESS][PERSON_NAME][DOMAIN_NAME]" at bounding box center [479, 487] width 428 height 36
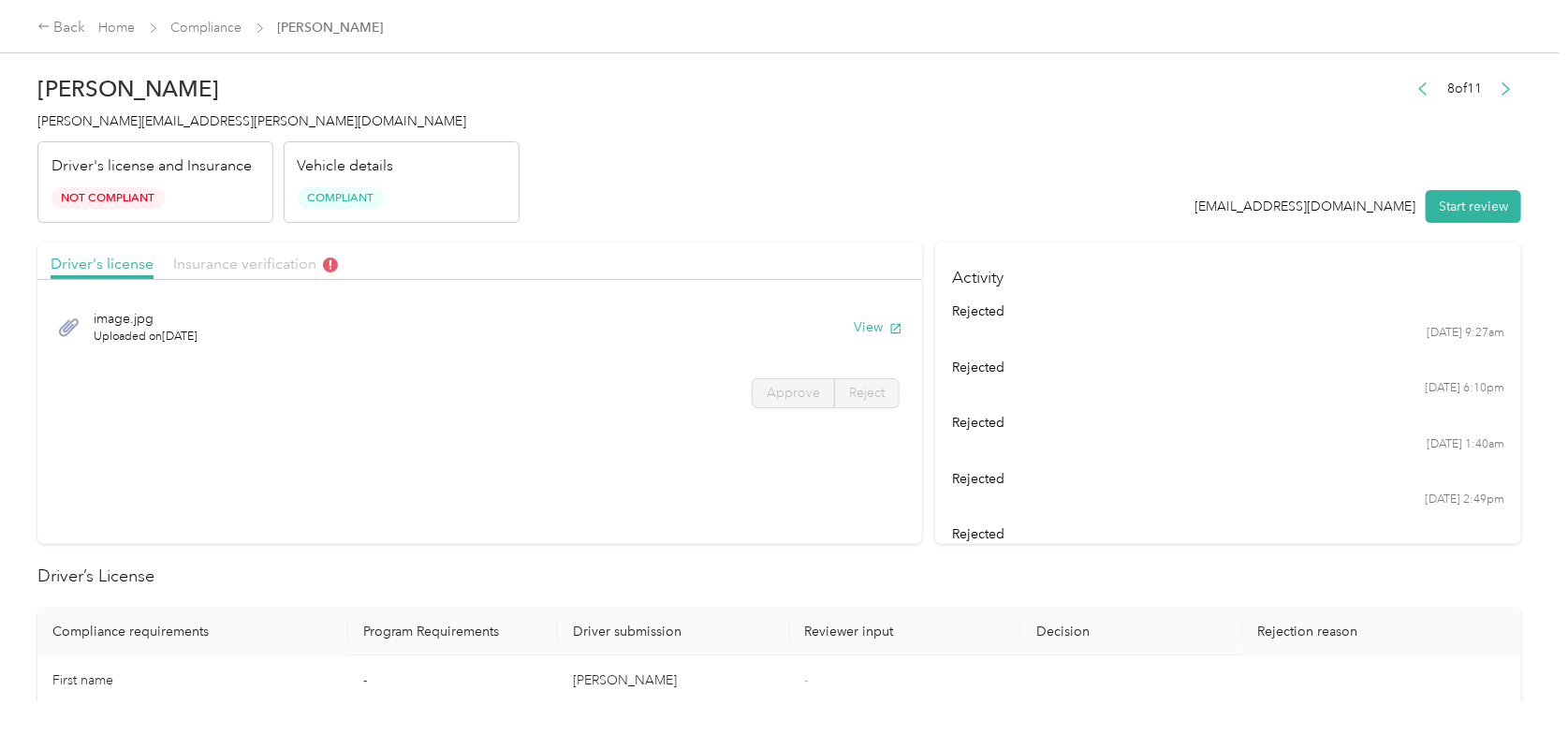
click at [227, 270] on span "Insurance verification" at bounding box center [255, 263] width 165 height 18
click at [877, 329] on button "View" at bounding box center [878, 327] width 49 height 20
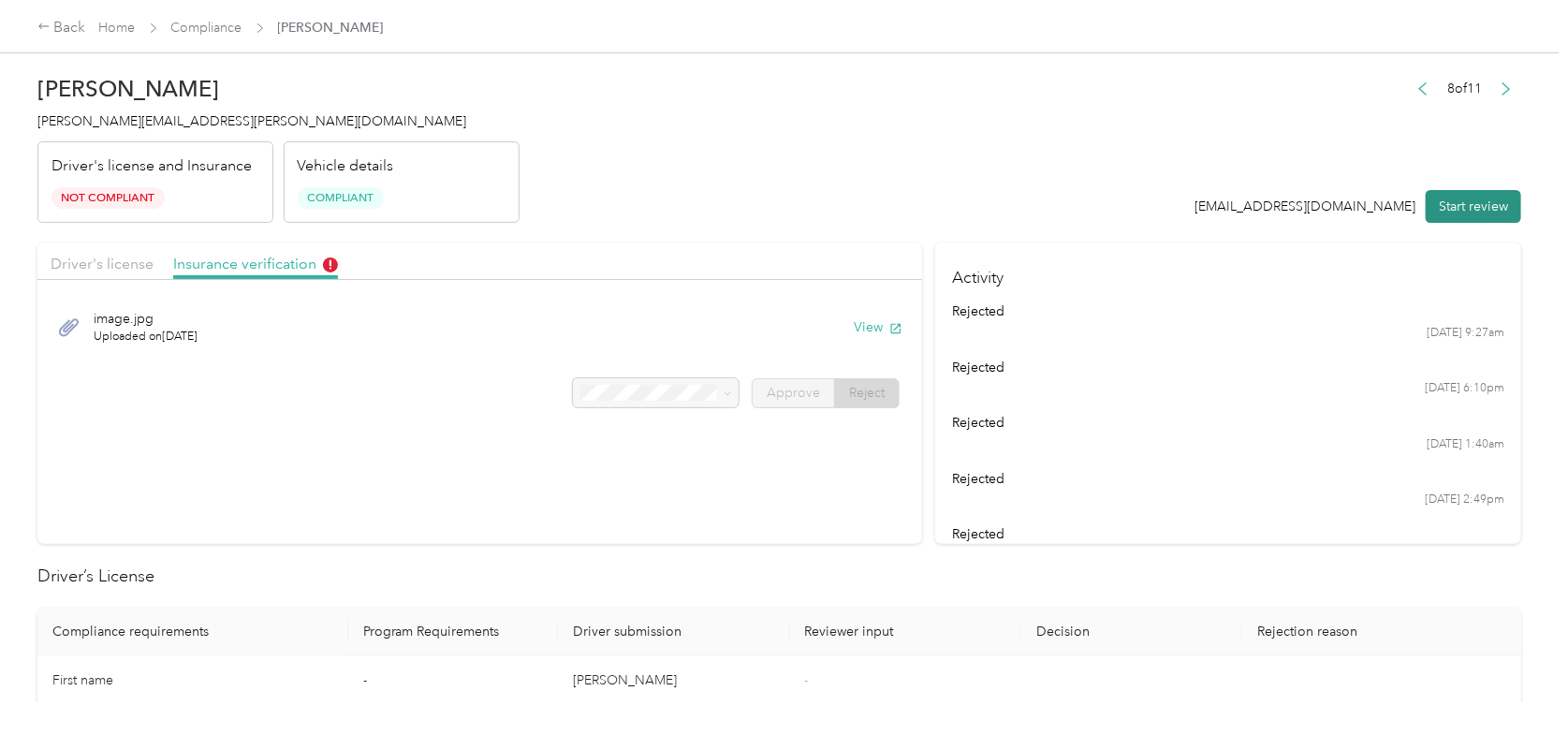
click at [1471, 200] on button "Start review" at bounding box center [1473, 205] width 95 height 32
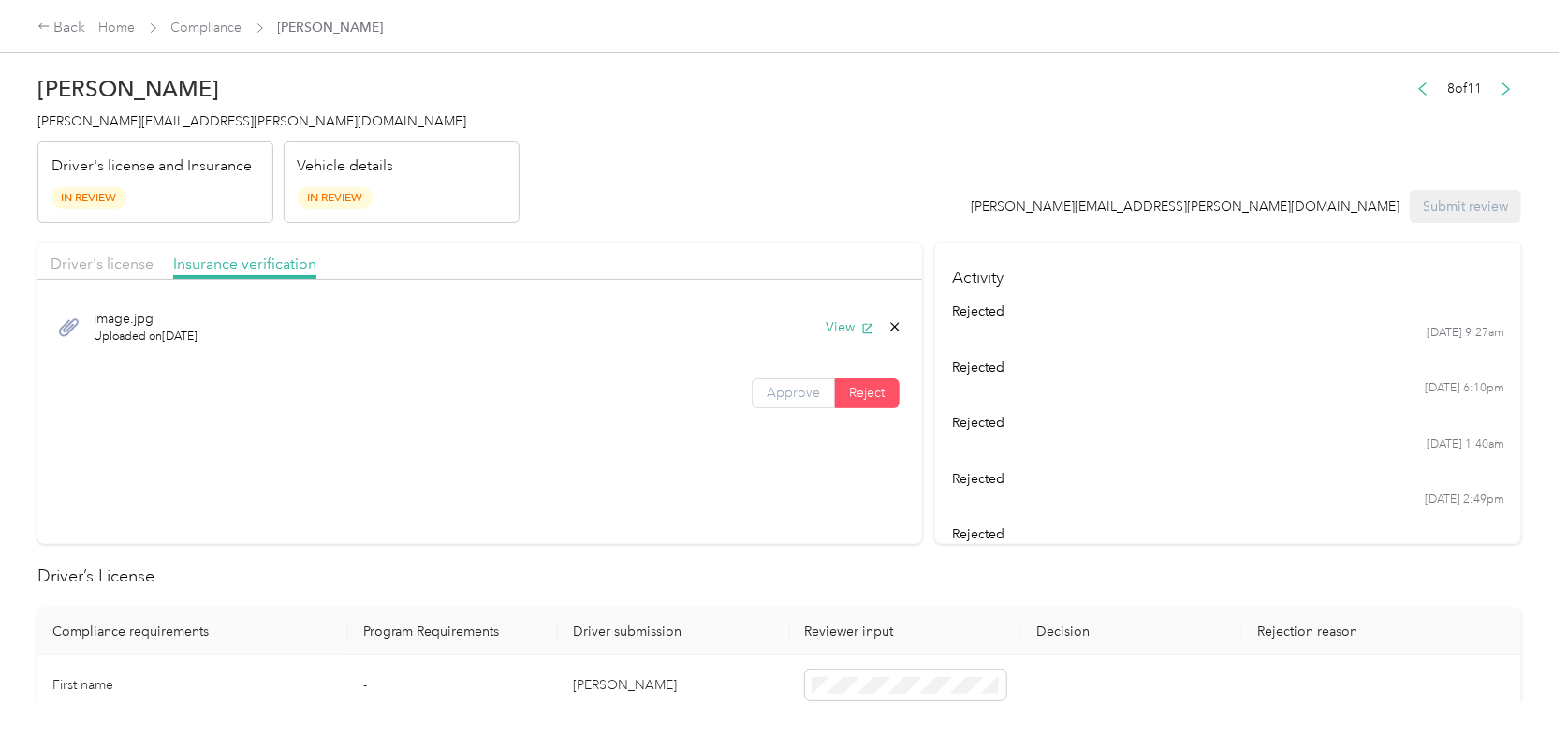
click at [803, 397] on span "Approve" at bounding box center [793, 393] width 53 height 16
click at [1464, 212] on button "Submit review" at bounding box center [1465, 205] width 111 height 32
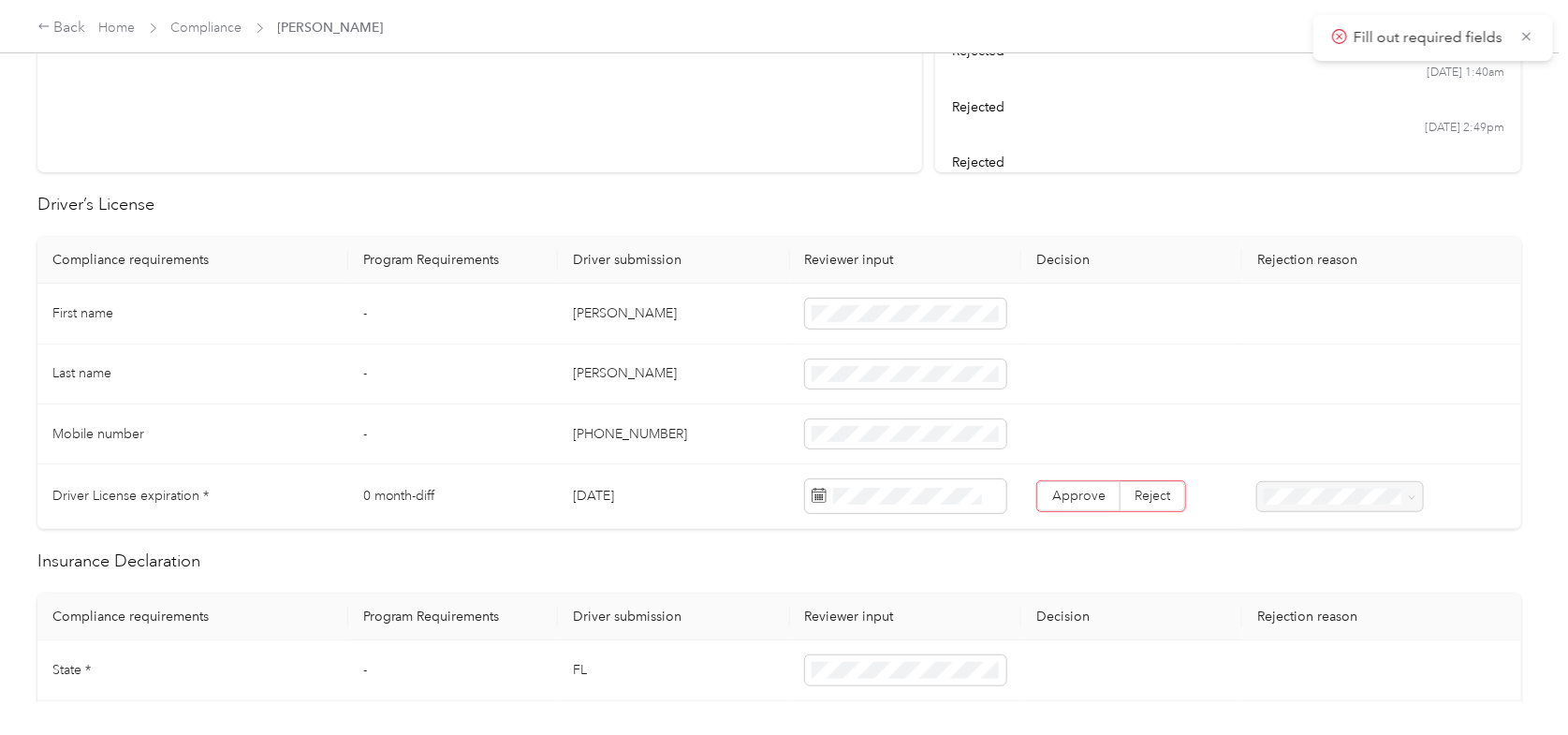
scroll to position [374, 0]
click at [1054, 502] on label "Approve" at bounding box center [1079, 493] width 84 height 29
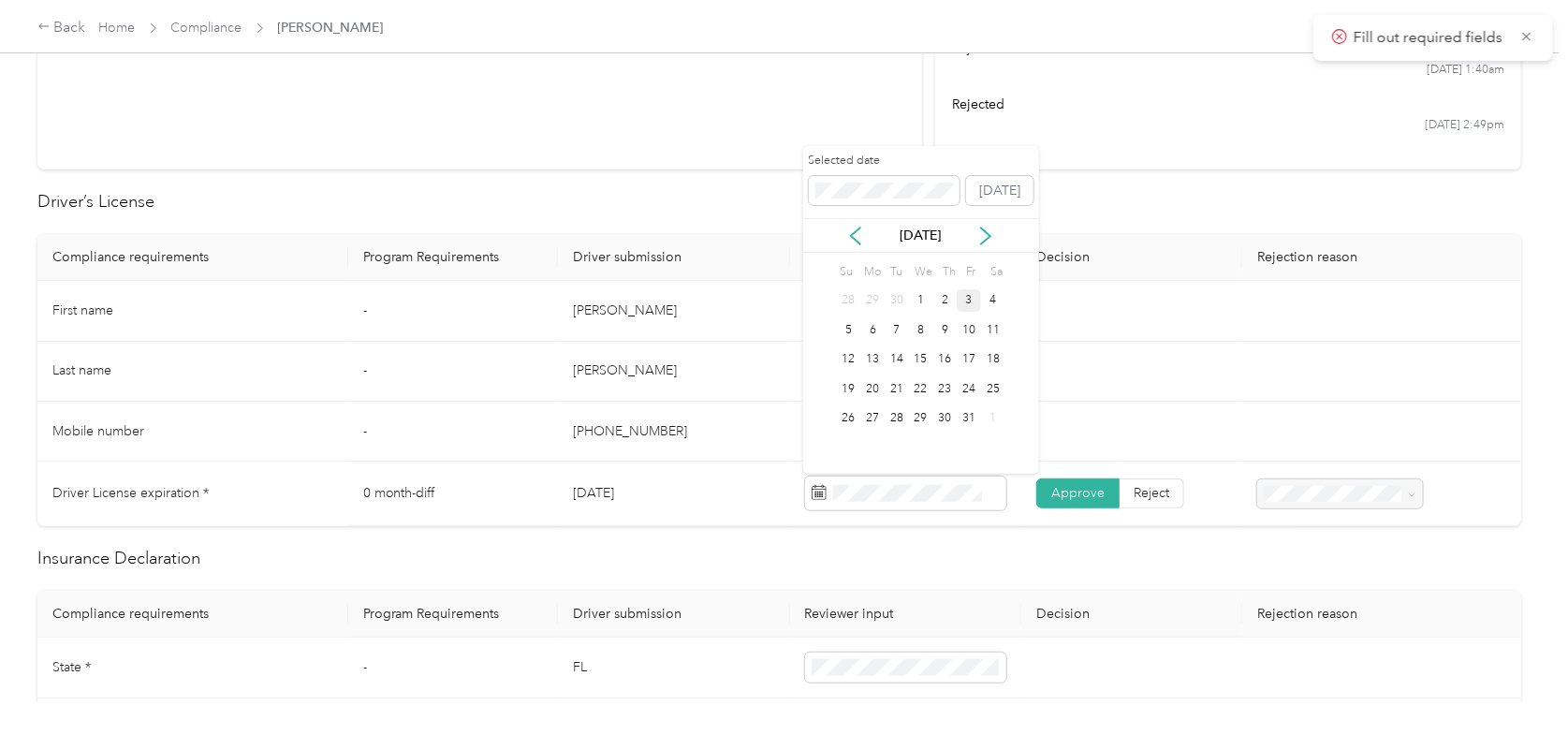
click at [972, 301] on div "3" at bounding box center [969, 301] width 25 height 24
click at [1073, 490] on span "Approve" at bounding box center [1078, 493] width 53 height 16
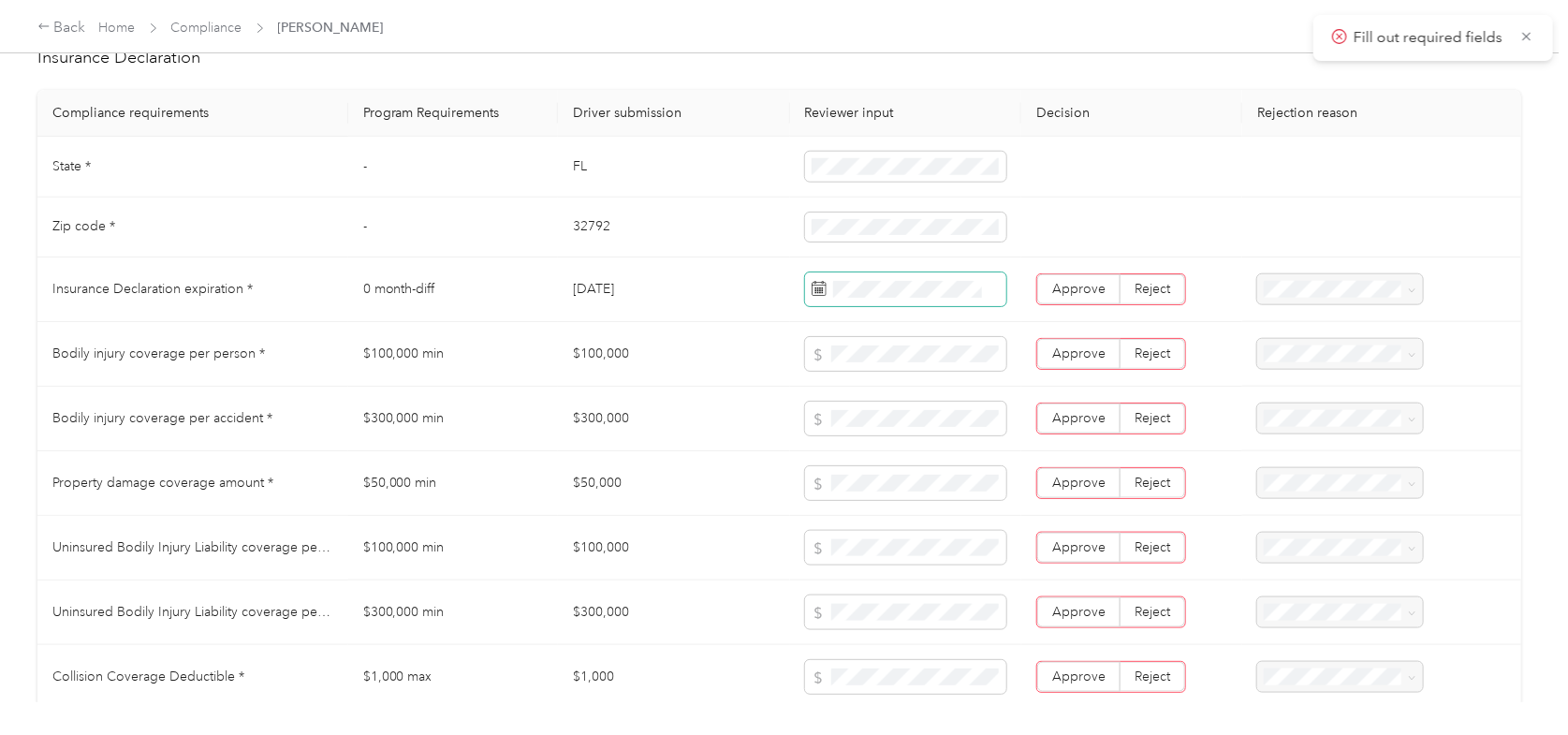
scroll to position [843, 0]
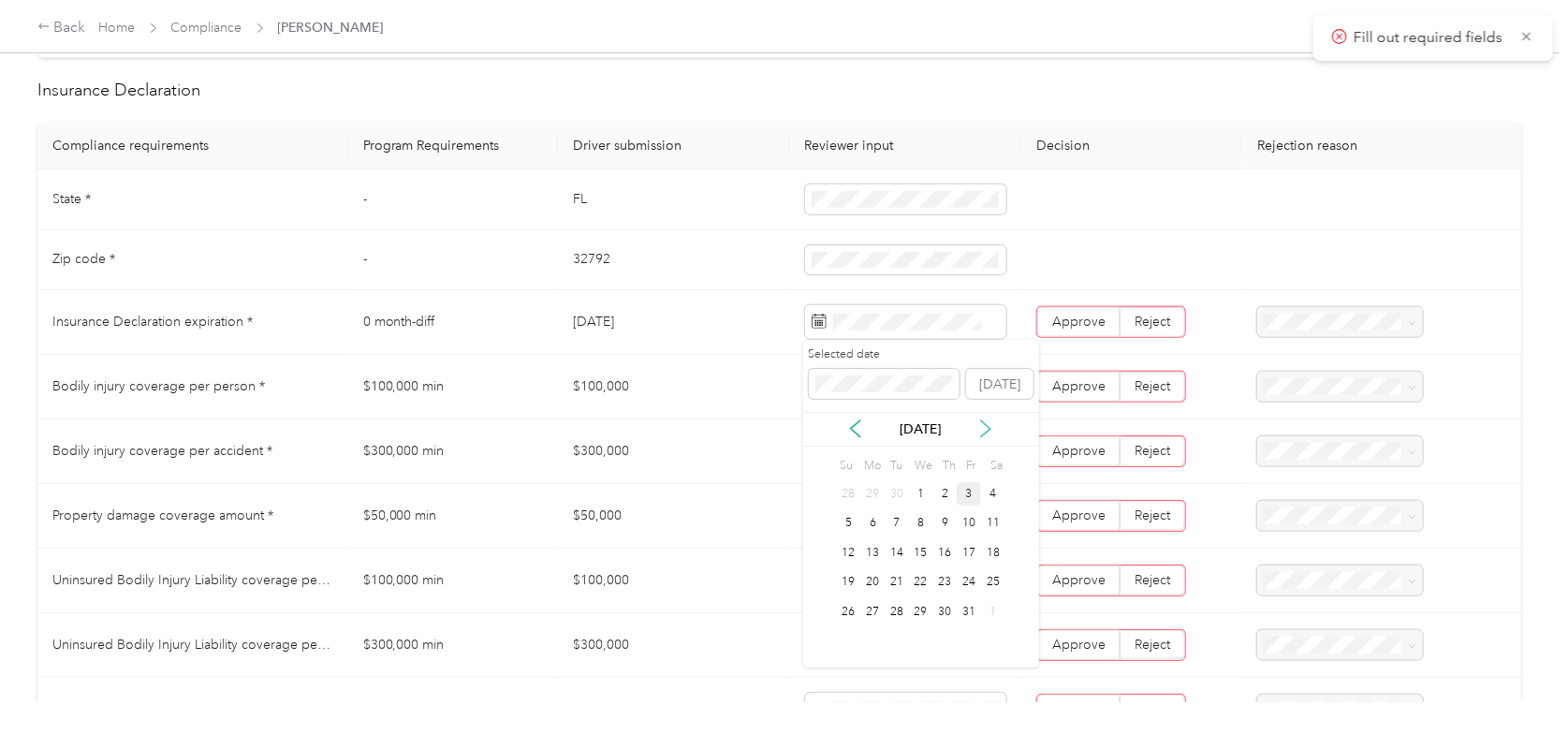
click at [986, 429] on icon at bounding box center [985, 428] width 19 height 19
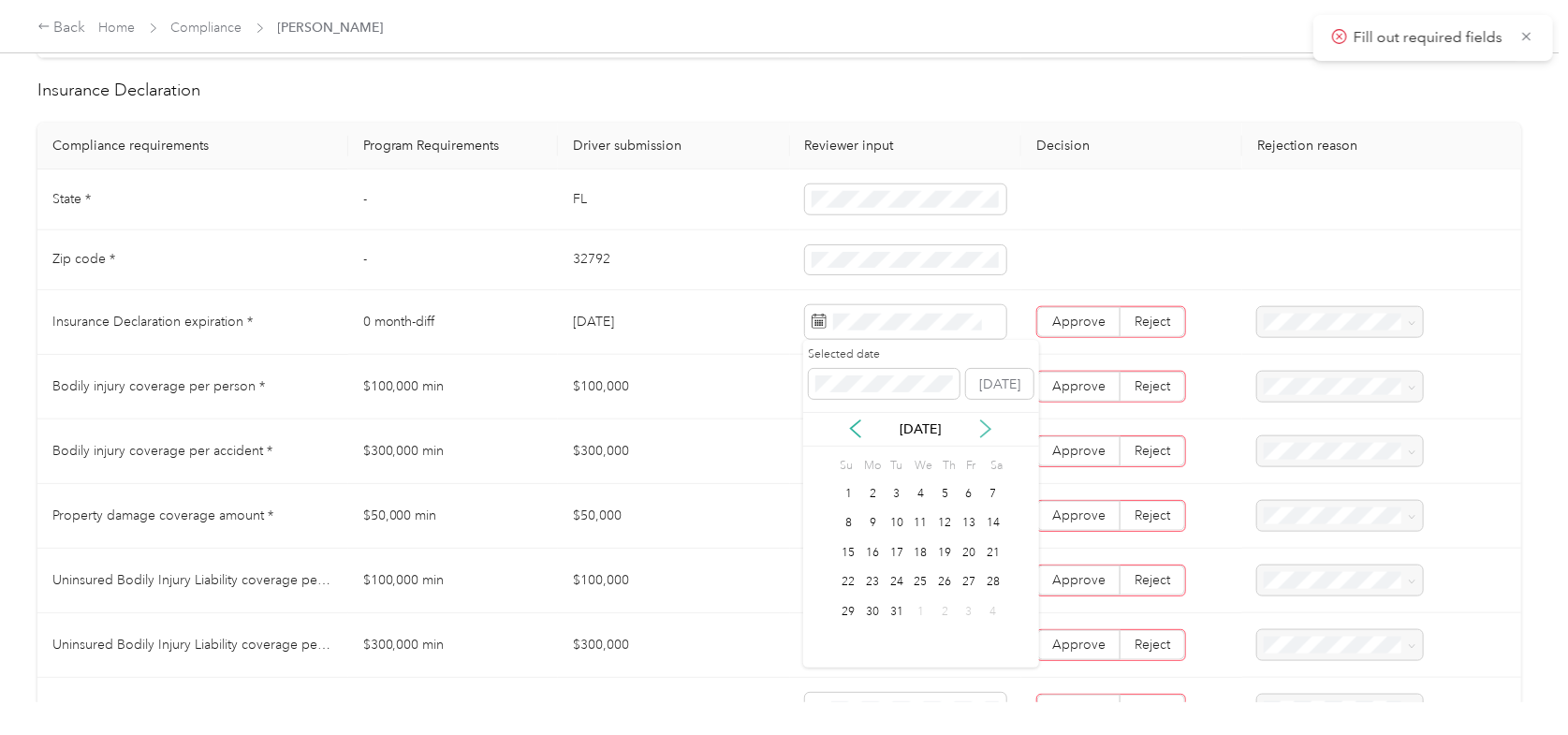
click at [986, 429] on icon at bounding box center [985, 428] width 19 height 19
click at [847, 579] on div "19" at bounding box center [849, 583] width 25 height 24
click at [863, 500] on span at bounding box center [906, 516] width 201 height 33
click at [853, 631] on span at bounding box center [906, 645] width 201 height 33
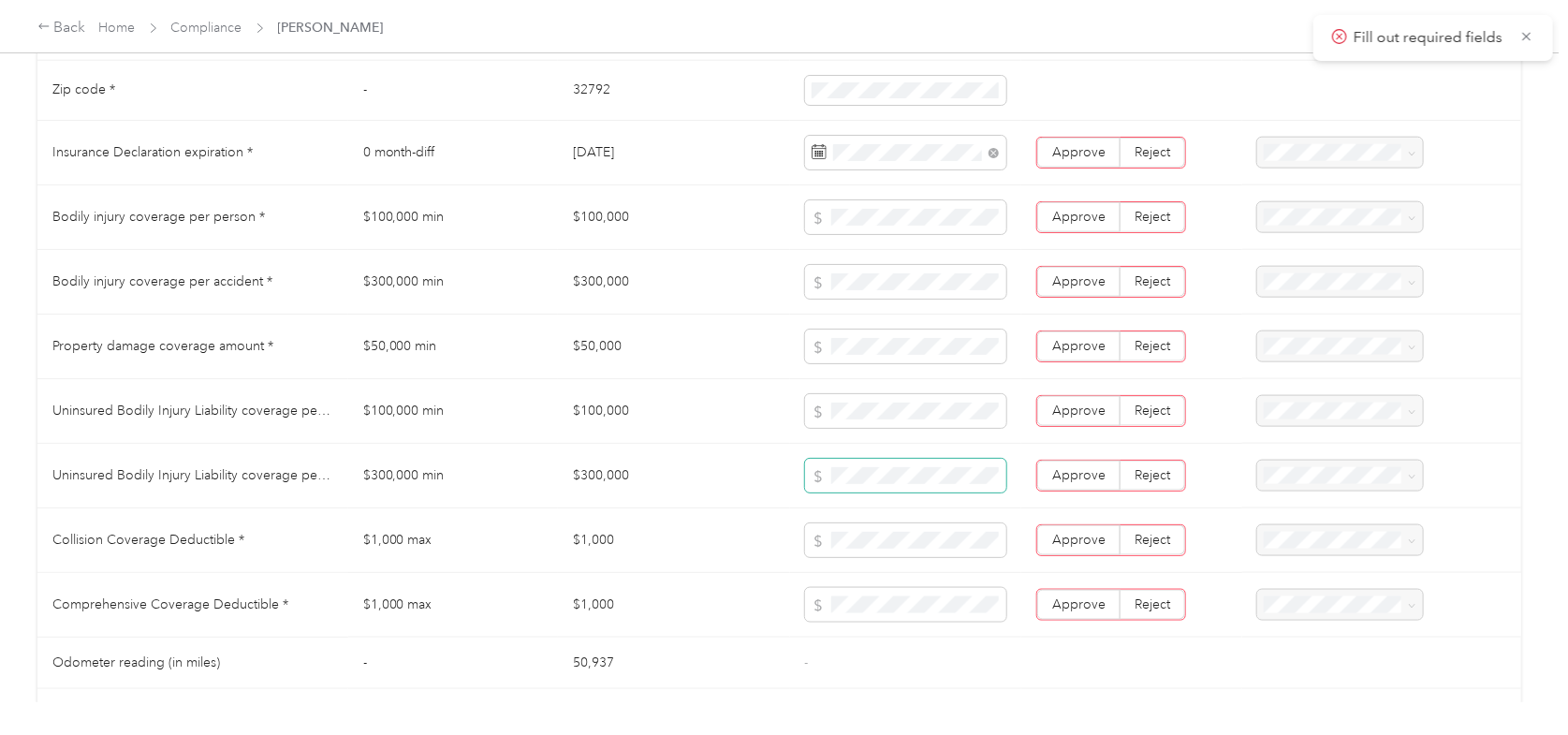
scroll to position [1030, 0]
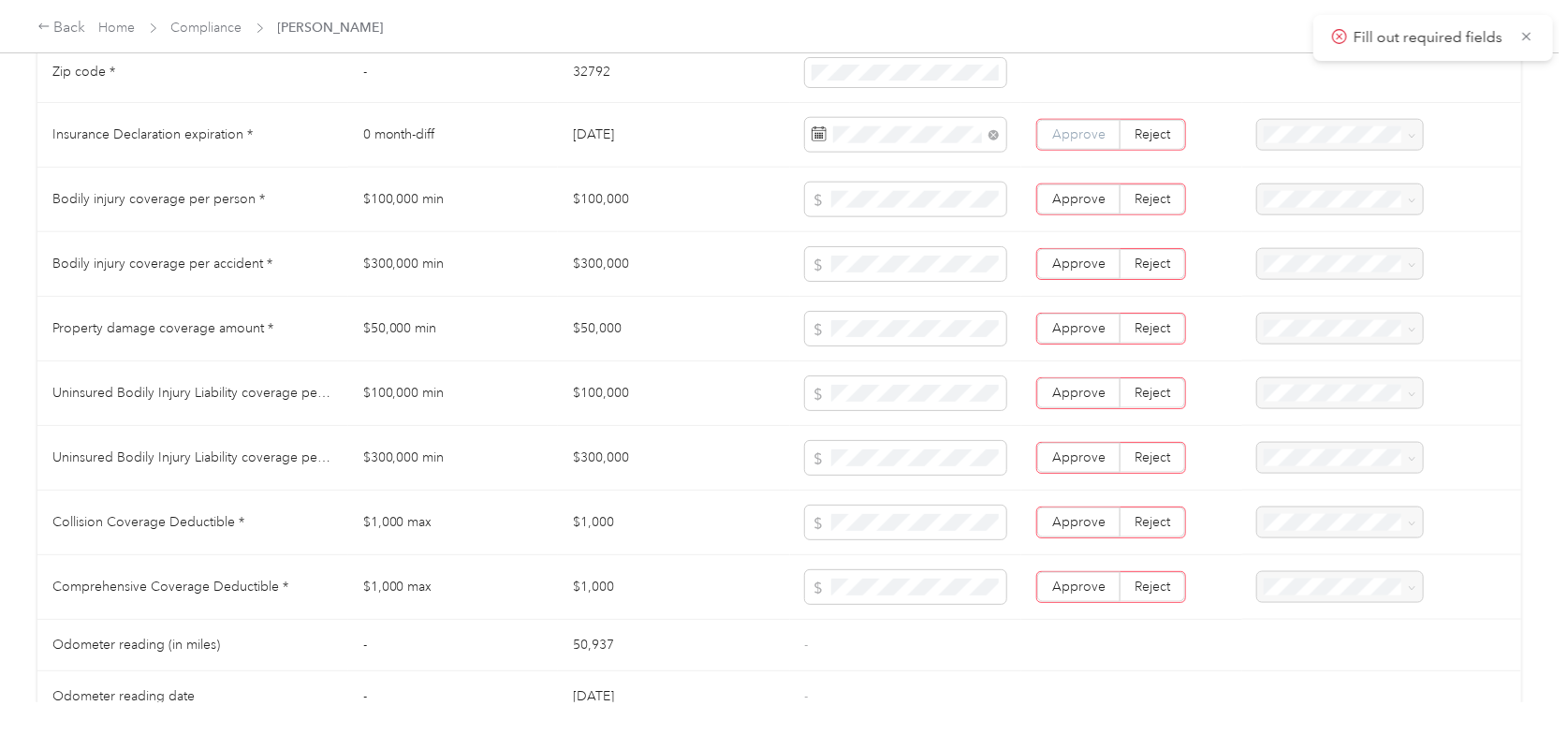
click at [1084, 141] on span "Approve" at bounding box center [1079, 135] width 53 height 16
click at [1087, 198] on span "Approve" at bounding box center [1079, 198] width 53 height 16
click at [1074, 243] on td "Approve Reject" at bounding box center [1132, 264] width 221 height 65
click at [1074, 261] on span "Approve" at bounding box center [1079, 263] width 53 height 16
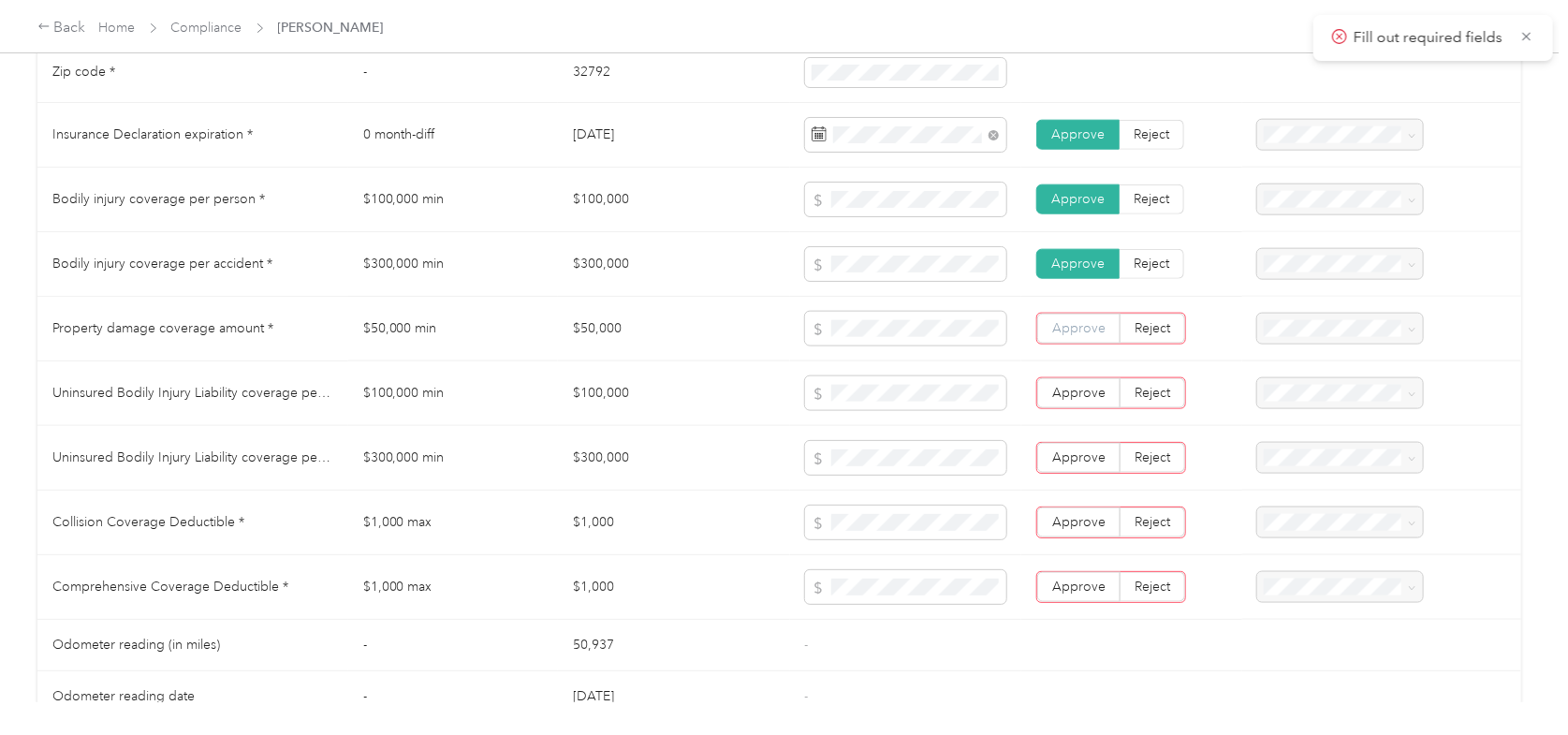
click at [1077, 328] on span "Approve" at bounding box center [1079, 328] width 53 height 16
click at [1062, 390] on span "Approve" at bounding box center [1079, 393] width 53 height 16
click at [1081, 457] on span "Approve" at bounding box center [1079, 457] width 53 height 16
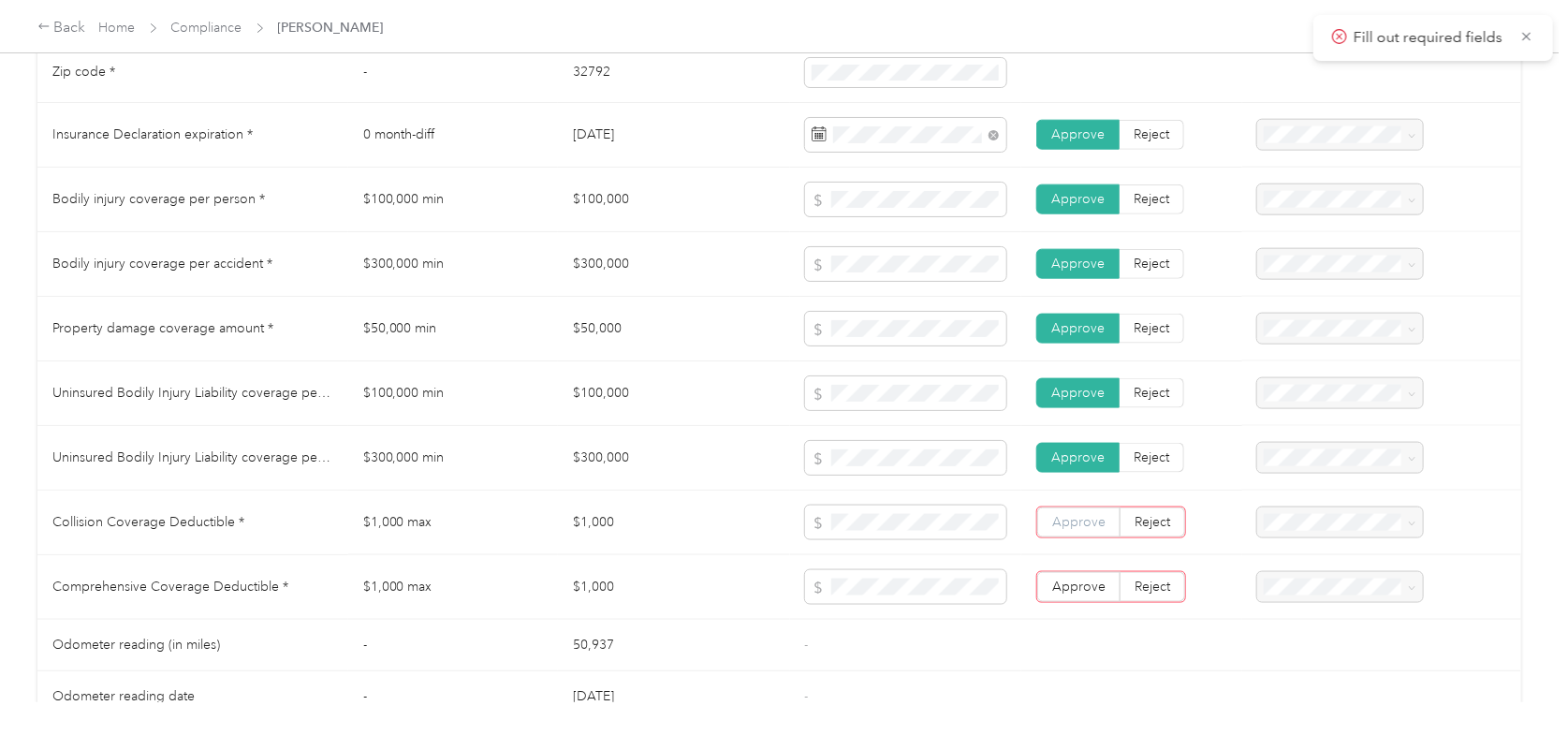
drag, startPoint x: 1081, startPoint y: 522, endPoint x: 1097, endPoint y: 514, distance: 17.9
click at [1084, 525] on span "Approve" at bounding box center [1079, 522] width 53 height 16
click at [1068, 581] on span "Approve" at bounding box center [1079, 587] width 53 height 16
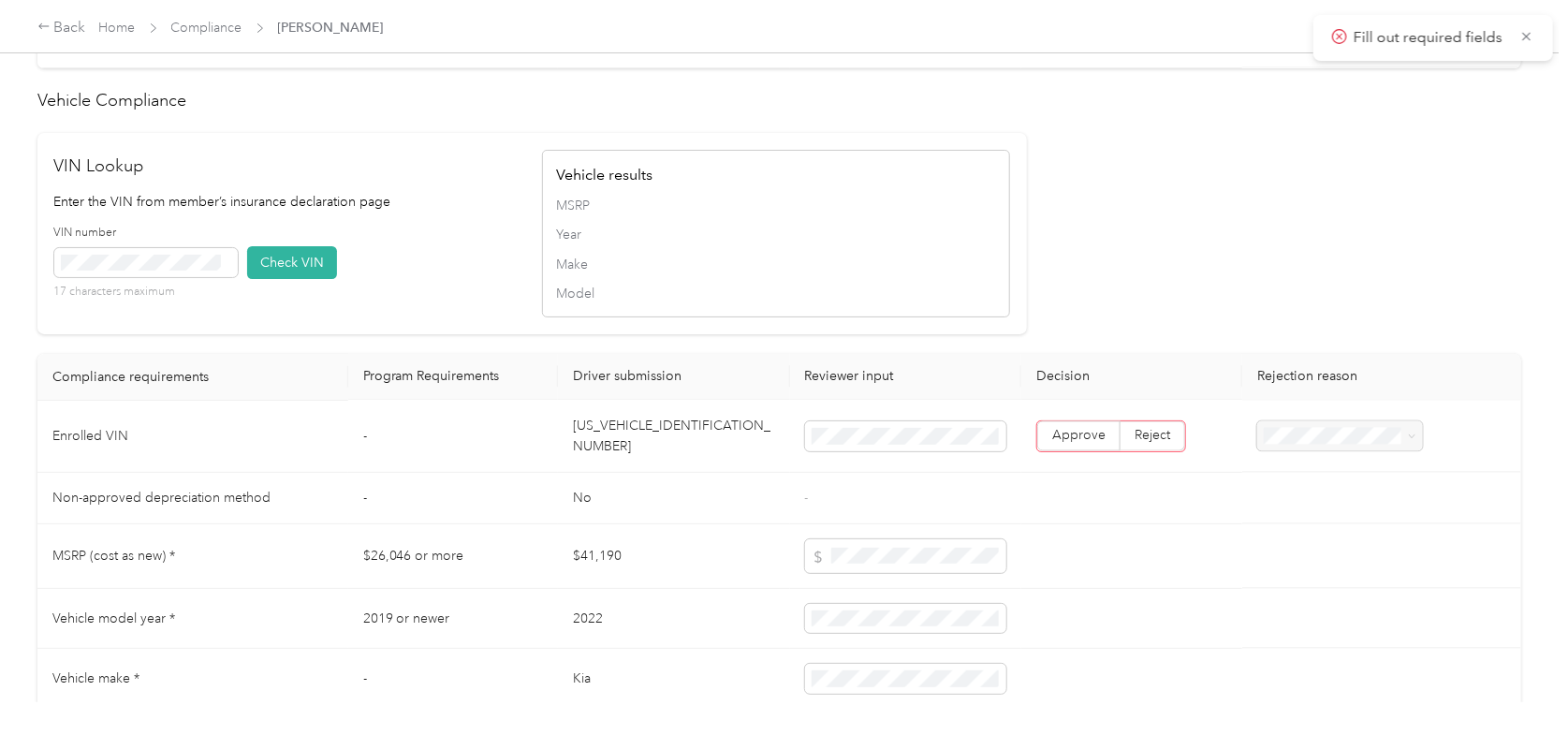
scroll to position [1685, 0]
drag, startPoint x: 707, startPoint y: 429, endPoint x: 574, endPoint y: 427, distance: 133.0
click at [574, 427] on td "[US_VEHICLE_IDENTIFICATION_NUMBER]" at bounding box center [673, 435] width 231 height 72
copy td "[US_VEHICLE_IDENTIFICATION_NUMBER]"
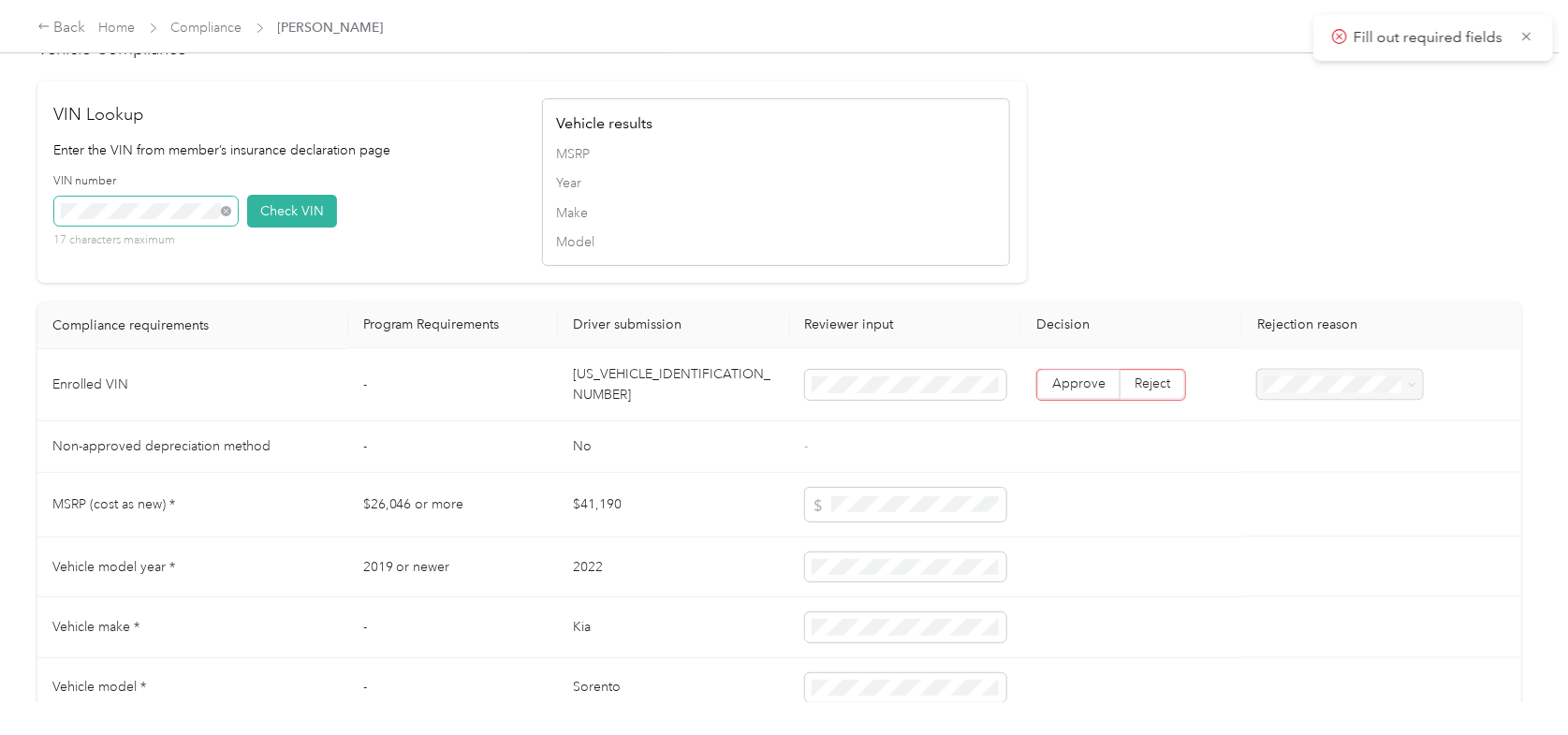
scroll to position [1780, 0]
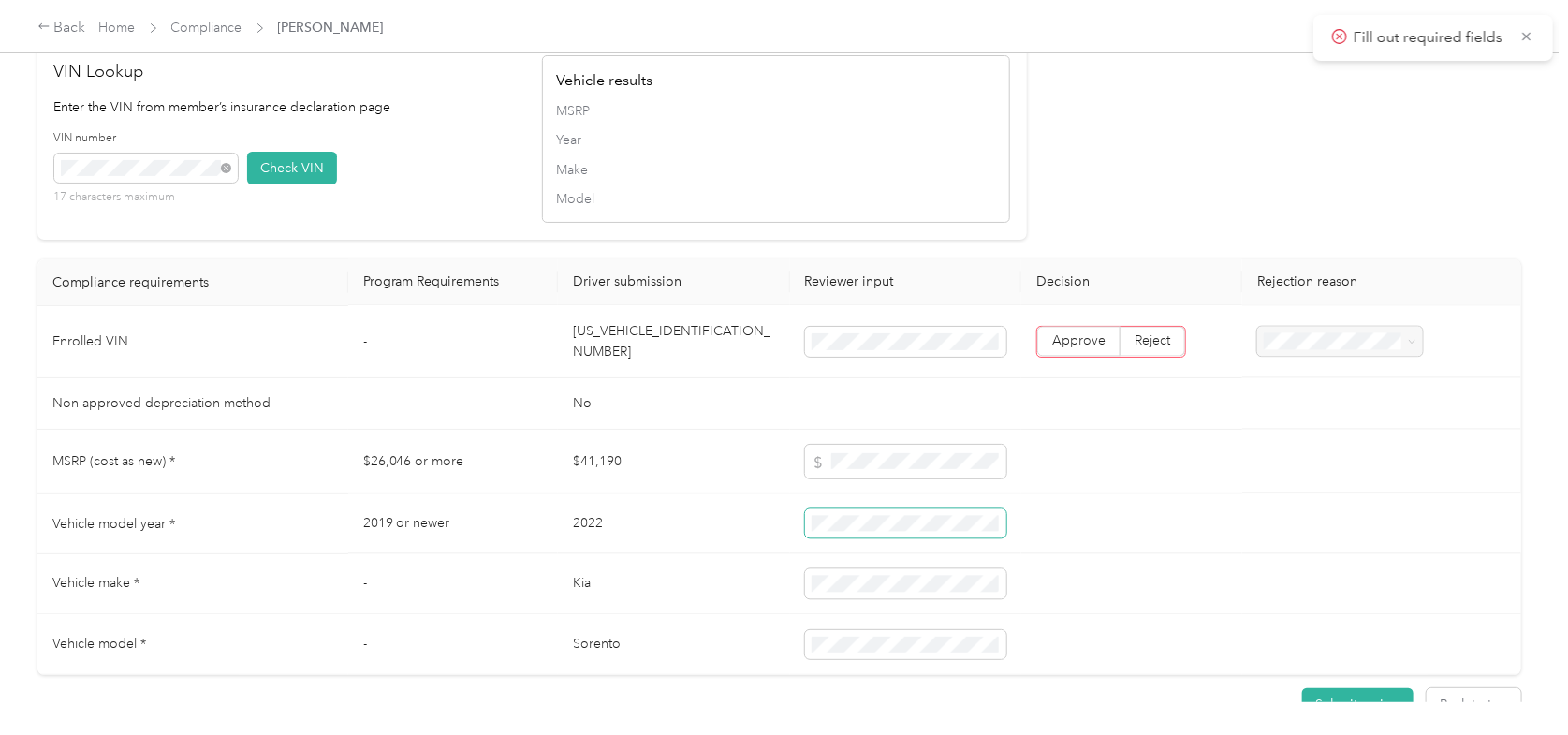
click at [880, 519] on span at bounding box center [906, 524] width 201 height 29
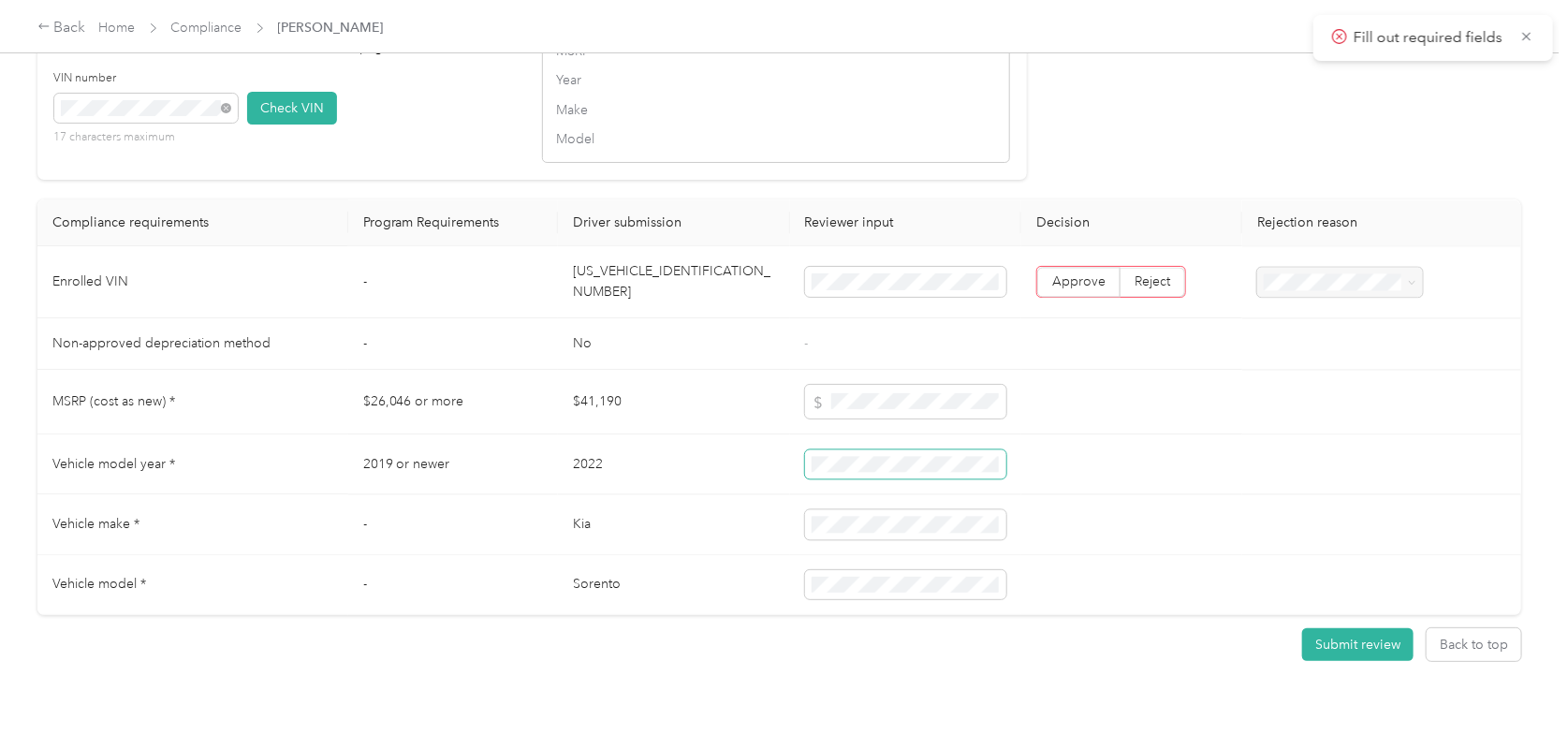
scroll to position [1890, 0]
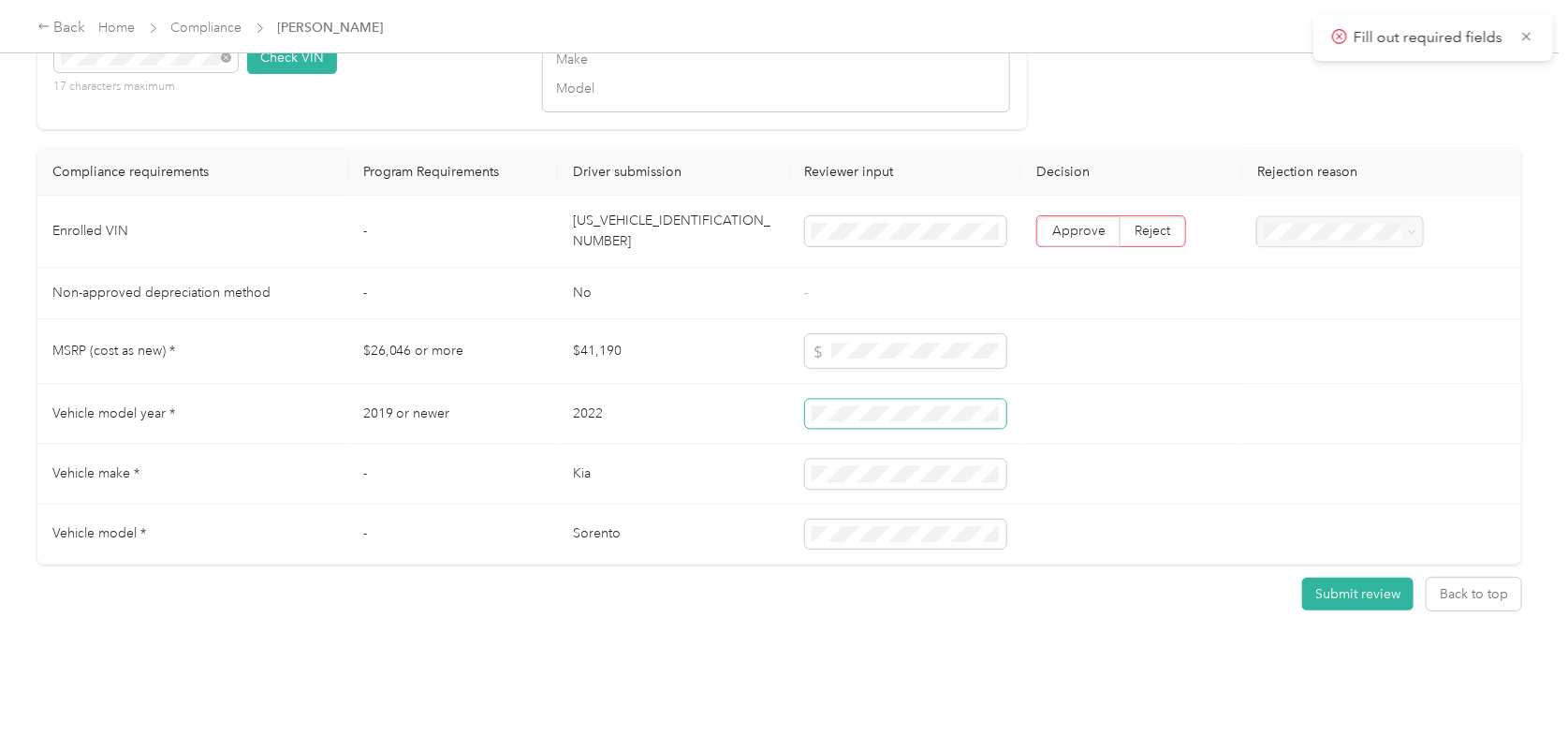
click at [704, 384] on tr "Vehicle model year * 2019 or newer 2022" at bounding box center [779, 414] width 1484 height 60
click at [577, 334] on tr "MSRP (cost as new) * $26,046 or more $41,190" at bounding box center [779, 352] width 1484 height 65
click at [1064, 227] on span "Approve" at bounding box center [1079, 231] width 53 height 16
click at [1371, 580] on button "Submit review" at bounding box center [1357, 595] width 111 height 32
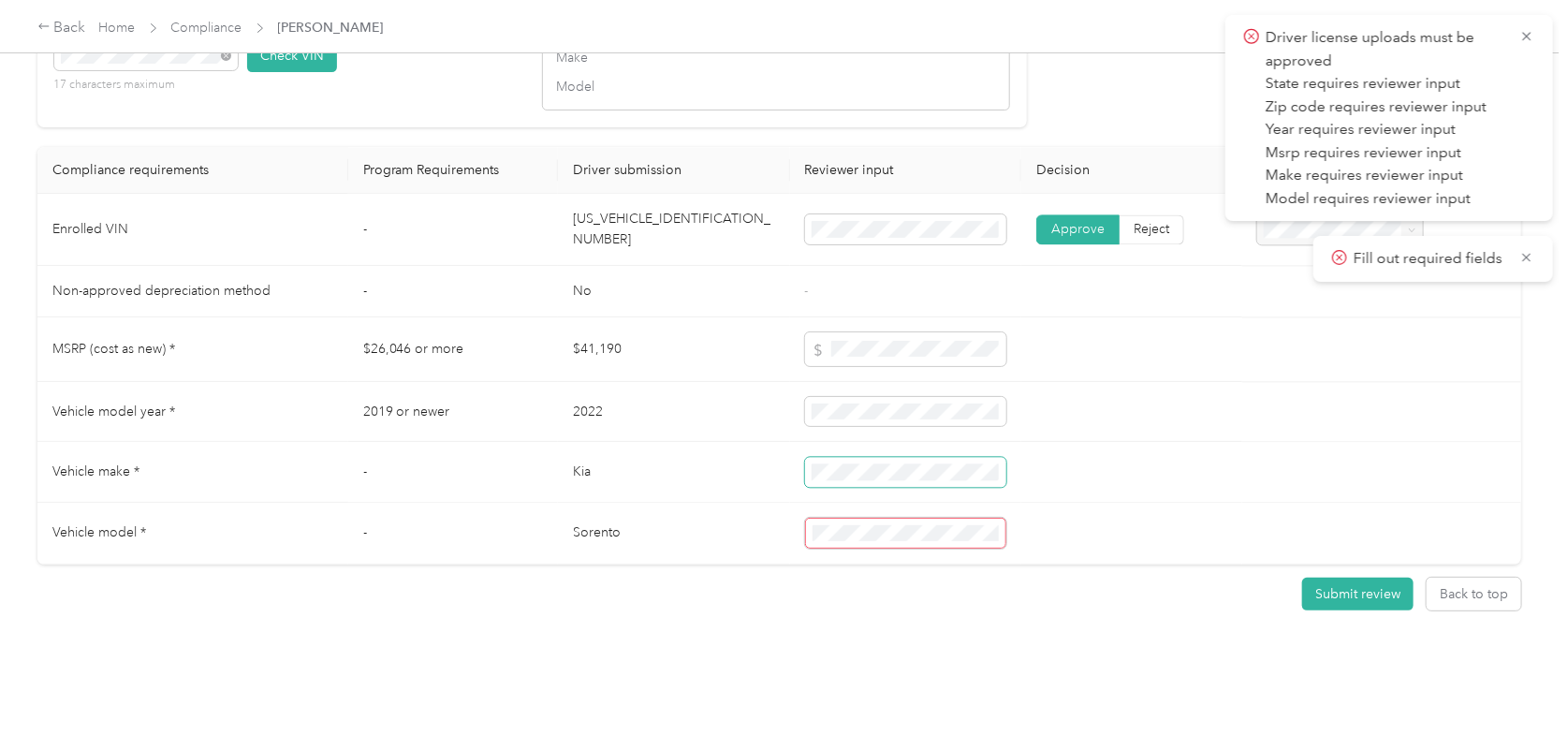
scroll to position [1890, 0]
click at [889, 528] on span at bounding box center [906, 535] width 201 height 30
click at [1087, 226] on span "Approve" at bounding box center [1078, 233] width 53 height 16
click at [1360, 587] on button "Submit review" at bounding box center [1357, 595] width 111 height 32
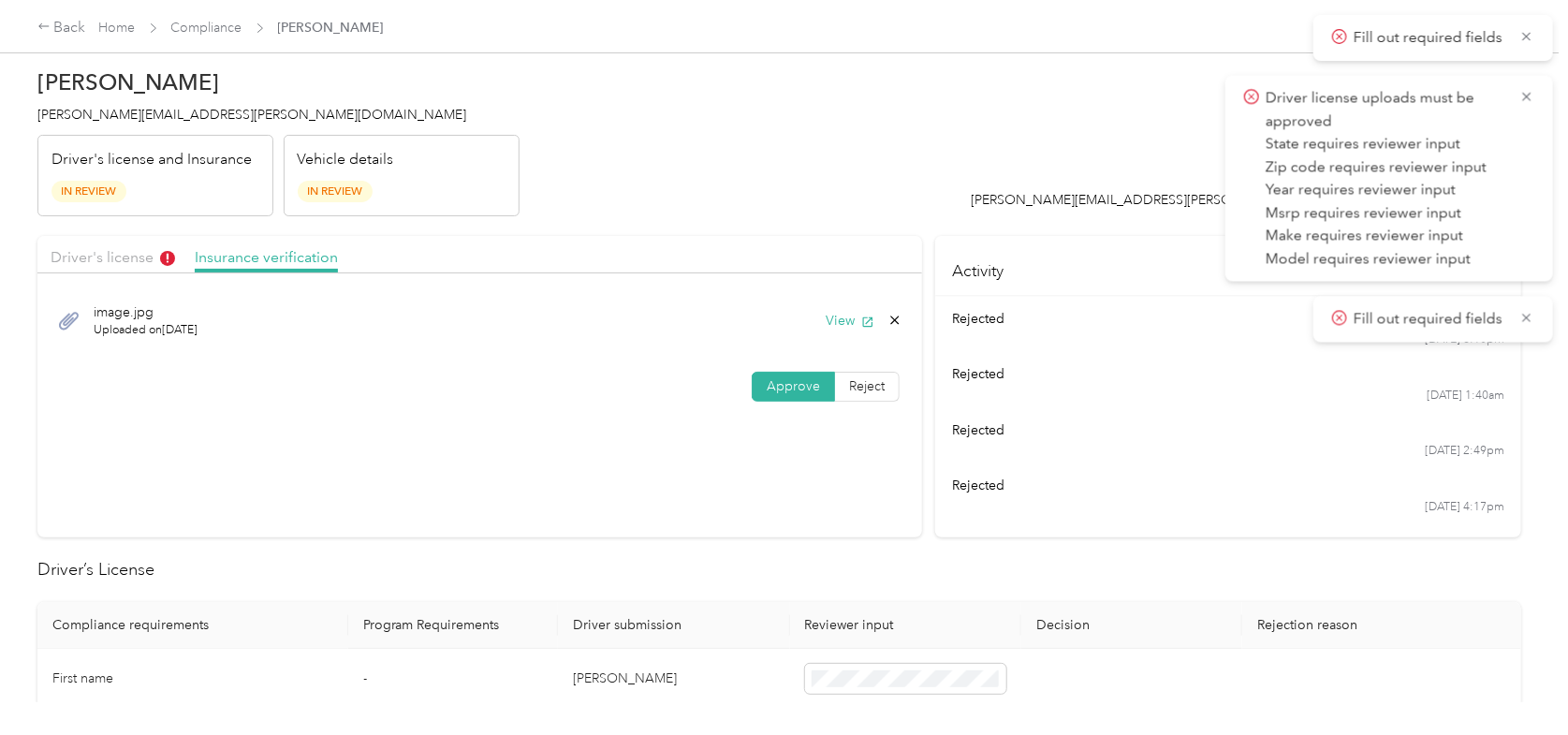
scroll to position [0, 0]
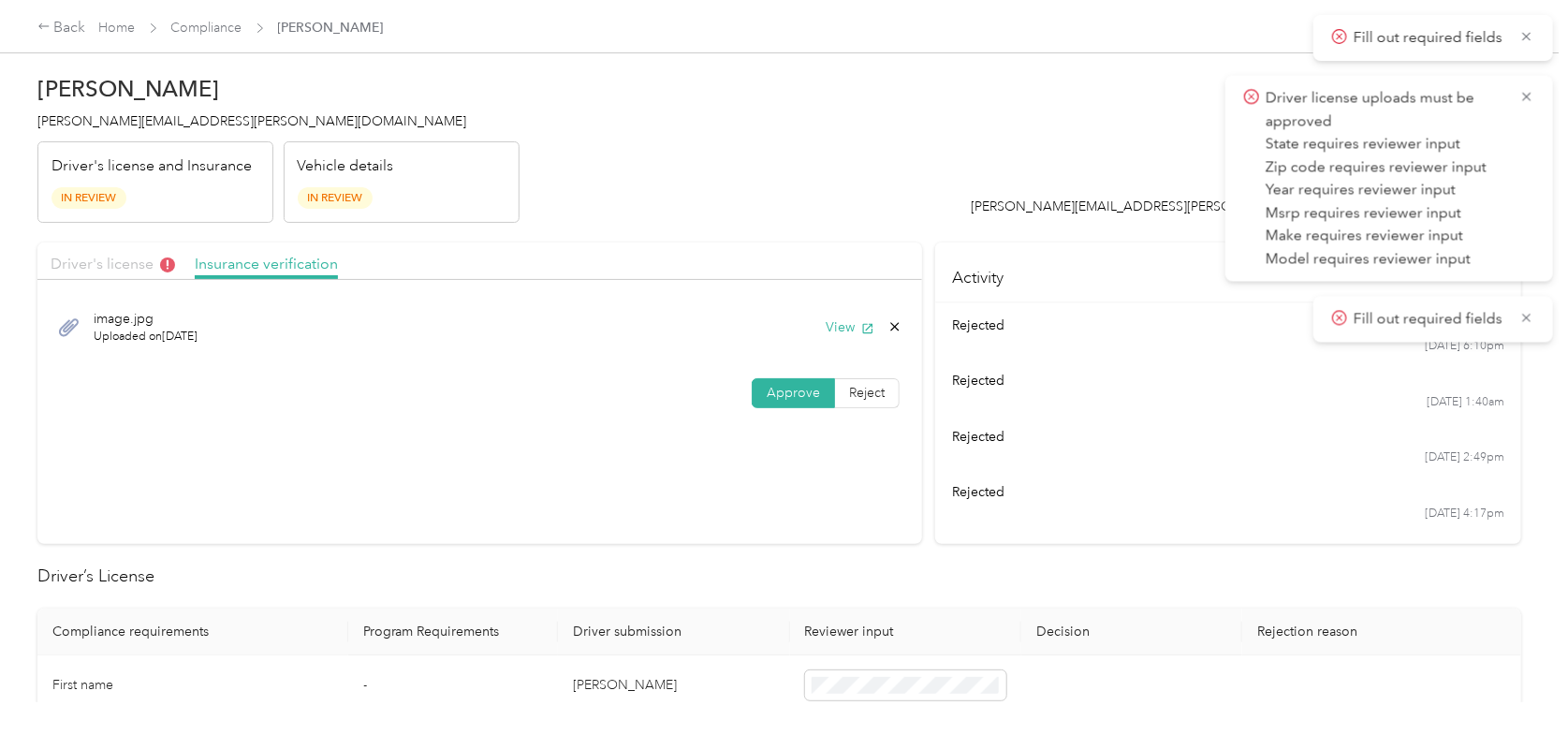
click at [120, 257] on span "Driver's license" at bounding box center [112, 263] width 125 height 18
click at [787, 394] on span "Approve" at bounding box center [794, 394] width 53 height 16
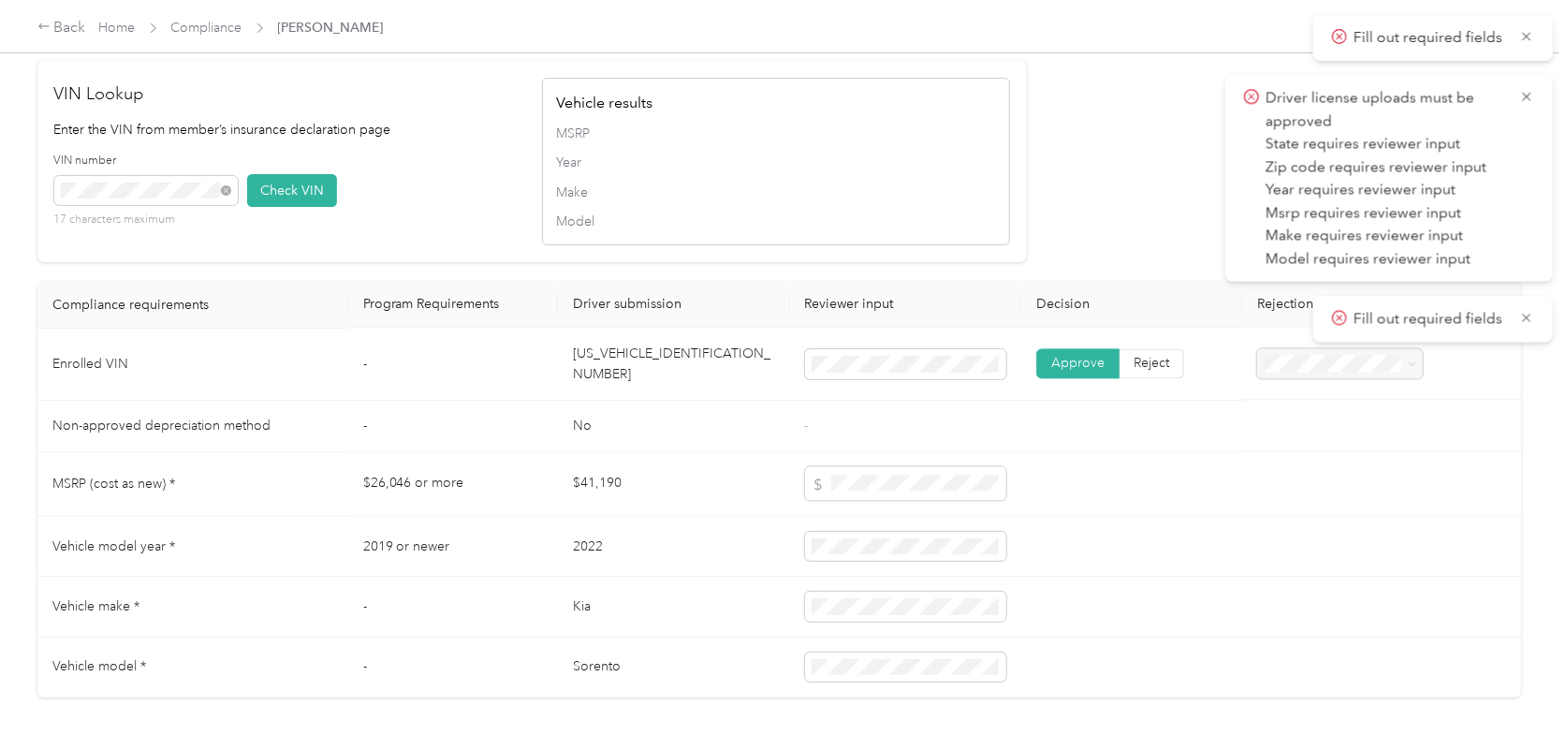
scroll to position [1888, 0]
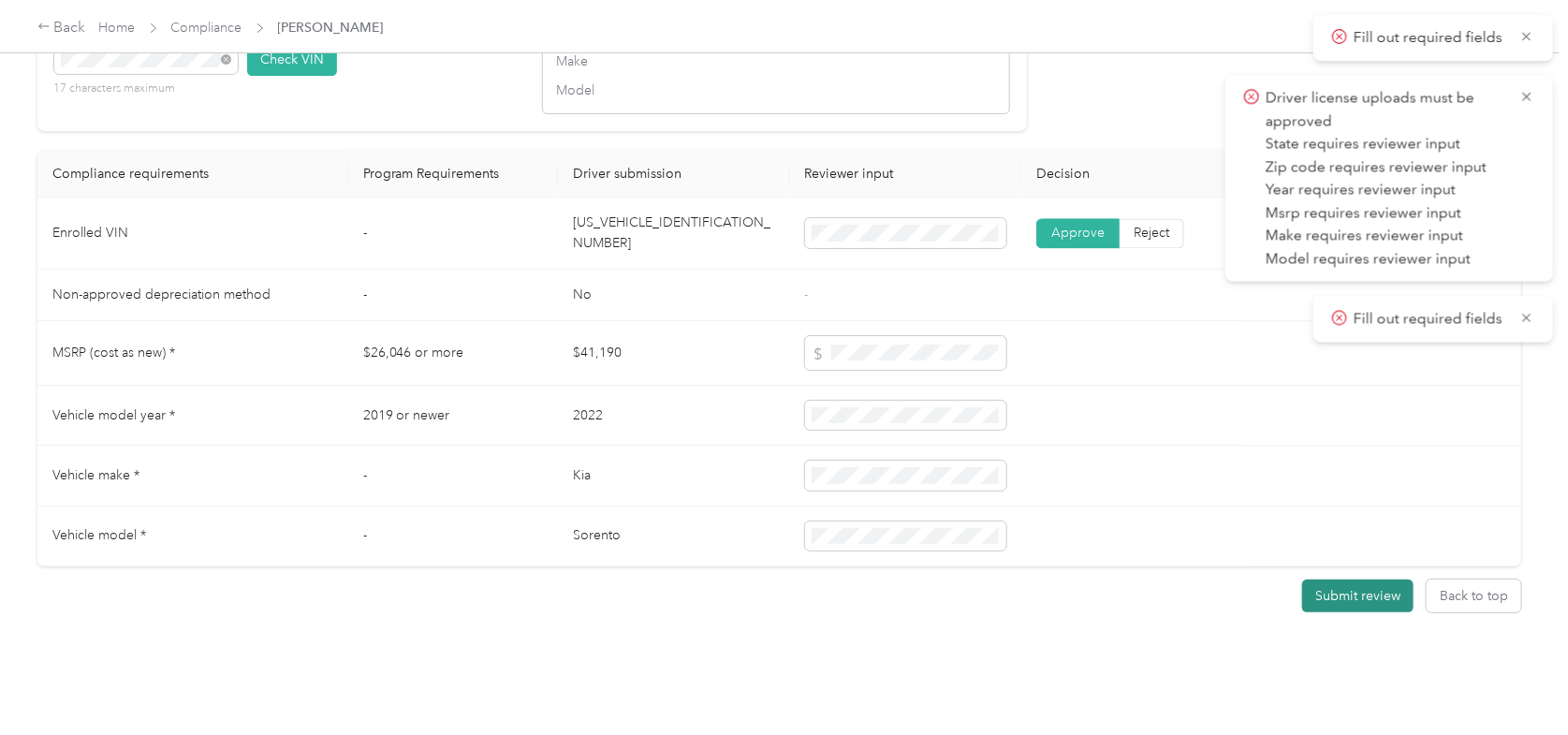
click at [1347, 580] on button "Submit review" at bounding box center [1357, 595] width 111 height 32
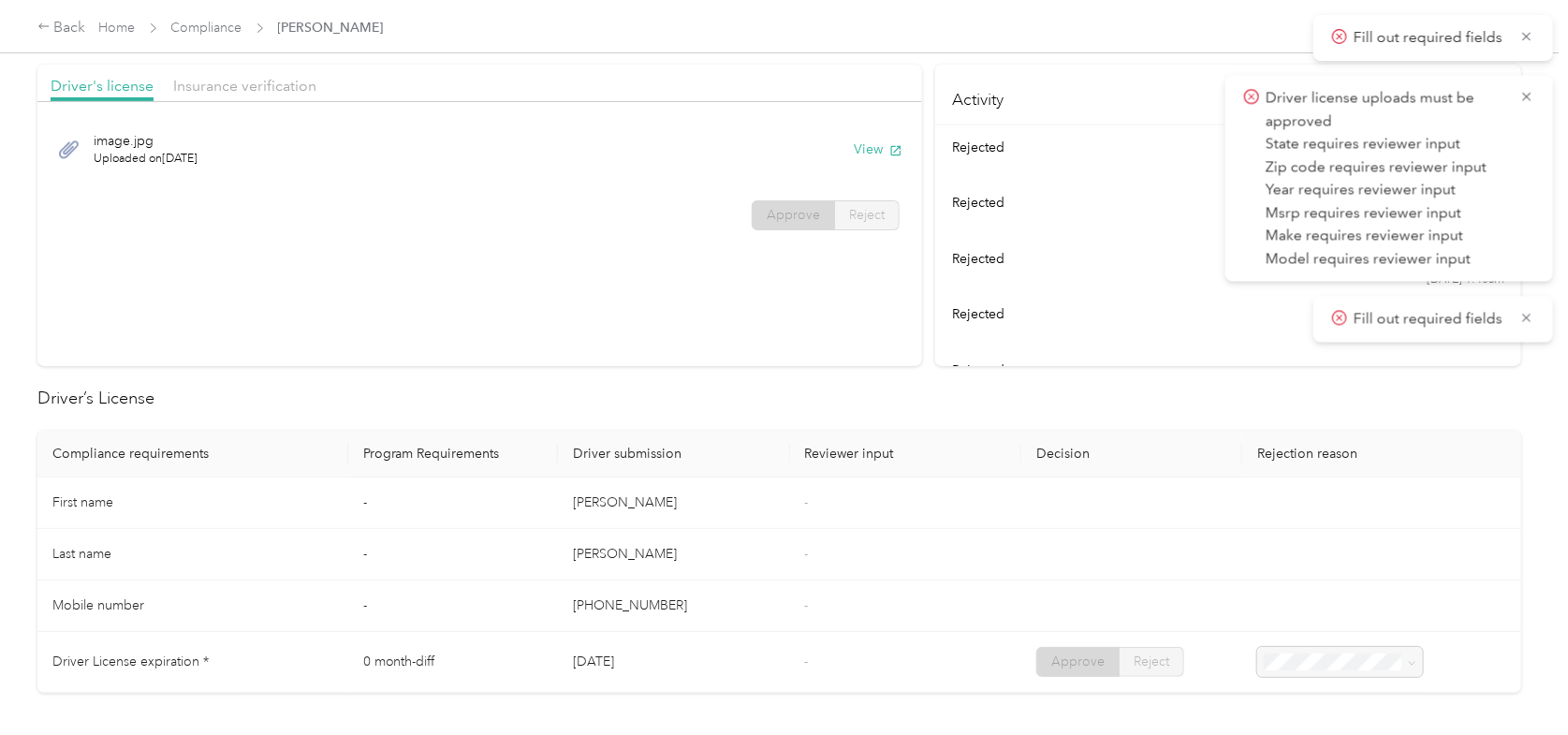
scroll to position [0, 0]
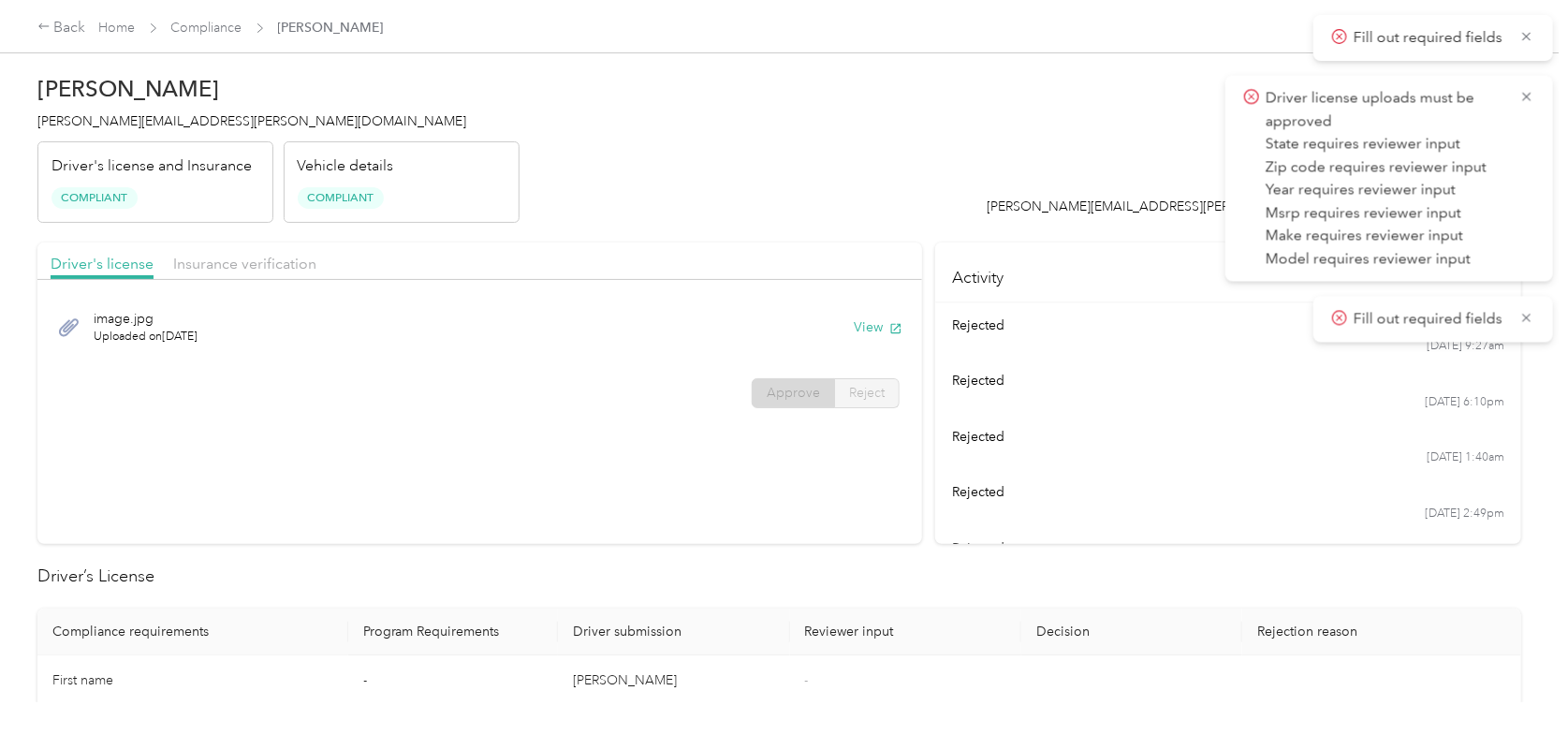
drag, startPoint x: 1531, startPoint y: 40, endPoint x: 1533, endPoint y: 85, distance: 45.0
click at [1531, 41] on icon at bounding box center [1527, 36] width 15 height 17
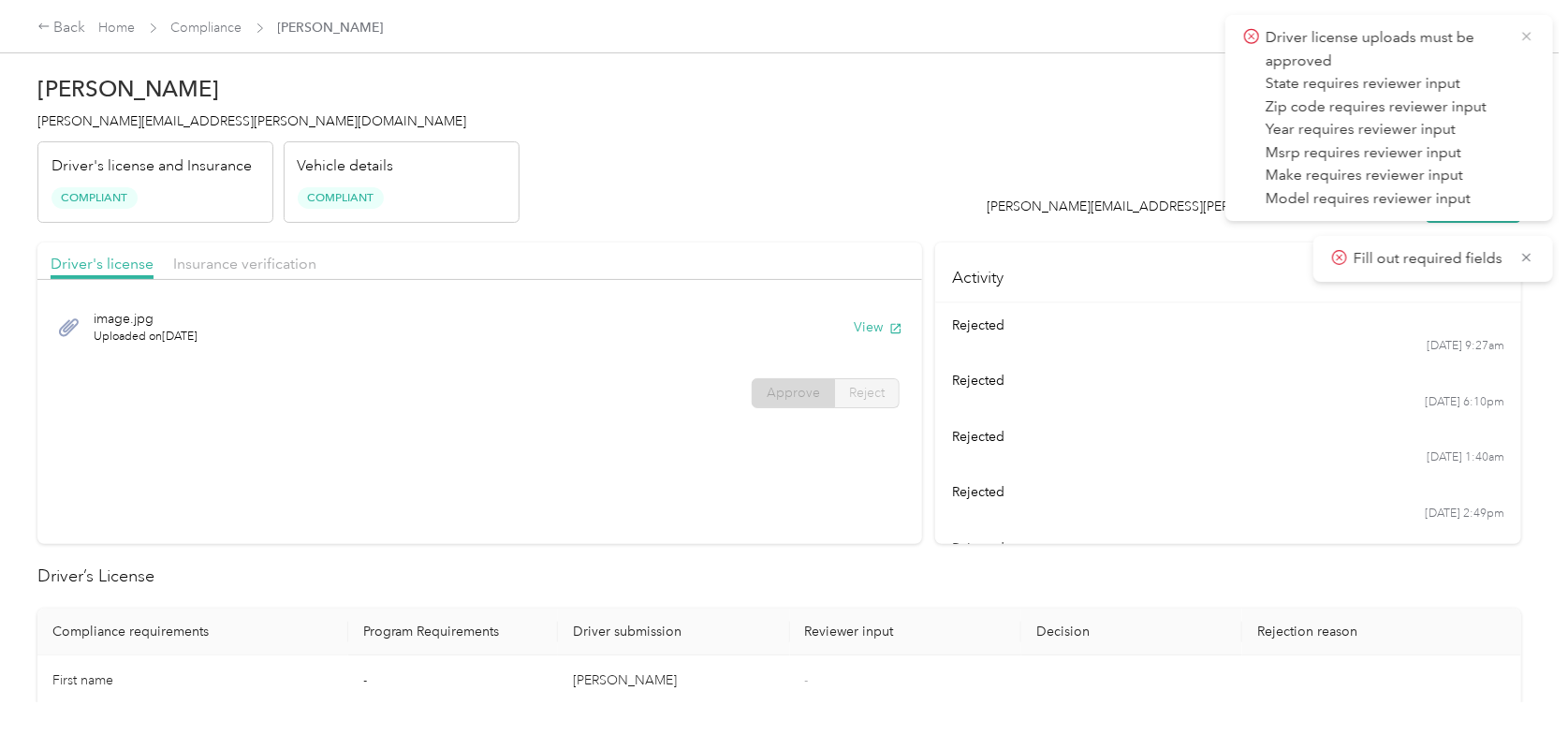
click at [1532, 40] on icon at bounding box center [1527, 36] width 15 height 17
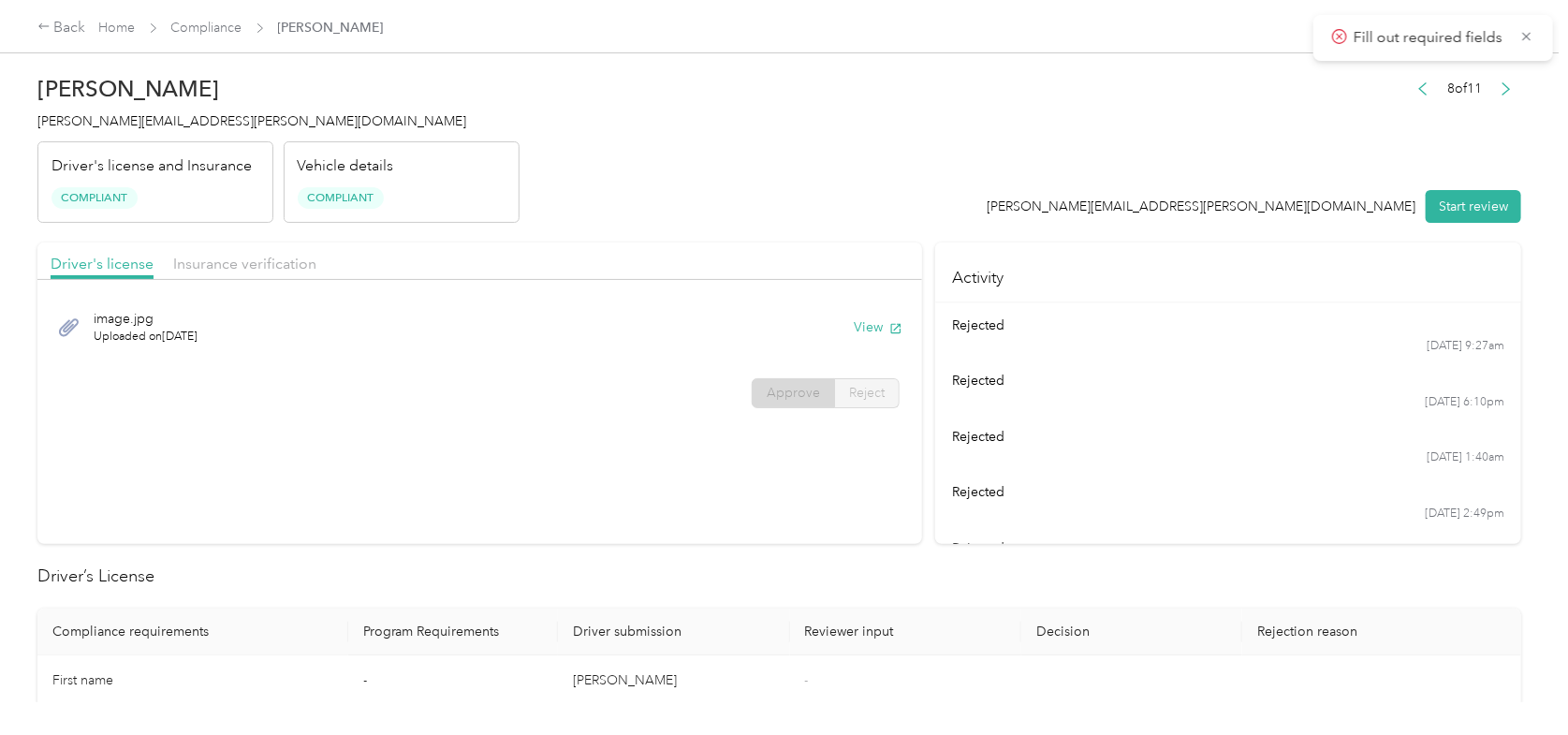
click at [1532, 40] on icon at bounding box center [1527, 36] width 15 height 17
click at [726, 175] on header "[PERSON_NAME] [PERSON_NAME][EMAIL_ADDRESS][PERSON_NAME][DOMAIN_NAME] Driver's l…" at bounding box center [779, 144] width 1484 height 157
click at [113, 32] on link "Home" at bounding box center [117, 28] width 36 height 16
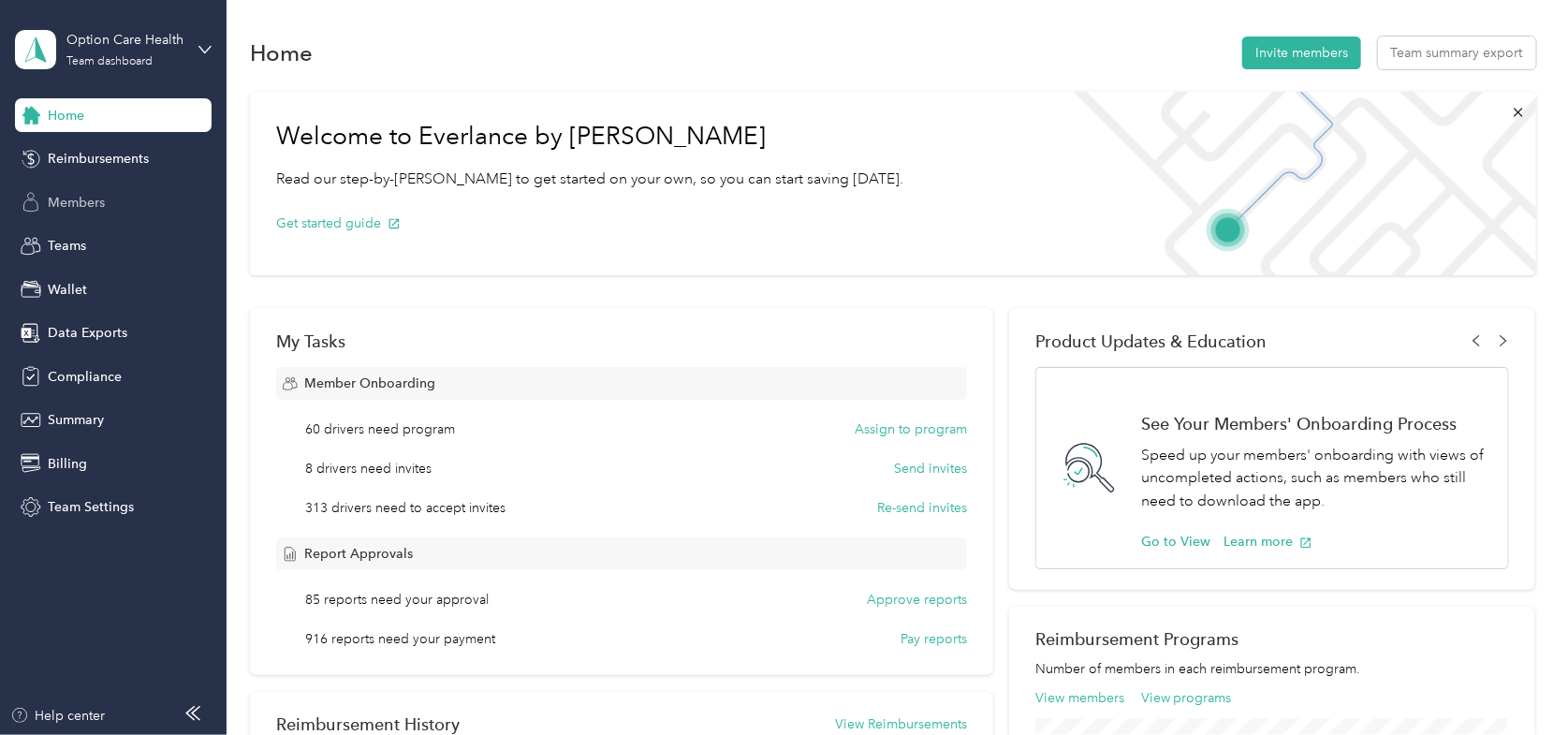
click at [96, 198] on span "Members" at bounding box center [77, 202] width 57 height 20
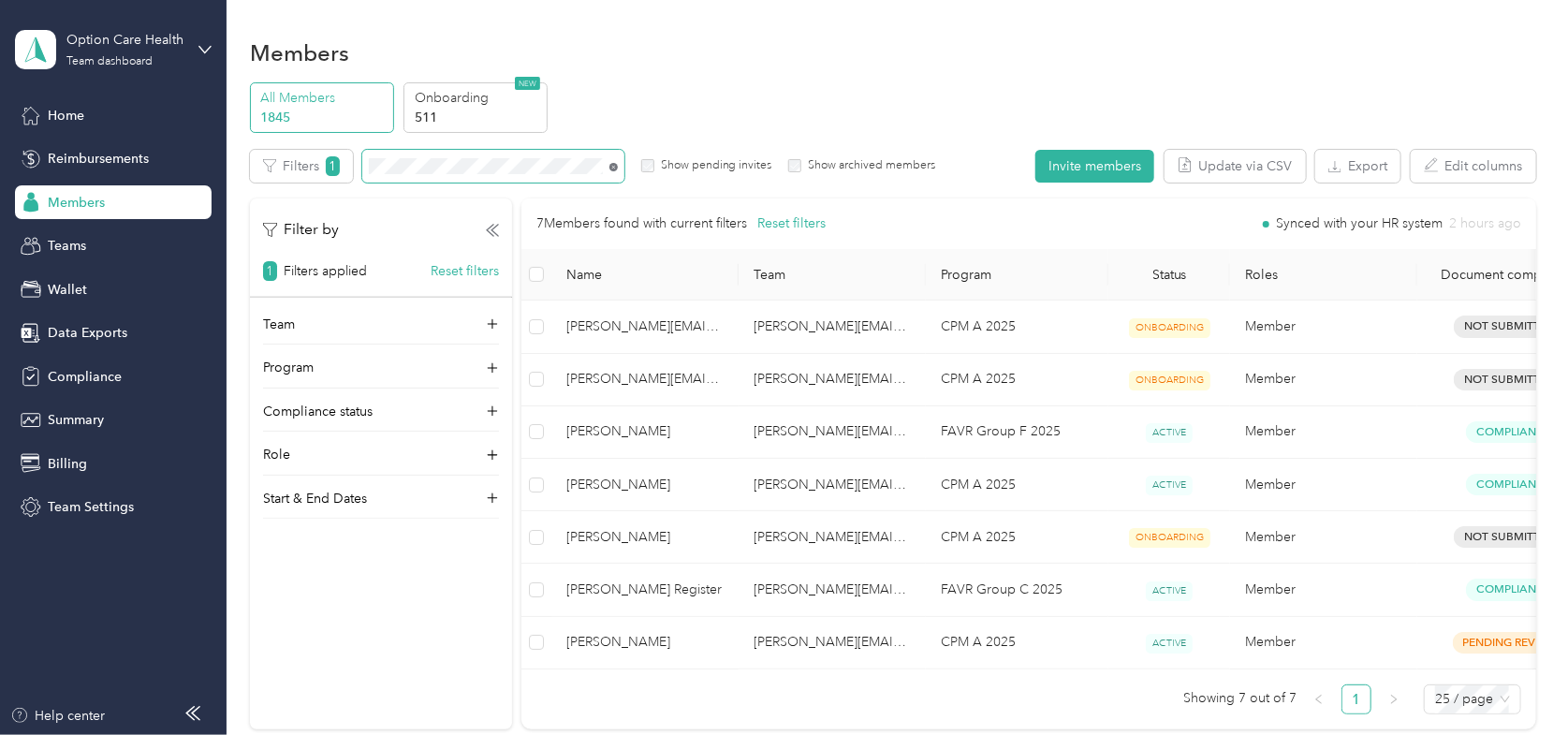
click at [612, 165] on icon at bounding box center [613, 167] width 9 height 9
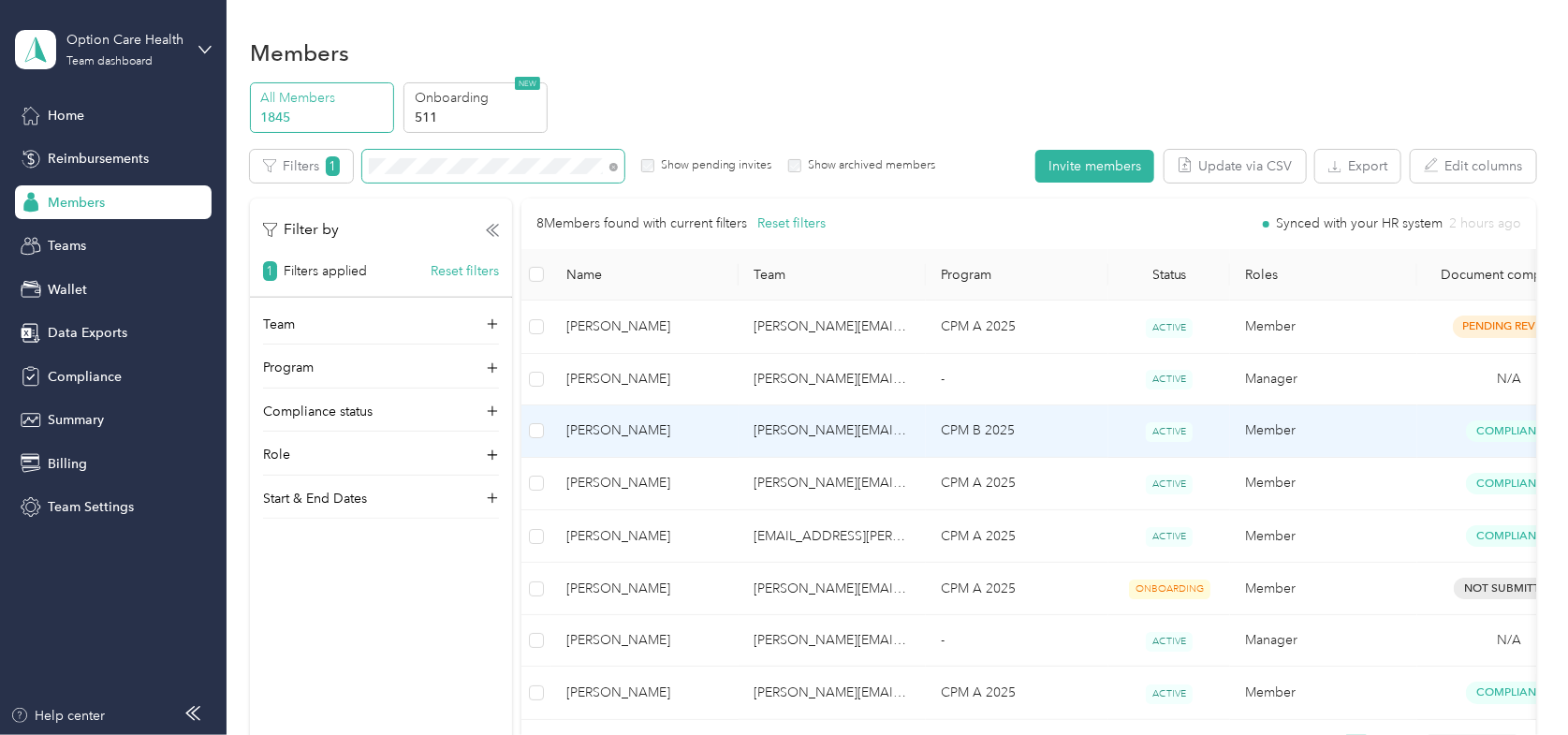
click at [587, 431] on span "[PERSON_NAME]" at bounding box center [645, 430] width 157 height 21
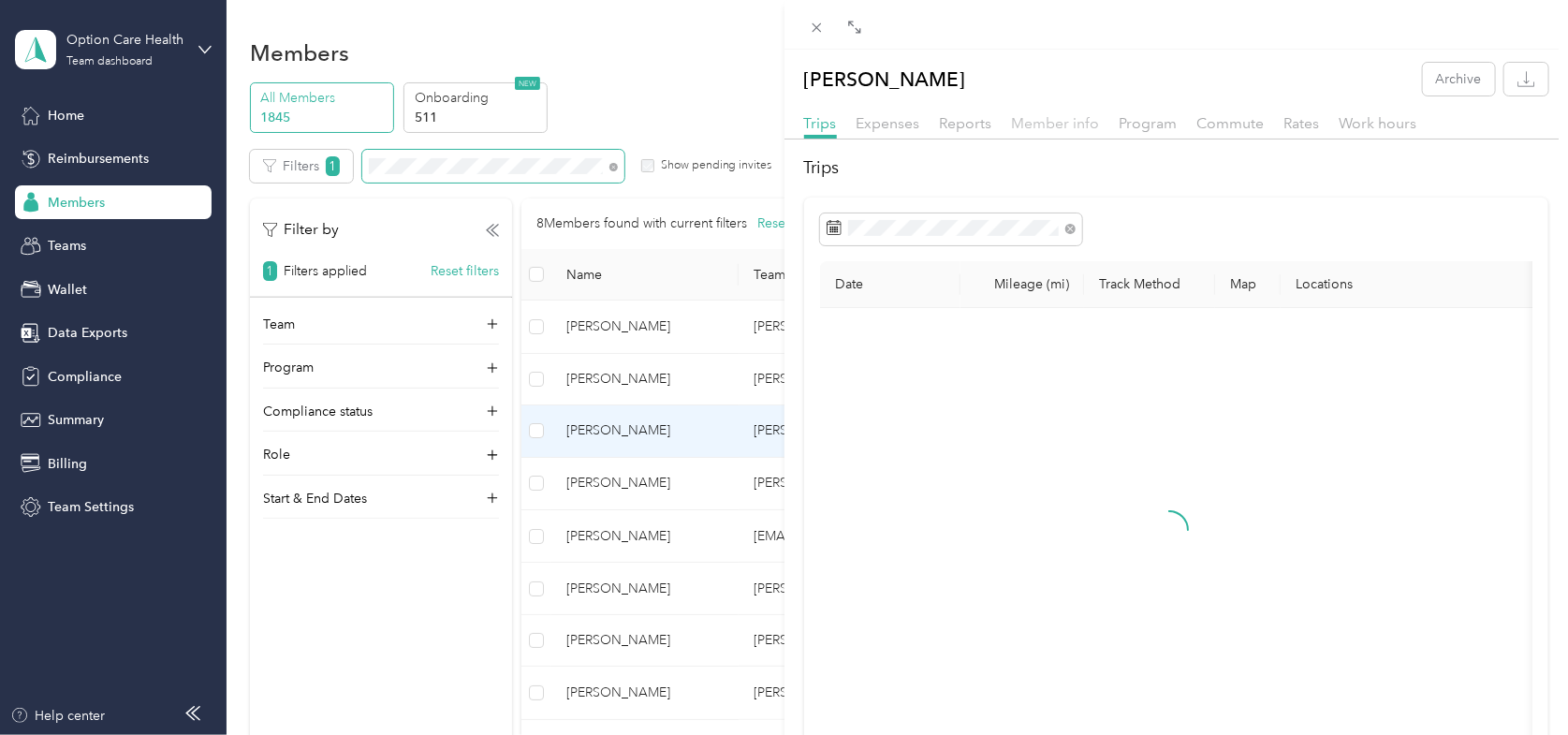
click at [1047, 128] on span "Member info" at bounding box center [1056, 123] width 88 height 18
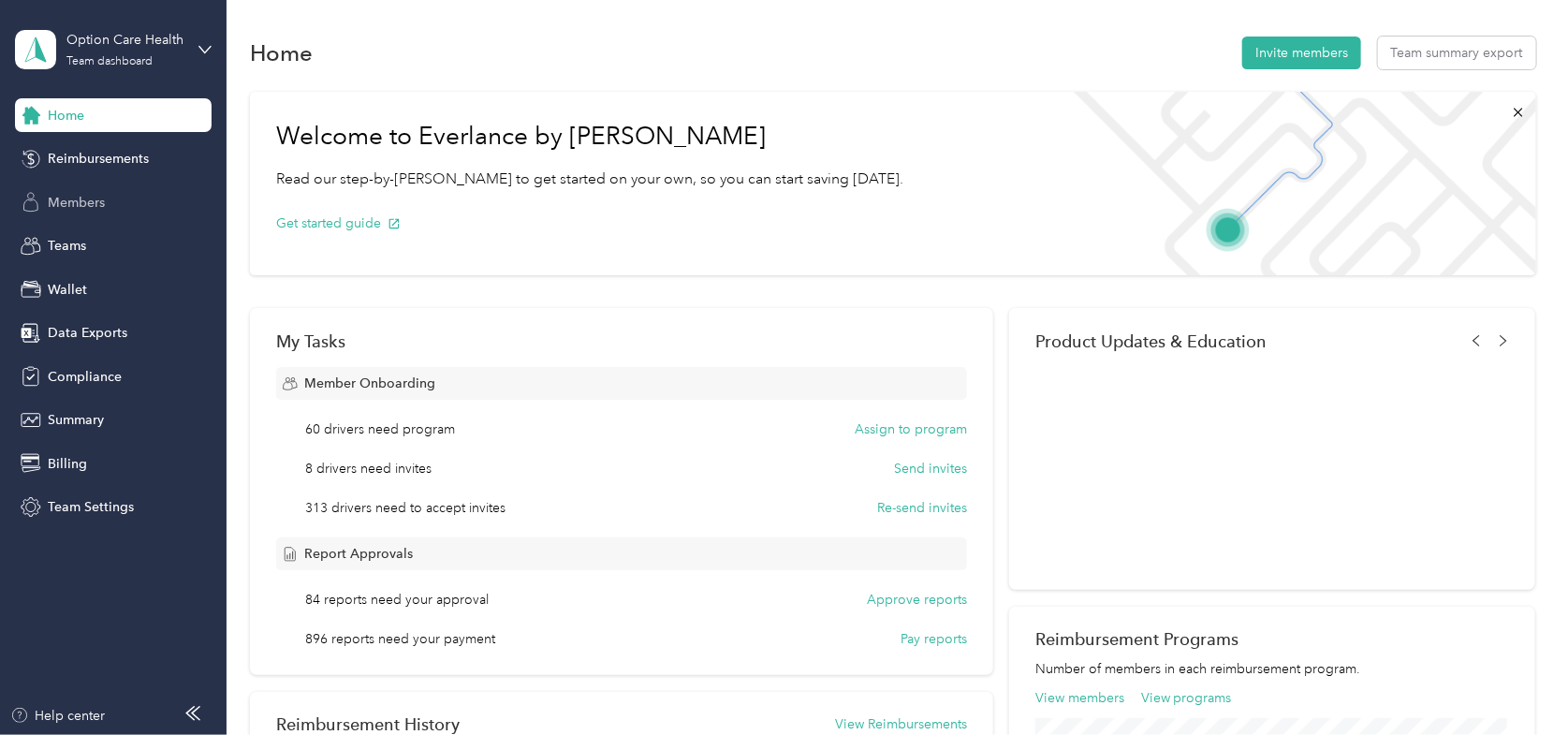
click at [76, 202] on span "Members" at bounding box center [77, 202] width 57 height 20
